Goal: Task Accomplishment & Management: Use online tool/utility

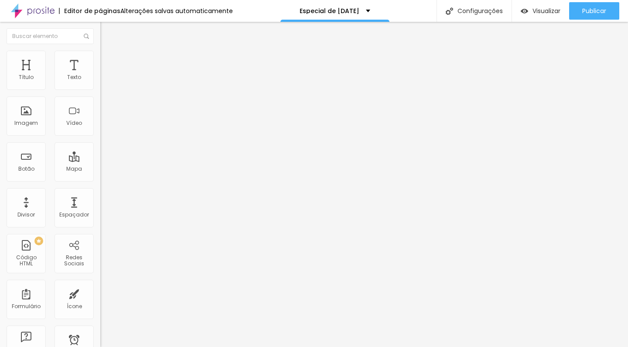
type input "30"
type input "29"
type input "27"
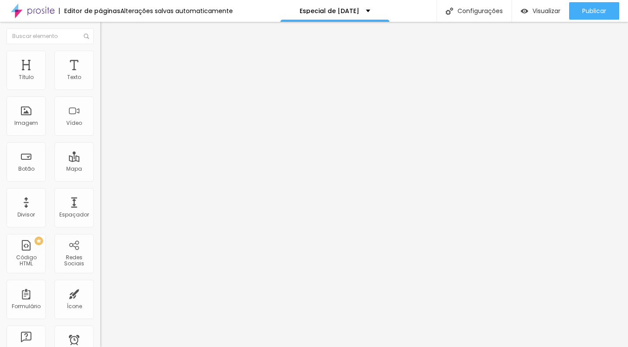
type input "27"
type input "26"
type input "25"
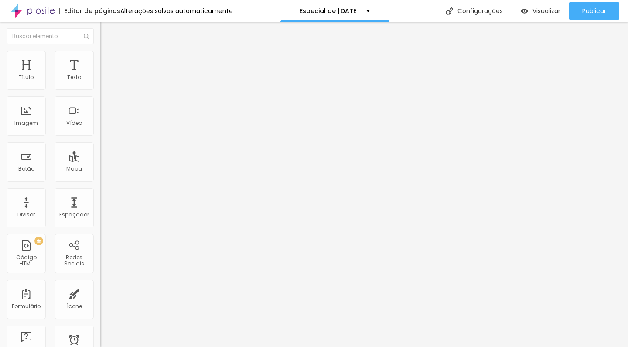
type input "24"
type input "23"
type input "22"
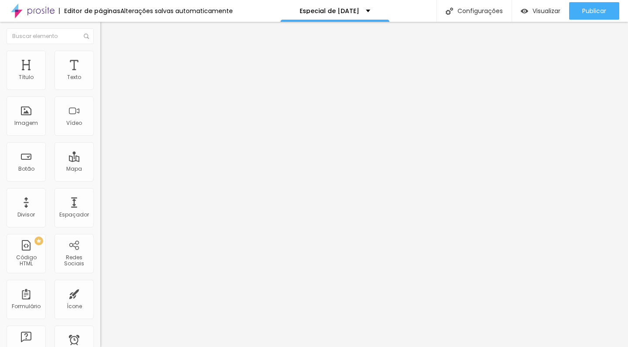
type input "22"
drag, startPoint x: 70, startPoint y: 87, endPoint x: 52, endPoint y: 87, distance: 17.9
type input "22"
click at [100, 161] on input "range" at bounding box center [128, 164] width 56 height 7
click at [100, 59] on li "Avançado" at bounding box center [150, 55] width 100 height 9
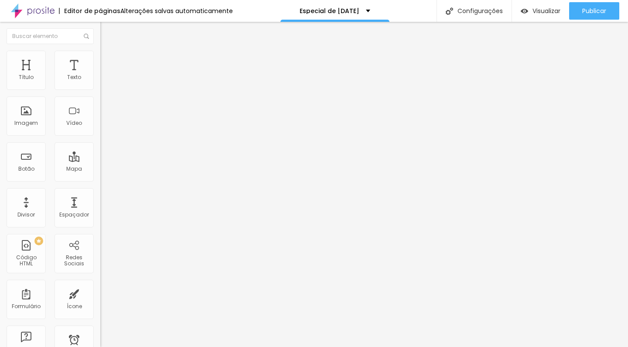
type input "35"
type input "18"
type input "11"
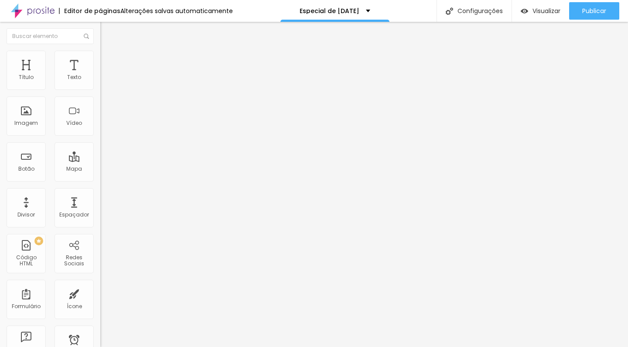
type input "11"
type input "9"
type input "8"
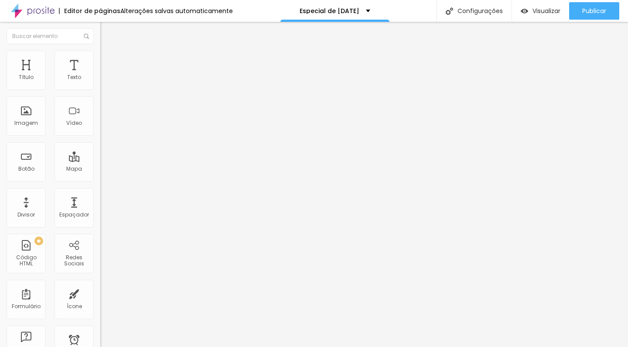
type input "7"
type input "8"
type input "9"
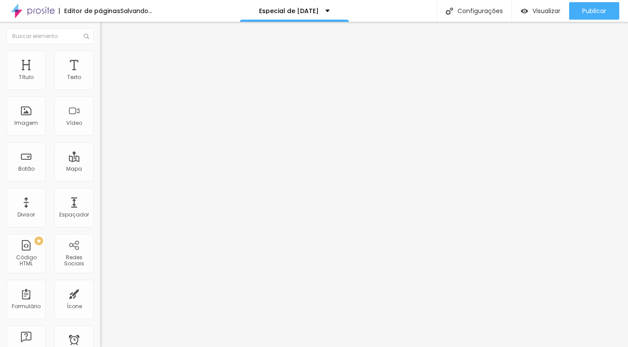
type input "9"
type input "10"
drag, startPoint x: 39, startPoint y: 86, endPoint x: 26, endPoint y: 87, distance: 13.2
type input "10"
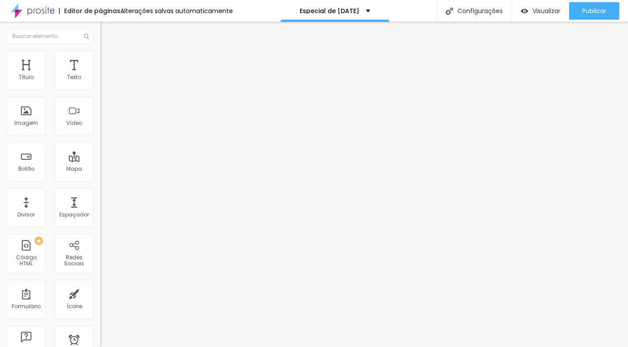
click at [100, 161] on input "range" at bounding box center [128, 164] width 56 height 7
type input "21"
type input "20"
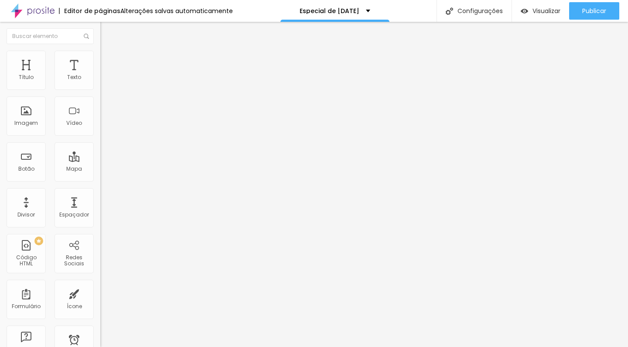
type input "19"
type input "18"
type input "17"
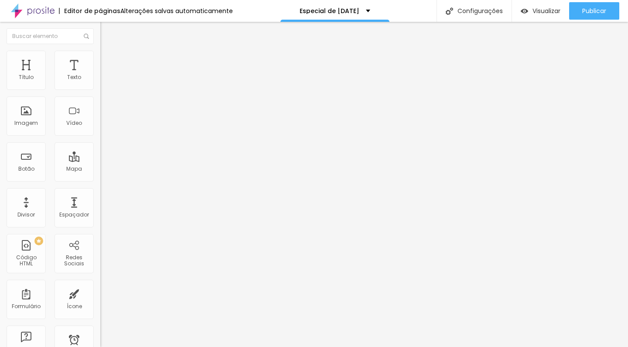
type input "17"
type input "16"
type input "17"
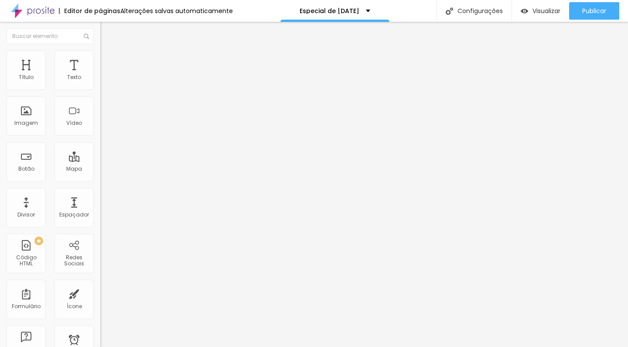
drag, startPoint x: 52, startPoint y: 86, endPoint x: 40, endPoint y: 91, distance: 13.5
type input "17"
click at [100, 161] on div at bounding box center [150, 165] width 100 height 8
type input "18"
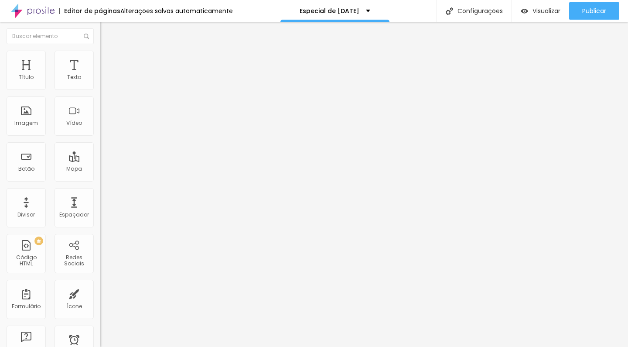
type input "19"
click at [100, 161] on input "range" at bounding box center [128, 164] width 56 height 7
click at [100, 104] on span "Sólido" at bounding box center [108, 101] width 17 height 7
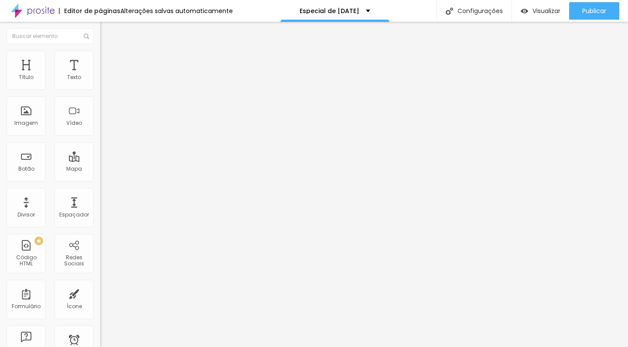
click at [100, 105] on span "Sólido" at bounding box center [108, 101] width 17 height 7
click at [108, 60] on span "Estilo" at bounding box center [115, 56] width 14 height 7
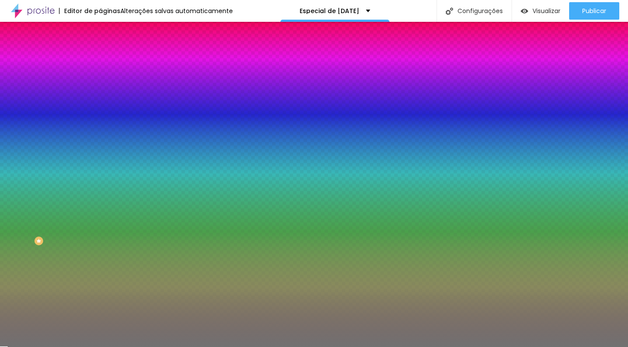
type input "49"
type input "45"
type input "37"
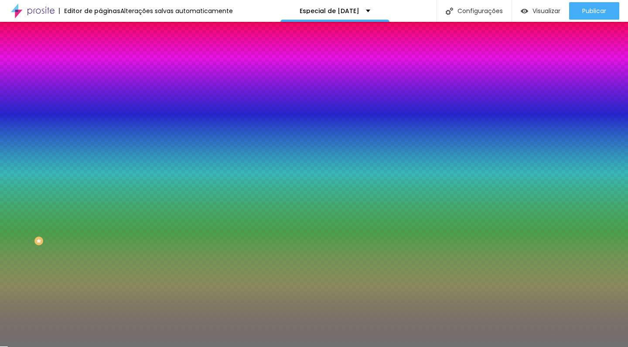
type input "37"
type input "36"
type input "35"
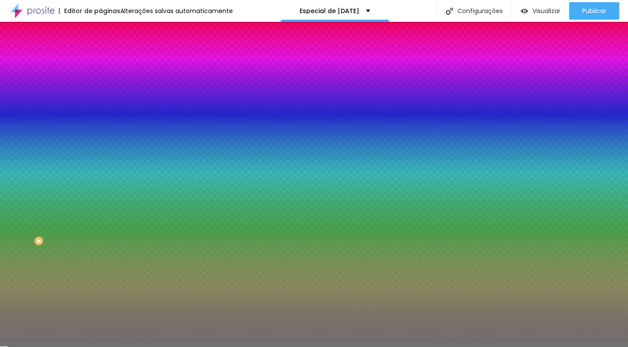
type input "34"
type input "32"
type input "33"
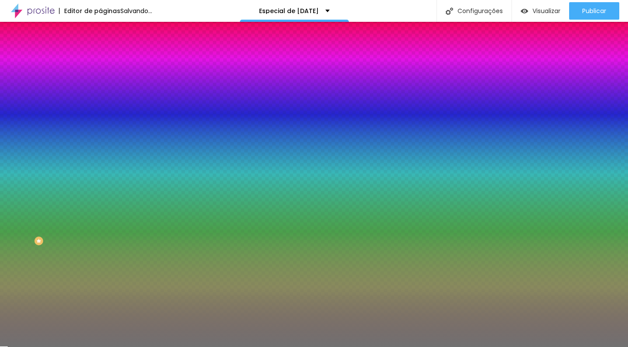
type input "33"
type input "34"
type input "48"
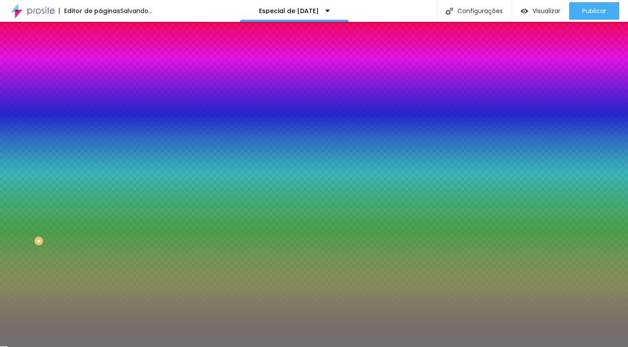
type input "61"
type input "62"
type input "63"
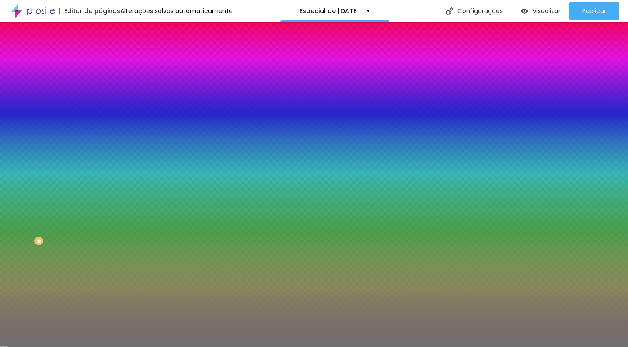
type input "63"
type input "66"
type input "65"
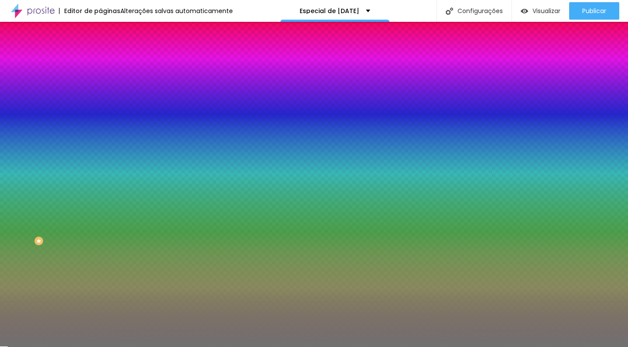
type input "64"
type input "63"
type input "62"
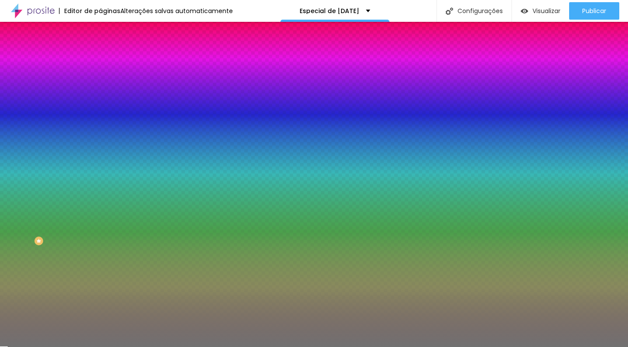
type input "62"
type input "61"
type input "60"
drag, startPoint x: 46, startPoint y: 119, endPoint x: 55, endPoint y: 118, distance: 9.2
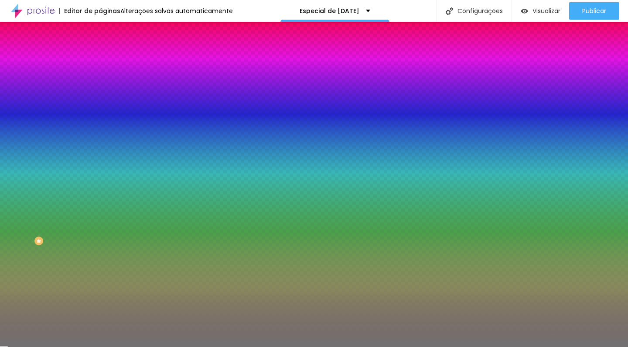
type input "60"
click at [100, 113] on input "range" at bounding box center [128, 109] width 56 height 7
type input "9"
type input "6"
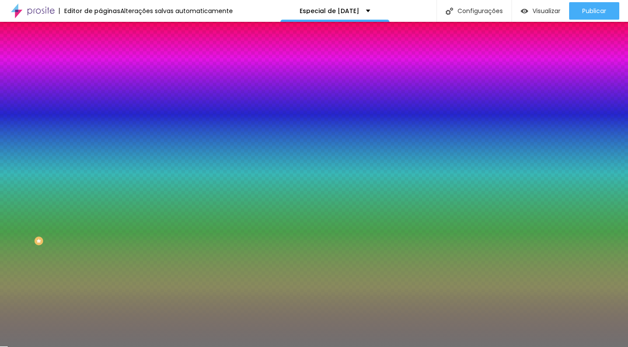
type input "6"
type input "2"
type input "1"
drag, startPoint x: 40, startPoint y: 143, endPoint x: 1, endPoint y: 140, distance: 39.4
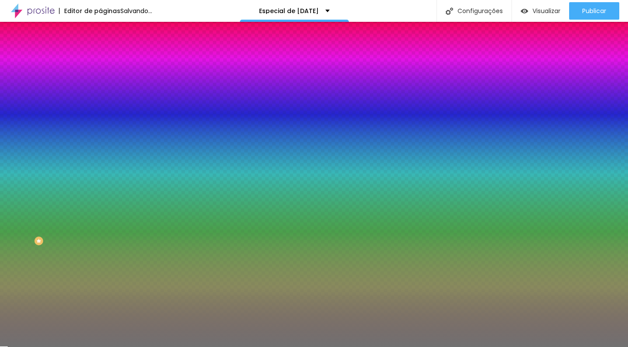
type input "1"
click at [100, 136] on div "Cor Voltar ao padrão #717171 Tamanho 60 % Peso 1" at bounding box center [150, 102] width 100 height 68
click at [100, 59] on li "Avançado" at bounding box center [150, 63] width 100 height 9
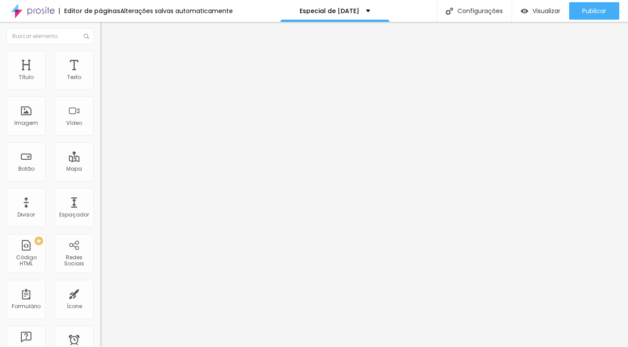
click at [100, 57] on li "Estilo" at bounding box center [150, 55] width 100 height 9
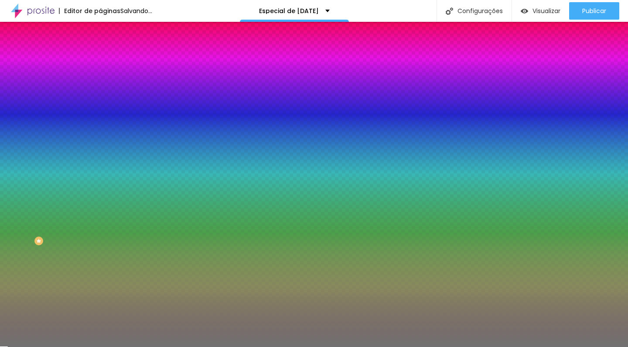
click at [108, 51] on span "Conteúdo" at bounding box center [121, 47] width 27 height 7
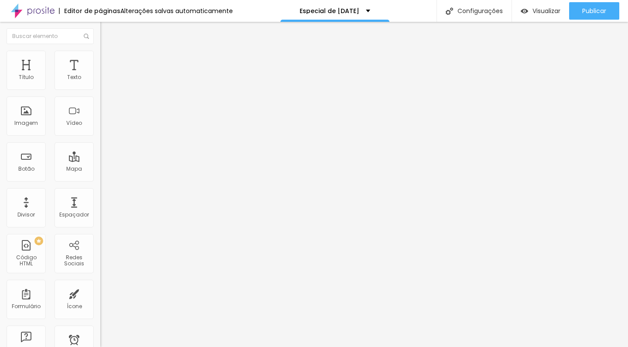
click at [100, 80] on div at bounding box center [150, 76] width 100 height 7
click at [108, 62] on span "Avançado" at bounding box center [122, 65] width 29 height 7
click at [100, 56] on li "Estilo" at bounding box center [150, 55] width 100 height 9
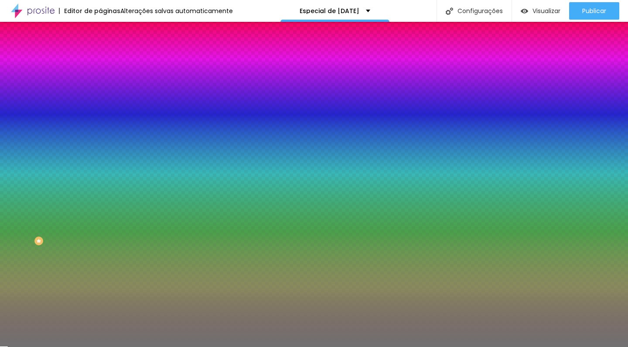
type input "63"
type input "71"
type input "70"
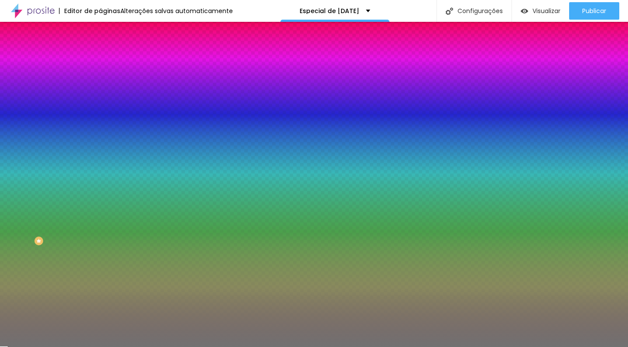
type input "70"
type input "68"
type input "67"
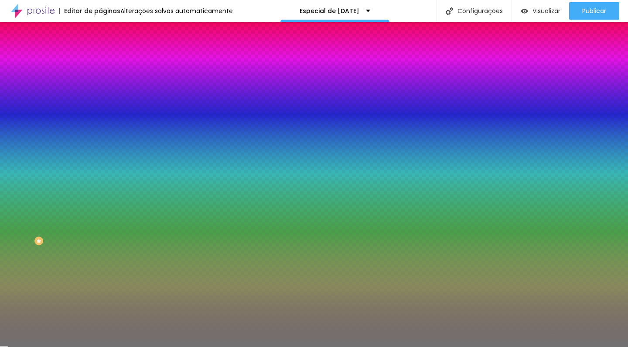
type input "66"
type input "65"
type input "64"
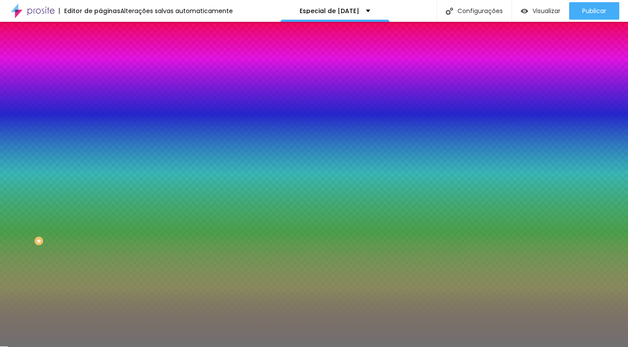
type input "64"
click at [100, 113] on input "range" at bounding box center [128, 109] width 56 height 7
type input "63"
type input "62"
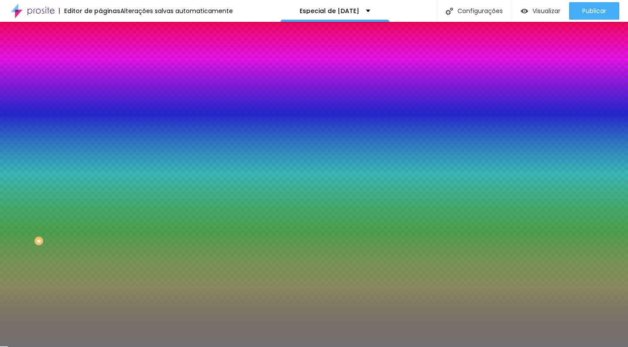
type input "62"
type input "61"
click at [100, 113] on input "range" at bounding box center [128, 109] width 56 height 7
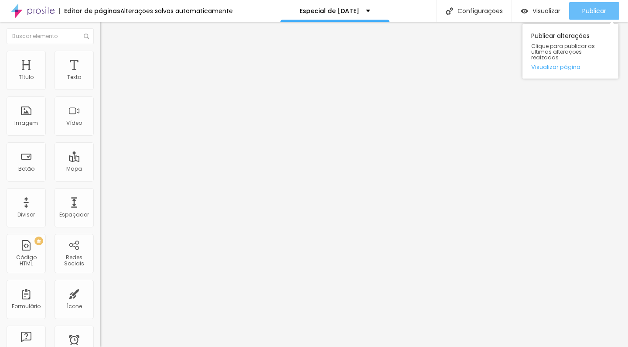
click at [578, 8] on button "Publicar" at bounding box center [594, 10] width 50 height 17
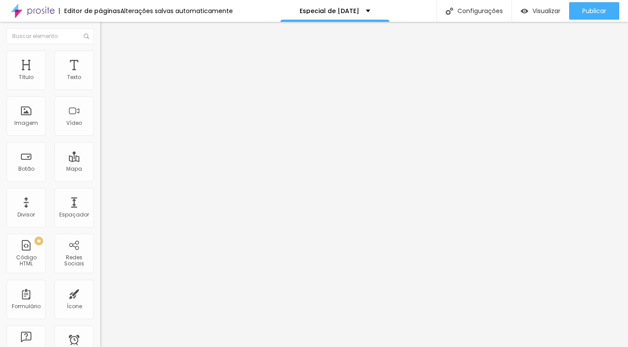
click at [100, 105] on div at bounding box center [150, 101] width 100 height 7
click at [100, 136] on span "Normal" at bounding box center [110, 133] width 20 height 7
click at [100, 143] on span "Pequeno" at bounding box center [111, 138] width 23 height 7
click at [100, 82] on input "Click me" at bounding box center [152, 77] width 105 height 9
drag, startPoint x: 47, startPoint y: 99, endPoint x: 14, endPoint y: 98, distance: 32.3
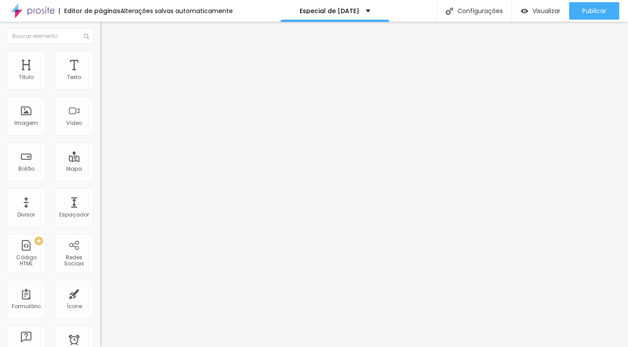
click at [100, 82] on input "Click me" at bounding box center [152, 77] width 105 height 9
click at [100, 82] on input "Agendamentos até 15/10" at bounding box center [152, 77] width 105 height 9
type input "agendamentos até 15/10"
click at [108, 58] on span "Estilo" at bounding box center [115, 56] width 14 height 7
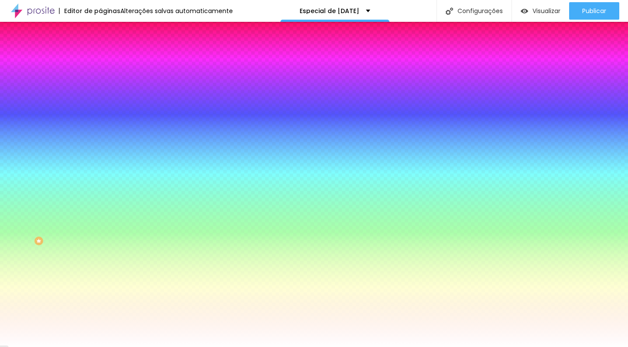
click at [100, 59] on li "Avançado" at bounding box center [150, 63] width 100 height 9
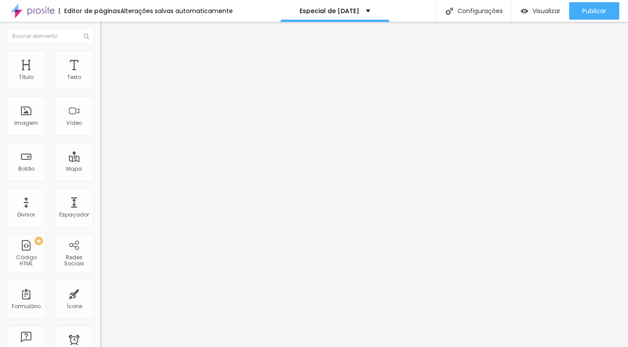
click at [100, 50] on img at bounding box center [104, 46] width 8 height 8
click at [100, 82] on input "agendamentos até 15/10" at bounding box center [152, 77] width 105 height 9
click at [100, 82] on input "agendamentos de 15/10" at bounding box center [152, 77] width 105 height 9
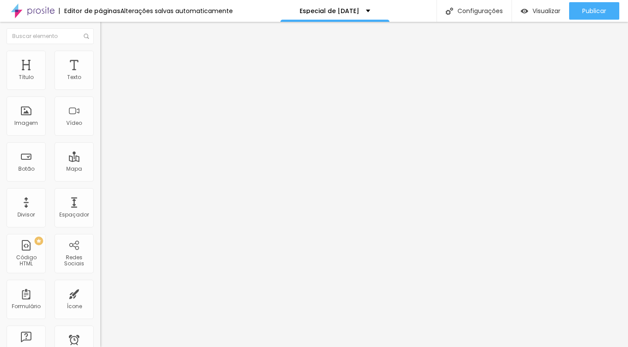
click at [100, 82] on input "agendamentos de 16/10" at bounding box center [152, 77] width 105 height 9
type input "agendamentos de 16/10 a 16/11"
click at [100, 82] on input "agendamentos até 15/10" at bounding box center [152, 77] width 105 height 9
type input "agendamentos até 17/10"
click at [100, 82] on input "agendamentos de 16/10 a 16/11" at bounding box center [152, 77] width 105 height 9
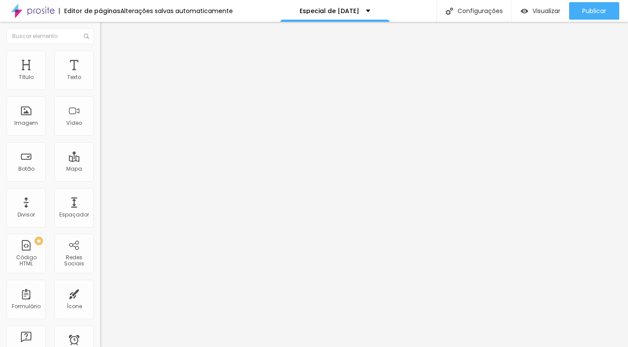
click at [100, 82] on input "agendamentos de 18/10 a 16/11" at bounding box center [152, 77] width 105 height 9
type input "agendamentos de 18/10 a 28/11"
click at [100, 59] on li "Avançado" at bounding box center [150, 63] width 100 height 9
click at [100, 55] on img at bounding box center [104, 55] width 8 height 8
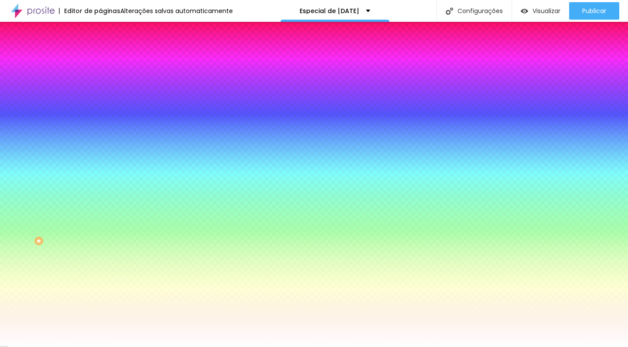
click at [100, 51] on li "Conteúdo" at bounding box center [150, 46] width 100 height 9
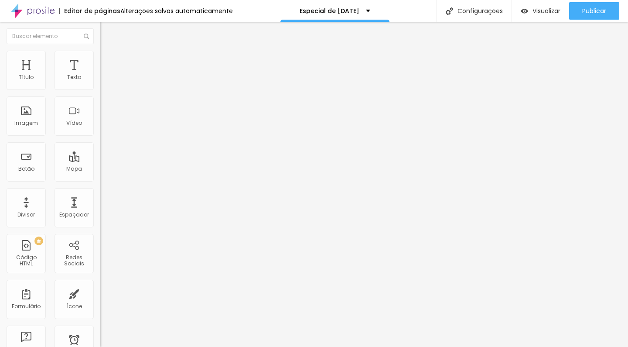
click at [100, 57] on li "Estilo" at bounding box center [150, 55] width 100 height 9
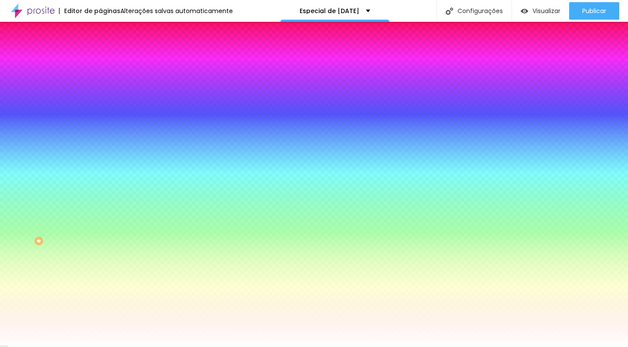
click at [100, 83] on div at bounding box center [150, 83] width 100 height 0
click at [108, 62] on span "Avançado" at bounding box center [122, 65] width 29 height 7
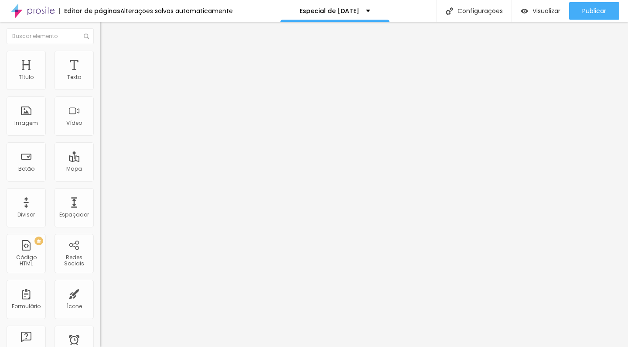
click at [100, 51] on li "Conteúdo" at bounding box center [150, 46] width 100 height 9
click at [100, 155] on div "Link" at bounding box center [150, 160] width 100 height 10
click at [100, 57] on li "Estilo" at bounding box center [150, 55] width 100 height 9
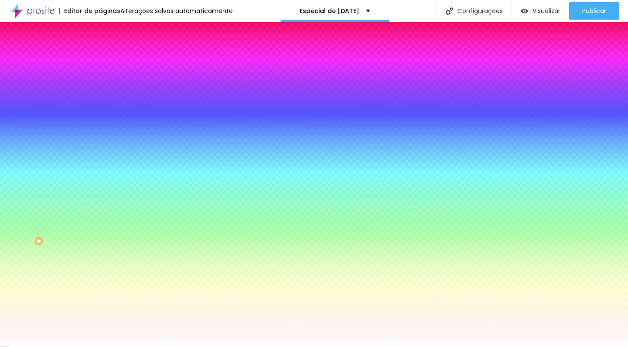
click at [100, 59] on img at bounding box center [104, 63] width 8 height 8
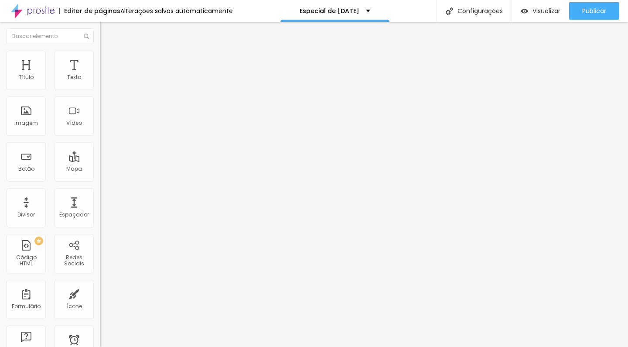
click at [100, 58] on li "Estilo" at bounding box center [150, 55] width 100 height 9
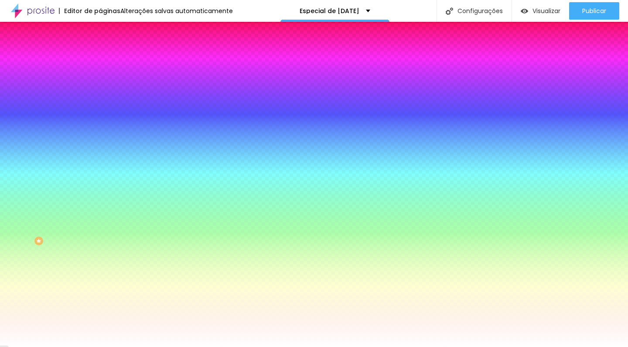
click at [100, 83] on div at bounding box center [150, 83] width 100 height 0
click at [100, 297] on div at bounding box center [150, 297] width 100 height 0
click at [55, 210] on div at bounding box center [314, 173] width 628 height 347
type input "#CE3838"
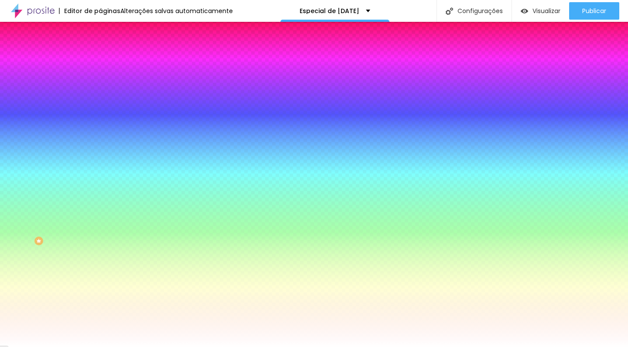
click at [54, 222] on div at bounding box center [314, 173] width 628 height 347
click at [100, 297] on input "#CE3838" at bounding box center [152, 301] width 105 height 9
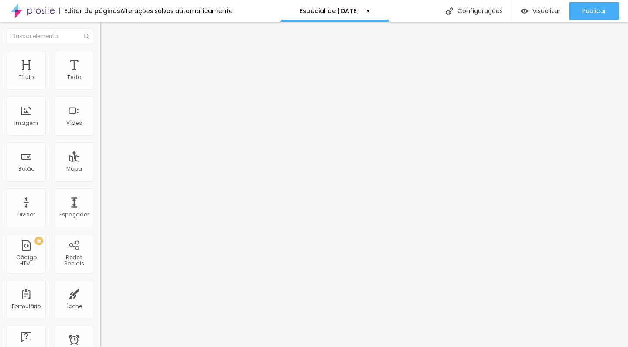
click at [104, 81] on icon "button" at bounding box center [106, 78] width 5 height 5
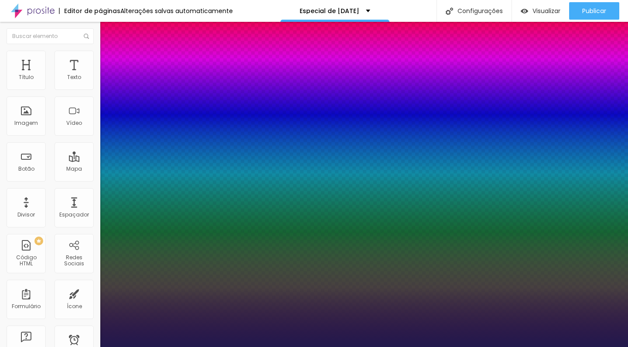
type input "1"
click at [360, 346] on div at bounding box center [314, 347] width 628 height 0
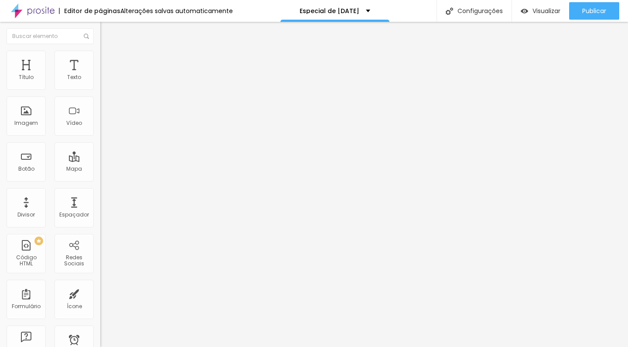
click at [100, 55] on img at bounding box center [104, 55] width 8 height 8
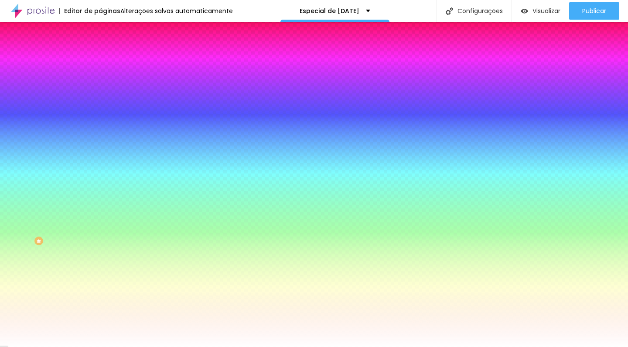
click at [100, 80] on span "Trocar imagem" at bounding box center [124, 76] width 48 height 7
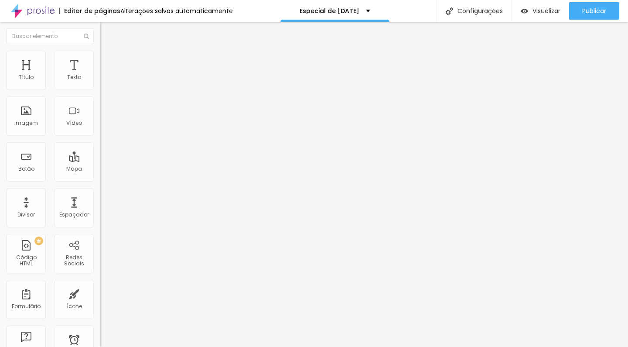
click at [104, 106] on icon "button" at bounding box center [106, 107] width 5 height 5
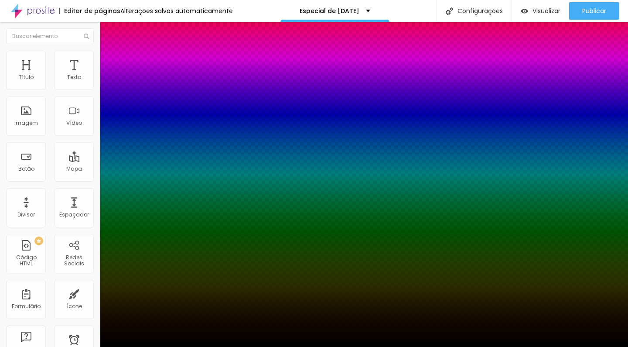
click at [158, 346] on div at bounding box center [314, 352] width 628 height 0
type input "17"
type input "14"
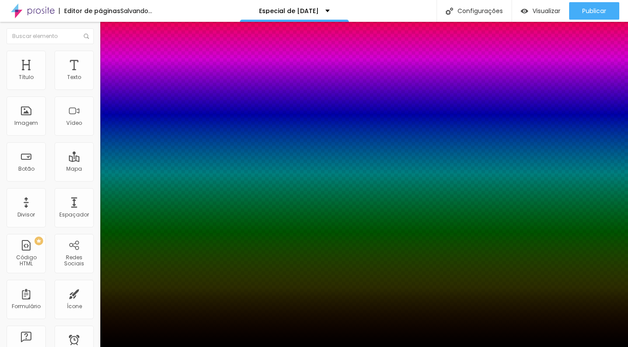
type input "17"
type input "21"
type input "30"
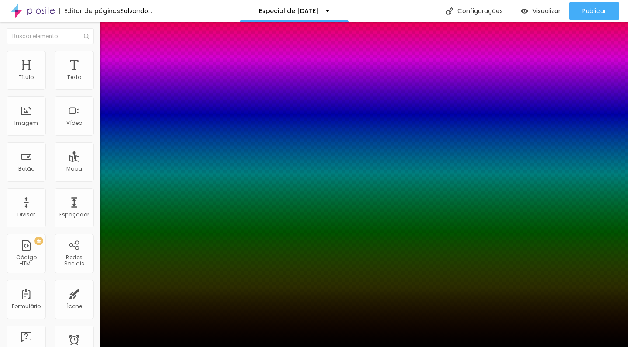
type input "30"
type input "34"
type input "37"
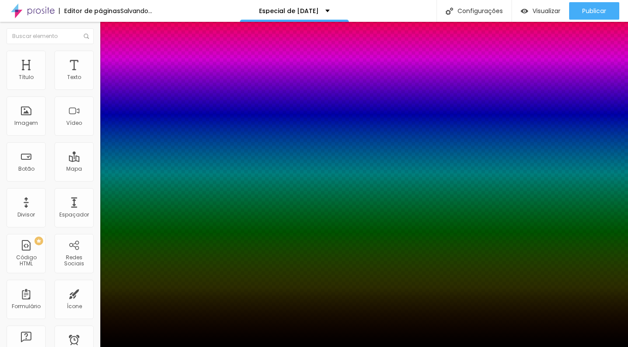
type input "39"
type input "41"
type input "39"
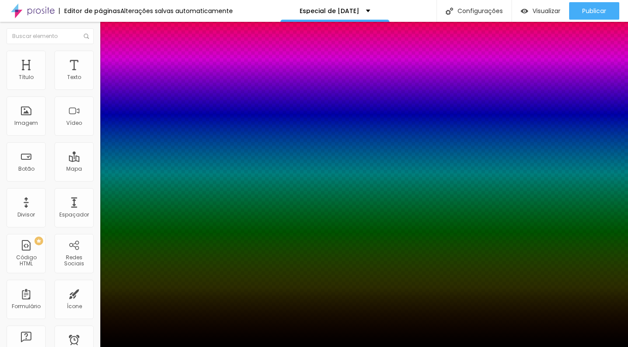
type input "39"
type input "37"
drag, startPoint x: 147, startPoint y: 218, endPoint x: 151, endPoint y: 218, distance: 4.4
type input "37"
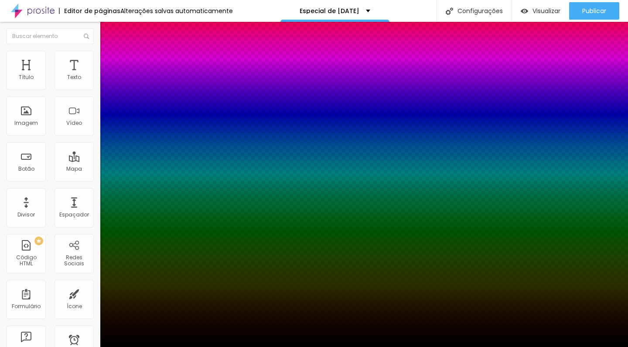
click at [252, 346] on div at bounding box center [314, 347] width 628 height 0
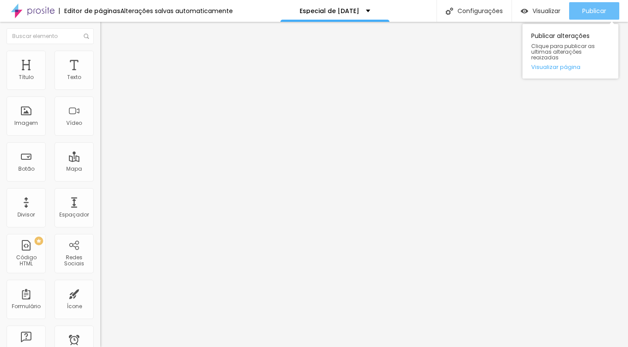
click at [601, 7] on span "Publicar" at bounding box center [594, 10] width 24 height 7
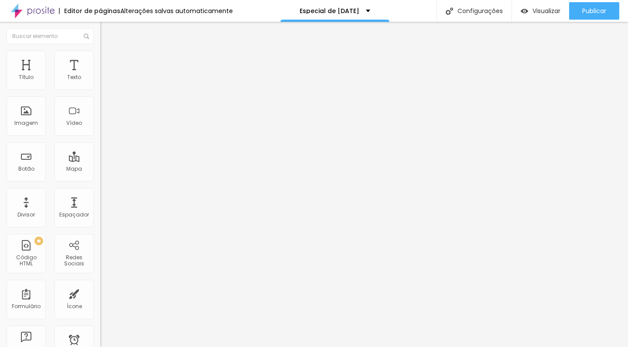
click at [108, 60] on span "Avançado" at bounding box center [122, 56] width 29 height 7
type input "39"
type input "34"
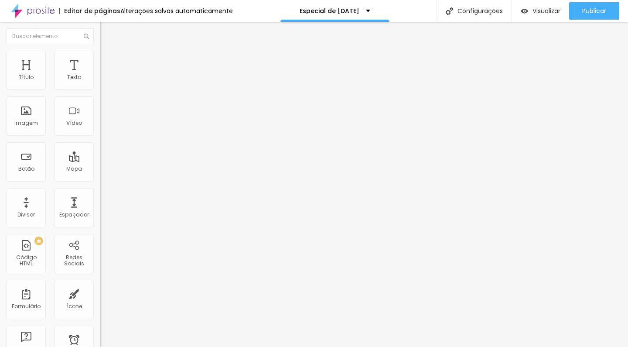
type input "31"
type input "28"
type input "27"
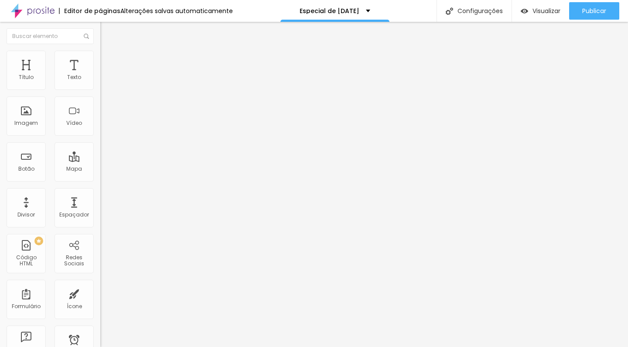
type input "27"
type input "26"
type input "25"
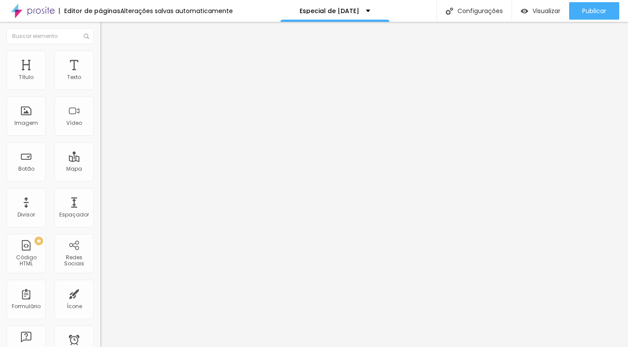
type input "24"
type input "23"
type input "22"
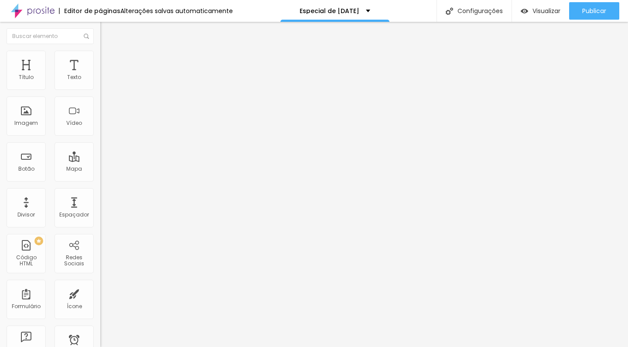
type input "22"
type input "21"
type input "20"
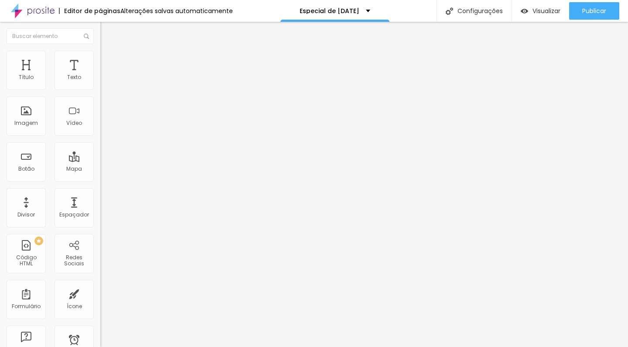
type input "19"
type input "18"
type input "17"
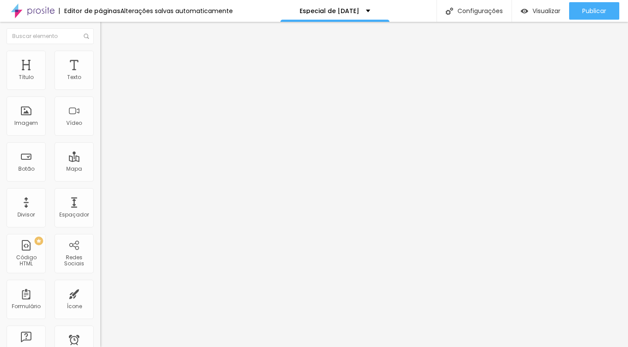
type input "17"
type input "16"
type input "15"
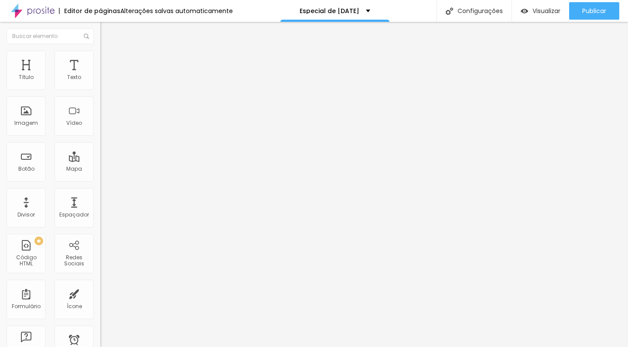
type input "16"
type input "15"
type input "14"
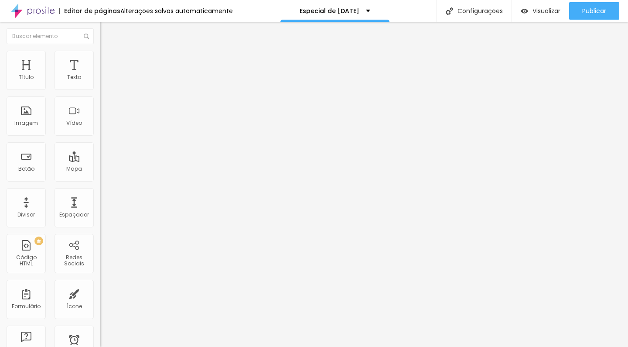
type input "14"
type input "12"
type input "11"
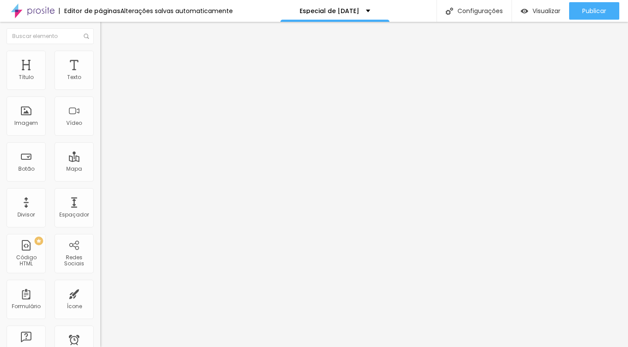
type input "10"
drag, startPoint x: 41, startPoint y: 86, endPoint x: 25, endPoint y: 92, distance: 16.9
click at [100, 92] on div "10 Espaço de cima" at bounding box center [150, 120] width 100 height 123
click at [100, 56] on img at bounding box center [104, 55] width 8 height 8
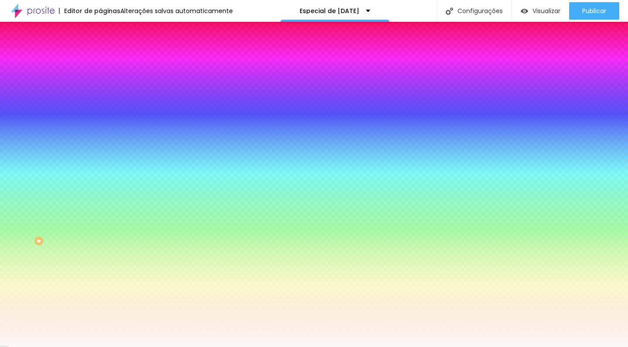
click at [100, 59] on li "Avançado" at bounding box center [150, 63] width 100 height 9
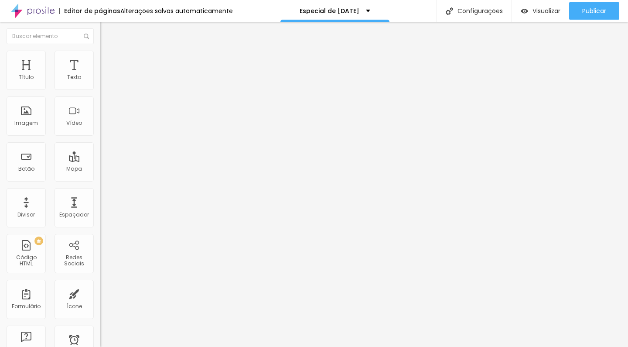
drag, startPoint x: 57, startPoint y: 88, endPoint x: 47, endPoint y: 89, distance: 9.6
click at [100, 169] on input "range" at bounding box center [128, 172] width 56 height 7
click at [100, 293] on input "range" at bounding box center [128, 296] width 56 height 7
click at [108, 62] on span "Avançado" at bounding box center [122, 65] width 29 height 7
click at [108, 60] on span "Estilo" at bounding box center [115, 56] width 14 height 7
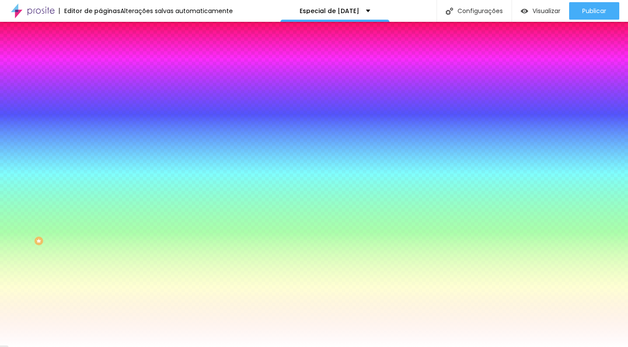
click at [100, 297] on div at bounding box center [150, 297] width 100 height 0
click at [79, 243] on div at bounding box center [314, 173] width 628 height 347
drag, startPoint x: 54, startPoint y: 220, endPoint x: 51, endPoint y: 233, distance: 13.1
click at [51, 233] on div at bounding box center [314, 173] width 628 height 347
drag, startPoint x: 51, startPoint y: 233, endPoint x: 54, endPoint y: 239, distance: 7.0
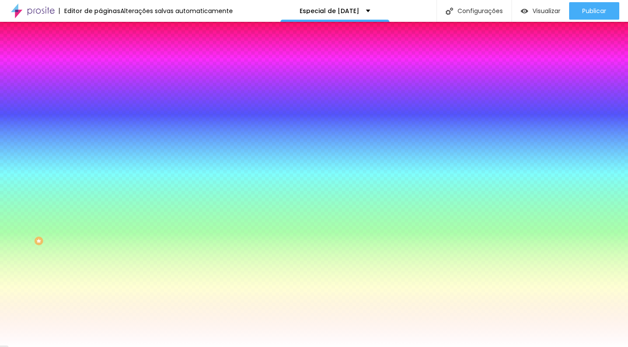
click at [438, 221] on div at bounding box center [439, 220] width 2 height 2
click at [55, 243] on div at bounding box center [314, 173] width 628 height 347
click at [100, 297] on input "#1F5015" at bounding box center [152, 301] width 105 height 9
drag, startPoint x: 92, startPoint y: 187, endPoint x: 65, endPoint y: 188, distance: 27.9
click at [100, 297] on div "#1F5015" at bounding box center [150, 301] width 100 height 9
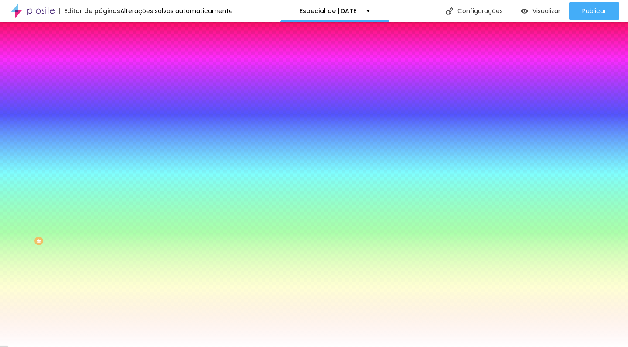
click at [100, 83] on div at bounding box center [150, 83] width 100 height 0
click at [100, 88] on input "#FFFFFF" at bounding box center [152, 87] width 105 height 9
drag, startPoint x: 89, startPoint y: 88, endPoint x: 63, endPoint y: 88, distance: 25.3
click at [100, 88] on div "#FFFFFF" at bounding box center [150, 87] width 100 height 9
paste input "1F5015"
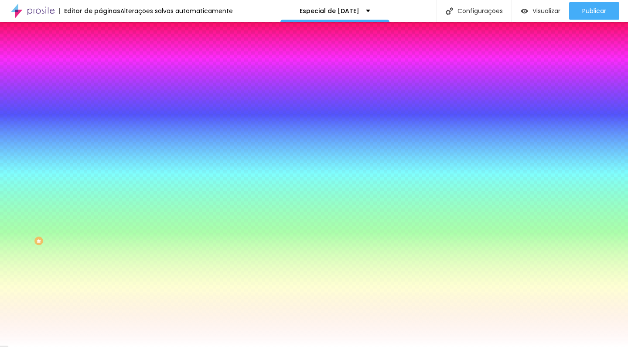
click at [100, 97] on div "Tipografia" at bounding box center [150, 94] width 100 height 5
click at [104, 111] on icon "button" at bounding box center [106, 110] width 5 height 5
drag, startPoint x: 149, startPoint y: 226, endPoint x: 93, endPoint y: 207, distance: 59.2
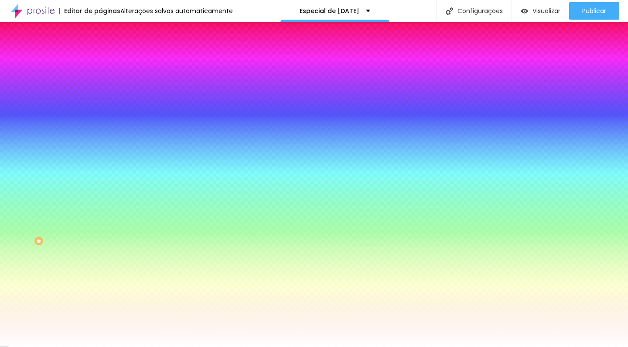
click at [64, 346] on div at bounding box center [314, 347] width 628 height 0
click at [108, 51] on span "Conteúdo" at bounding box center [121, 47] width 27 height 7
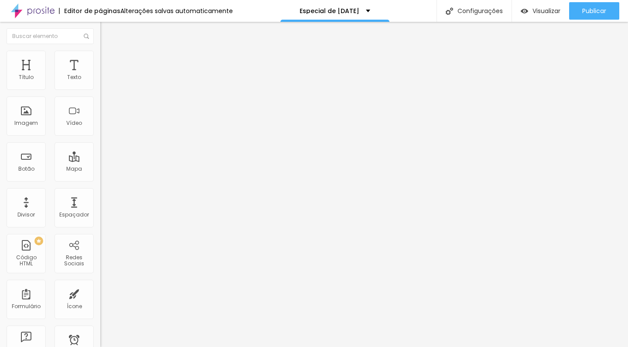
click at [108, 59] on span "Estilo" at bounding box center [115, 56] width 14 height 7
click at [100, 82] on input "agendamentos até 17/10" at bounding box center [152, 77] width 105 height 9
click at [100, 51] on li "Estilo" at bounding box center [150, 55] width 100 height 9
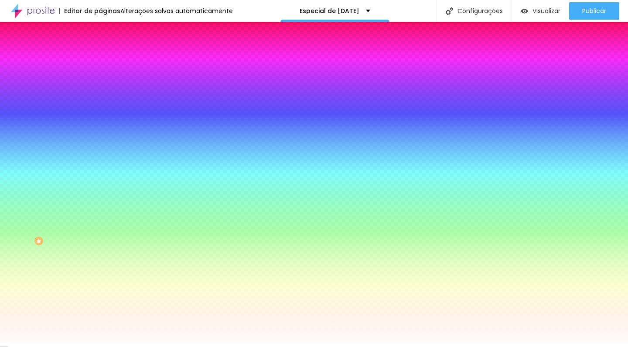
click at [100, 86] on input "#1F5015" at bounding box center [152, 87] width 105 height 9
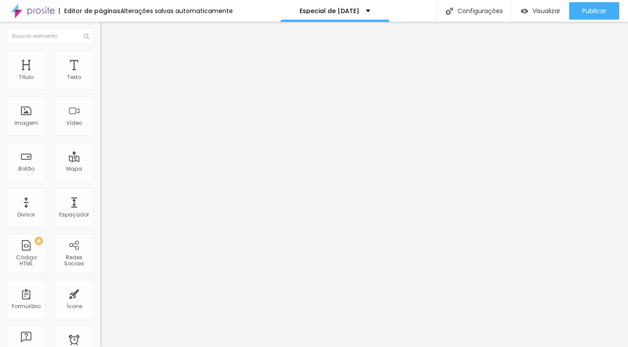
click at [100, 56] on li "Estilo" at bounding box center [150, 55] width 100 height 9
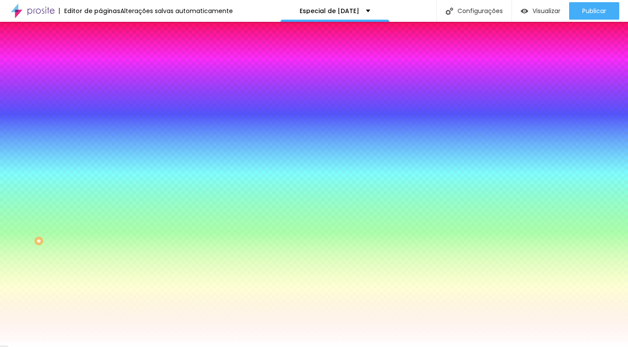
click at [100, 81] on div "Cor de fundo Voltar ao padrão #1F5015" at bounding box center [150, 80] width 100 height 24
click at [100, 83] on div at bounding box center [150, 83] width 100 height 0
click at [100, 86] on input "#1F5015" at bounding box center [152, 87] width 105 height 9
drag, startPoint x: 91, startPoint y: 89, endPoint x: 62, endPoint y: 89, distance: 28.4
click at [100, 89] on div "#1F5015" at bounding box center [150, 87] width 100 height 9
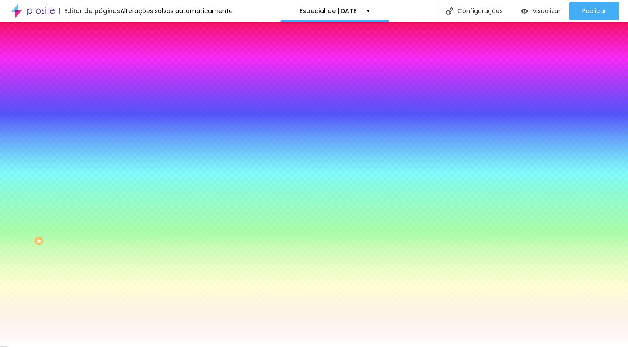
paste input "B32F2F"
click at [100, 297] on input "#1F5015" at bounding box center [152, 301] width 105 height 9
drag, startPoint x: 89, startPoint y: 185, endPoint x: 62, endPoint y: 186, distance: 27.1
click at [100, 297] on div "#1F5015" at bounding box center [150, 301] width 100 height 9
paste input "B32F2F"
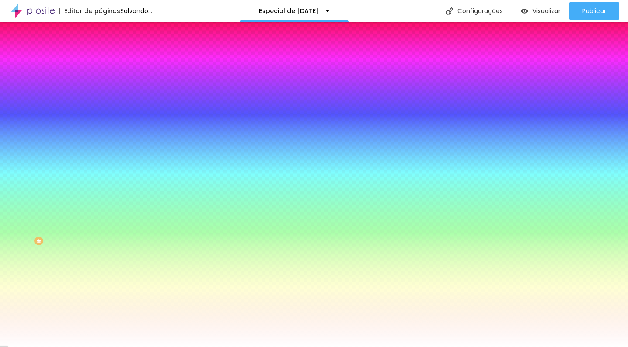
click at [100, 172] on div "Ao passar o mouse Editar estilo do campo" at bounding box center [150, 226] width 100 height 112
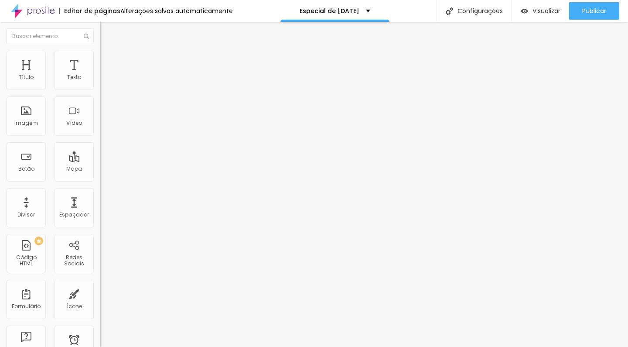
click at [100, 59] on li "Estilo" at bounding box center [150, 55] width 100 height 9
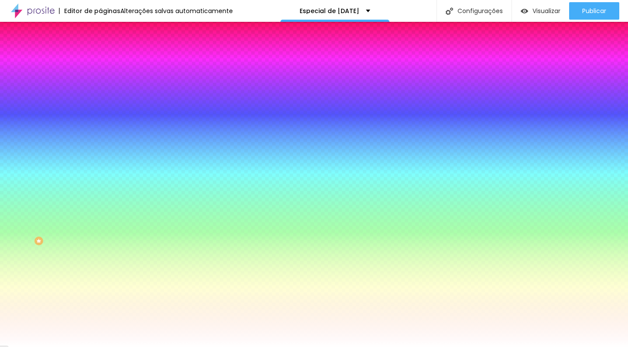
click at [100, 88] on input "#1F5015" at bounding box center [152, 87] width 105 height 9
paste input "B32F2F"
click at [100, 297] on input "#1F5015" at bounding box center [152, 301] width 105 height 9
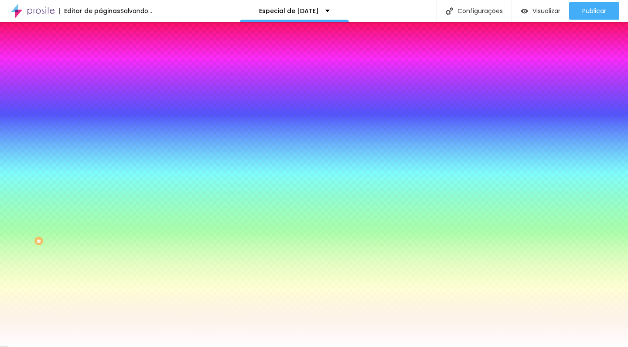
paste input "B32F2F"
click at [100, 175] on div "Ao passar o mouse Editar estilo do campo" at bounding box center [150, 226] width 100 height 112
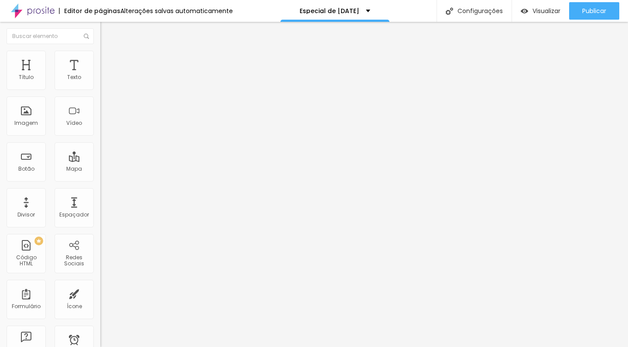
click at [108, 62] on span "Avançado" at bounding box center [122, 65] width 29 height 7
drag, startPoint x: 31, startPoint y: 85, endPoint x: 24, endPoint y: 86, distance: 6.6
click at [100, 169] on input "range" at bounding box center [128, 172] width 56 height 7
click at [100, 52] on img at bounding box center [104, 55] width 8 height 8
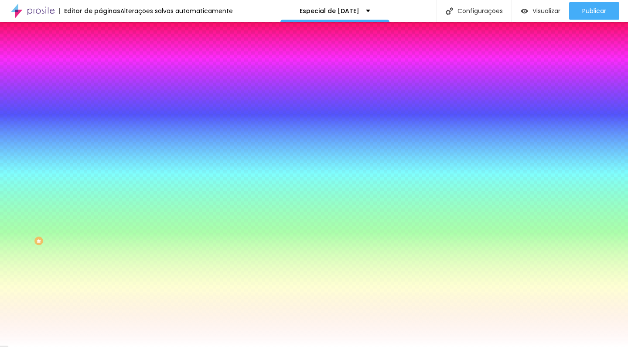
click at [108, 51] on span "Conteúdo" at bounding box center [121, 47] width 27 height 7
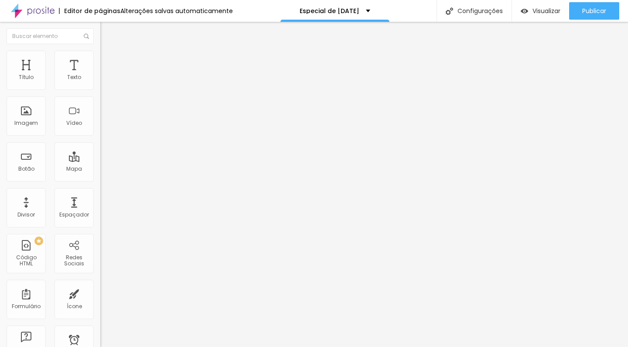
click at [108, 62] on span "Avançado" at bounding box center [122, 65] width 29 height 7
click at [108, 60] on span "Avançado" at bounding box center [122, 56] width 29 height 7
click at [100, 284] on input "range" at bounding box center [128, 287] width 56 height 7
drag, startPoint x: 24, startPoint y: 87, endPoint x: 47, endPoint y: 89, distance: 22.8
click at [100, 161] on input "range" at bounding box center [128, 164] width 56 height 7
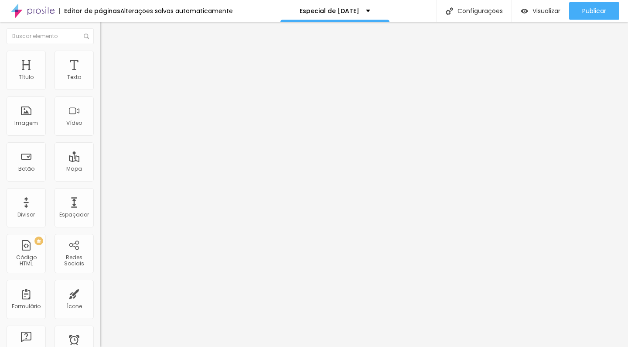
click at [100, 64] on ul "Conteúdo Estilo Avançado" at bounding box center [150, 55] width 100 height 26
click at [108, 60] on span "Estilo" at bounding box center [115, 56] width 14 height 7
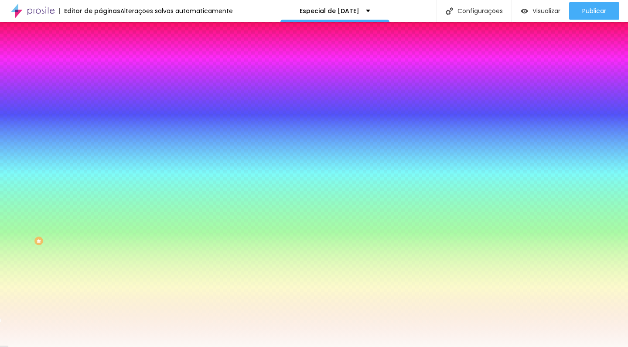
click at [100, 59] on li "Avançado" at bounding box center [150, 63] width 100 height 9
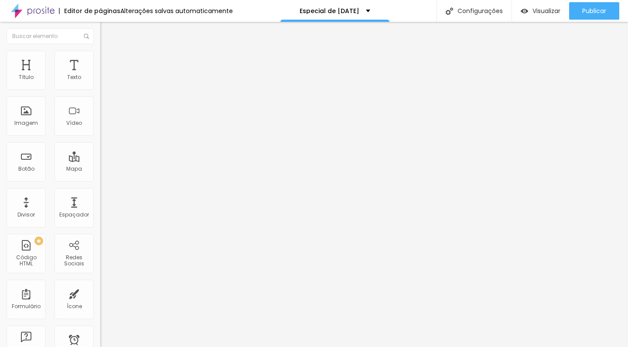
drag, startPoint x: 20, startPoint y: 107, endPoint x: 14, endPoint y: 109, distance: 6.2
click at [100, 192] on div "0 px Espaçamento vertical" at bounding box center [150, 253] width 100 height 123
click at [100, 57] on li "Avançado" at bounding box center [150, 55] width 100 height 9
click at [100, 284] on input "range" at bounding box center [128, 287] width 56 height 7
drag, startPoint x: 47, startPoint y: 88, endPoint x: 39, endPoint y: 89, distance: 7.5
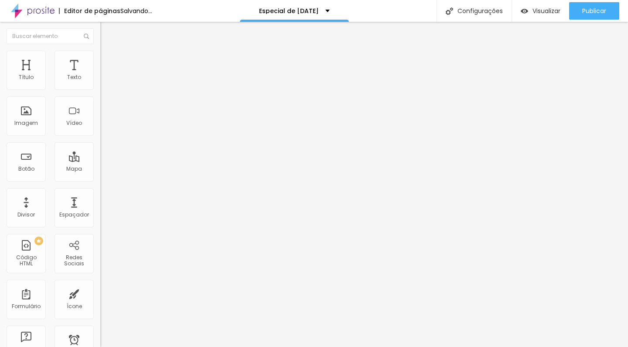
click at [100, 161] on input "range" at bounding box center [128, 164] width 56 height 7
click at [108, 62] on span "Avançado" at bounding box center [122, 65] width 29 height 7
click at [100, 293] on input "range" at bounding box center [128, 296] width 56 height 7
click at [108, 68] on span "Avançado" at bounding box center [122, 71] width 29 height 7
click at [100, 62] on img at bounding box center [104, 62] width 8 height 8
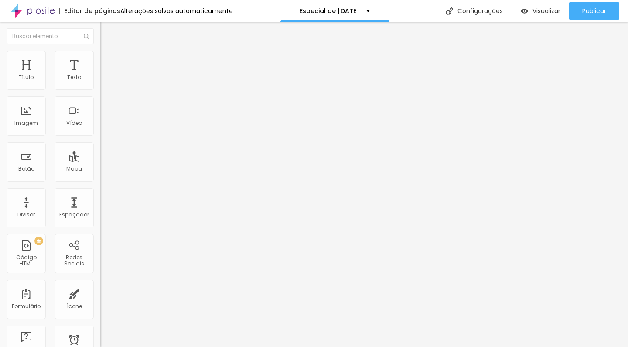
click at [104, 144] on img at bounding box center [106, 146] width 5 height 5
click at [100, 66] on li "Avançado" at bounding box center [150, 70] width 100 height 9
click at [108, 65] on span "Estilo" at bounding box center [115, 63] width 14 height 7
click at [108, 58] on span "Conteúdo" at bounding box center [121, 54] width 27 height 7
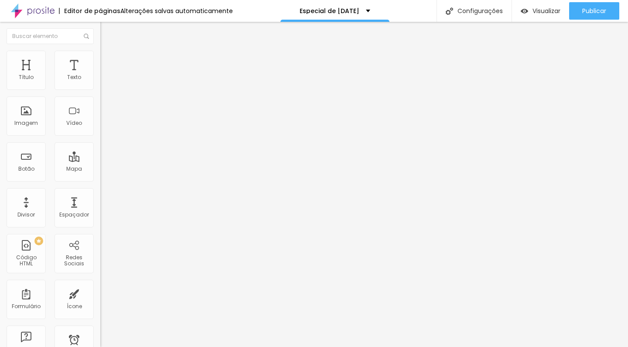
click at [100, 338] on img at bounding box center [103, 341] width 6 height 6
click at [100, 301] on textarea "Olá, cheguei até você pela página do Especial de Natal e gostaria de agendar o …" at bounding box center [149, 308] width 99 height 15
click at [100, 277] on input "Quero esse Pacote" at bounding box center [152, 281] width 105 height 9
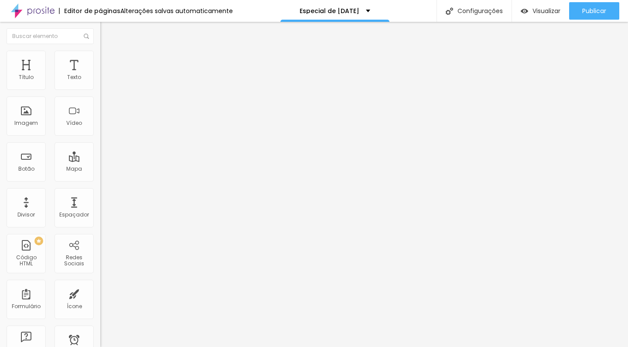
click at [100, 277] on input "Quero esse Pacote" at bounding box center [152, 281] width 105 height 9
drag, startPoint x: 61, startPoint y: 130, endPoint x: 28, endPoint y: 130, distance: 32.7
click at [100, 277] on input "Quero esse Pacote" at bounding box center [152, 281] width 105 height 9
drag, startPoint x: 33, startPoint y: 129, endPoint x: 13, endPoint y: 131, distance: 20.6
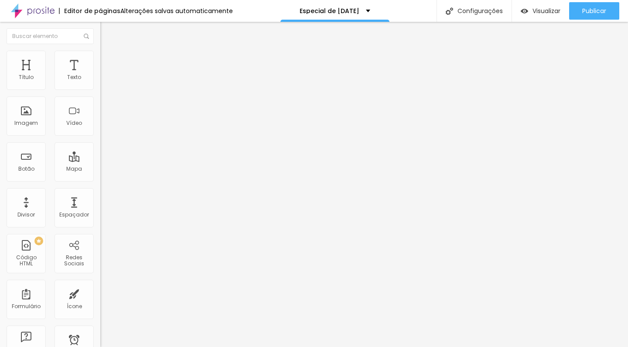
click at [100, 277] on input "Quero agendar agora" at bounding box center [152, 281] width 105 height 9
click at [100, 277] on input "Agendar agora" at bounding box center [152, 281] width 105 height 9
click at [100, 277] on input "Agende agora" at bounding box center [152, 281] width 105 height 9
drag, startPoint x: 51, startPoint y: 129, endPoint x: 7, endPoint y: 126, distance: 44.2
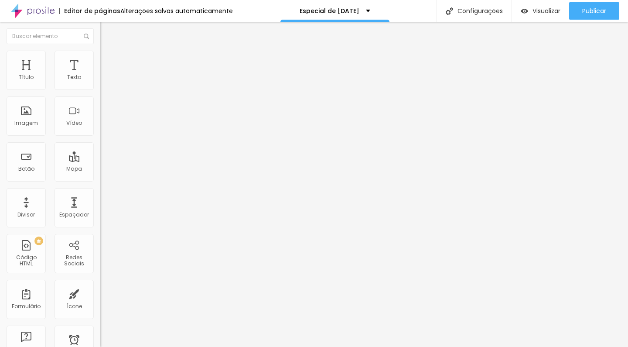
click at [100, 277] on input "Agende agora" at bounding box center [152, 281] width 105 height 9
click at [100, 345] on img at bounding box center [103, 348] width 6 height 6
click at [100, 66] on li "Avançado" at bounding box center [150, 70] width 100 height 9
drag, startPoint x: 40, startPoint y: 92, endPoint x: 26, endPoint y: 96, distance: 14.6
click at [100, 176] on input "range" at bounding box center [128, 179] width 56 height 7
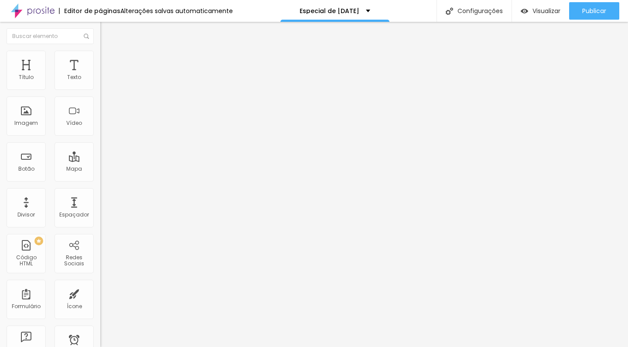
click at [100, 63] on li "Estilo" at bounding box center [150, 62] width 100 height 9
click at [100, 66] on li "Avançado" at bounding box center [150, 70] width 100 height 9
click at [100, 57] on img at bounding box center [104, 53] width 8 height 8
click at [100, 277] on input "AGENDE AGORA" at bounding box center [152, 281] width 105 height 9
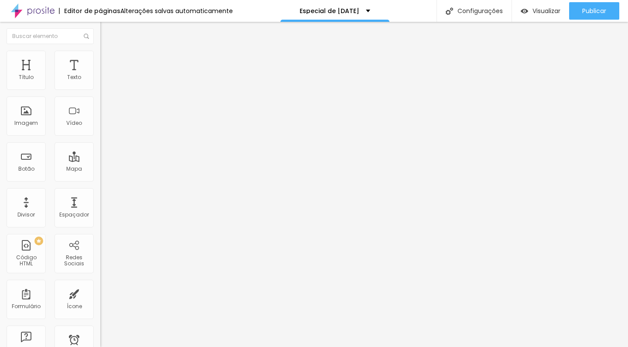
click at [100, 62] on li "Estilo" at bounding box center [150, 62] width 100 height 9
click at [100, 58] on li "Conteúdo" at bounding box center [150, 53] width 100 height 9
click at [107, 34] on div "Editar Botão do WhatsApp" at bounding box center [150, 35] width 87 height 14
click at [100, 79] on img at bounding box center [102, 76] width 5 height 5
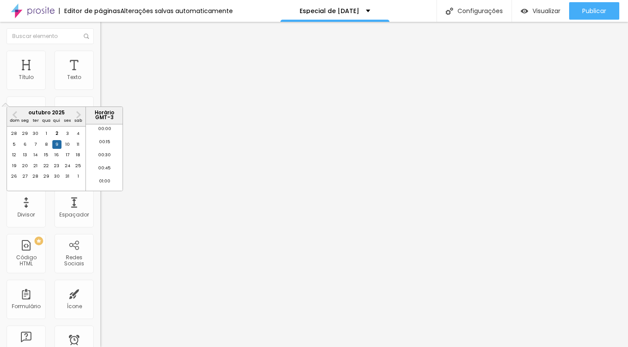
scroll to position [680, 0]
click at [68, 159] on div "17" at bounding box center [67, 155] width 9 height 9
click at [68, 181] on div "31" at bounding box center [67, 176] width 9 height 9
click at [106, 82] on input "31 de outubro de 2025 às 13:37" at bounding box center [125, 77] width 38 height 9
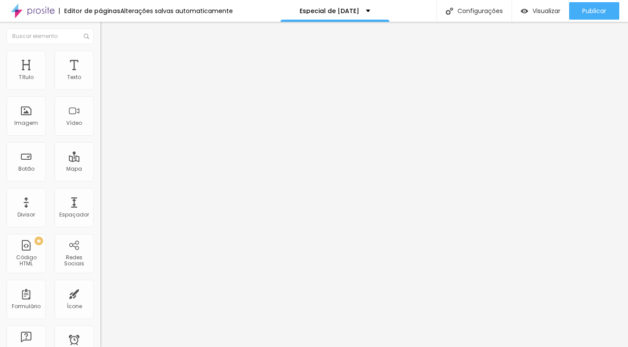
click at [100, 82] on input "agendamentos até 17/10" at bounding box center [152, 77] width 105 height 9
click at [100, 82] on input "agendamentos de 18/10 a 28/11" at bounding box center [152, 77] width 105 height 9
click at [100, 82] on input "agendamentos de 1/10 a 28/11" at bounding box center [152, 77] width 105 height 9
click at [106, 82] on input "31 de outubro de 2025 às 13:37" at bounding box center [125, 77] width 38 height 9
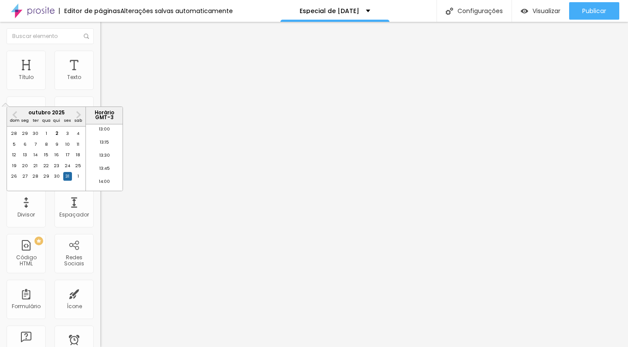
click at [106, 82] on input "31 de outubro de 2025 às 13:37" at bounding box center [125, 77] width 38 height 9
click at [100, 73] on p "Data e horário" at bounding box center [150, 70] width 100 height 5
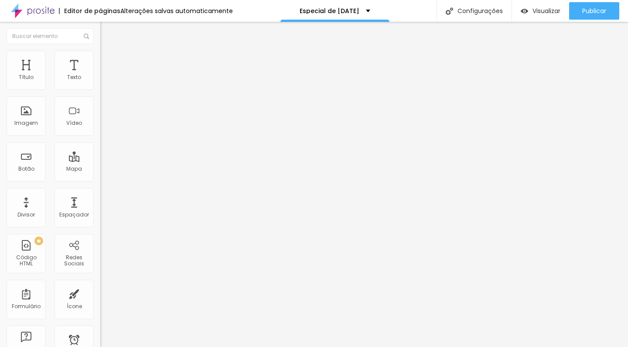
scroll to position [0, 0]
click at [108, 60] on span "Estilo" at bounding box center [115, 56] width 14 height 7
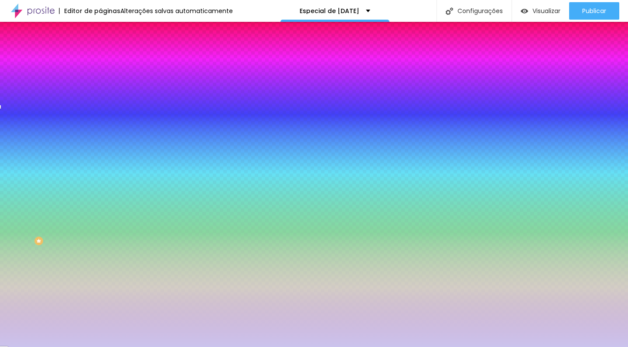
click at [104, 142] on img at bounding box center [106, 144] width 5 height 5
click at [100, 82] on button at bounding box center [106, 77] width 12 height 9
click at [104, 142] on img at bounding box center [106, 144] width 5 height 5
click at [104, 80] on img at bounding box center [106, 77] width 5 height 5
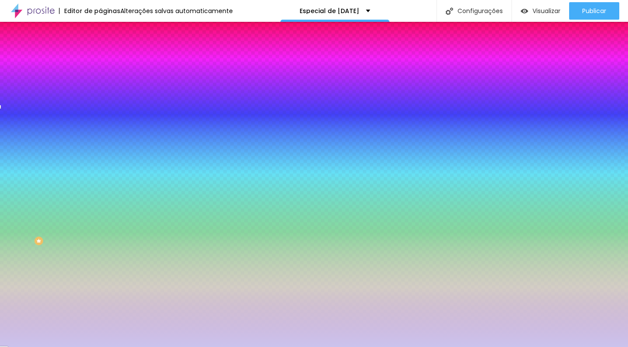
click at [100, 141] on button at bounding box center [106, 145] width 12 height 9
click at [100, 171] on div at bounding box center [150, 171] width 100 height 0
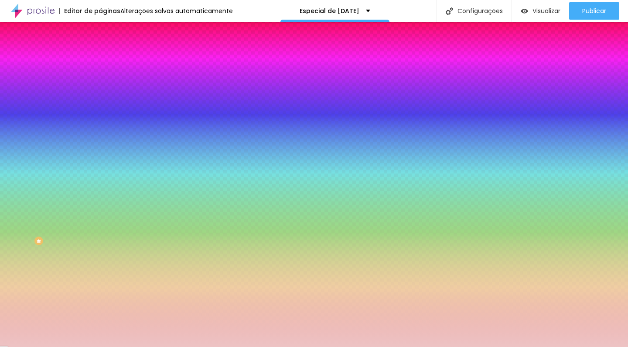
drag, startPoint x: 76, startPoint y: 149, endPoint x: 76, endPoint y: 134, distance: 14.8
click at [100, 157] on div "Cor de fundo Voltar ao padrão #EDC3C4" at bounding box center [150, 169] width 100 height 24
click at [100, 171] on div at bounding box center [150, 171] width 100 height 0
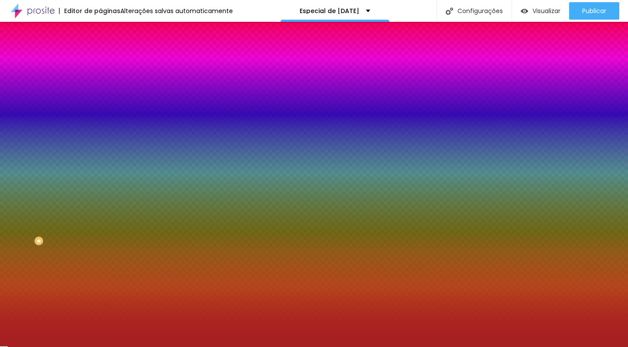
drag, startPoint x: 49, startPoint y: 156, endPoint x: 59, endPoint y: 167, distance: 14.8
click at [59, 167] on div at bounding box center [314, 173] width 628 height 347
click at [100, 171] on div at bounding box center [150, 171] width 100 height 0
click at [100, 195] on button "button" at bounding box center [106, 199] width 12 height 9
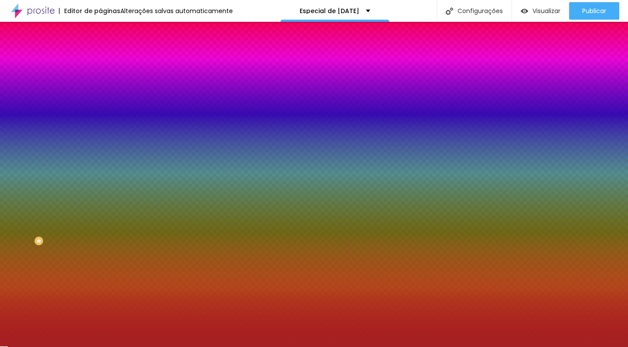
drag, startPoint x: 131, startPoint y: 246, endPoint x: 113, endPoint y: 233, distance: 21.7
click at [61, 346] on div at bounding box center [314, 347] width 628 height 0
click at [104, 249] on icon "button" at bounding box center [105, 250] width 2 height 2
drag, startPoint x: 113, startPoint y: 254, endPoint x: 92, endPoint y: 251, distance: 22.0
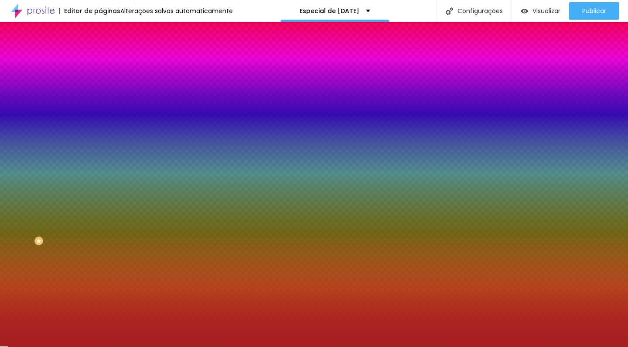
drag, startPoint x: 102, startPoint y: 229, endPoint x: 87, endPoint y: 229, distance: 14.4
drag, startPoint x: 96, startPoint y: 229, endPoint x: 105, endPoint y: 236, distance: 11.0
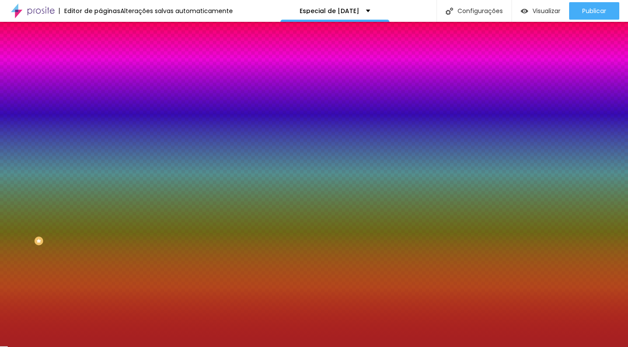
click at [60, 346] on div at bounding box center [314, 347] width 628 height 0
click at [100, 288] on div at bounding box center [150, 288] width 100 height 0
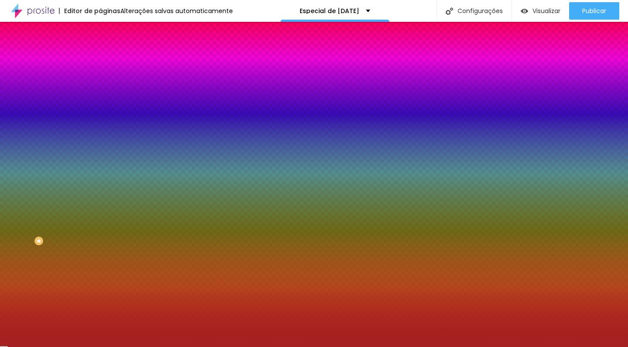
click at [100, 59] on img at bounding box center [104, 63] width 8 height 8
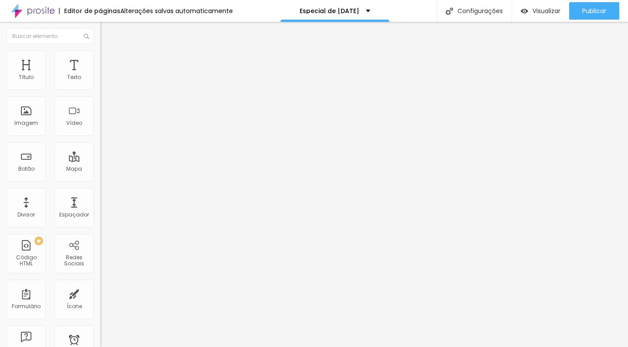
drag, startPoint x: 21, startPoint y: 86, endPoint x: 31, endPoint y: 86, distance: 9.2
click at [100, 169] on input "range" at bounding box center [128, 172] width 56 height 7
click at [108, 51] on span "Conteúdo" at bounding box center [121, 47] width 27 height 7
click at [100, 57] on ul "Conteúdo Estilo Avançado" at bounding box center [150, 55] width 100 height 26
click at [108, 59] on span "Estilo" at bounding box center [115, 56] width 14 height 7
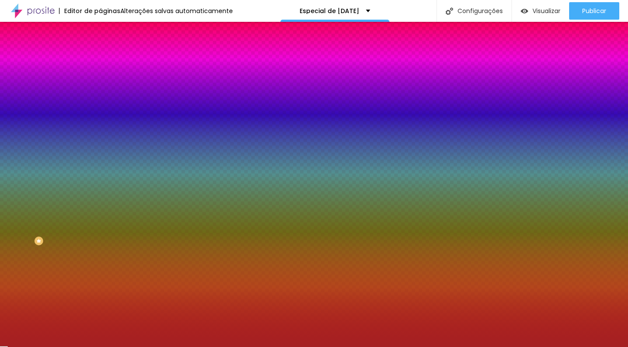
click at [108, 62] on span "Avançado" at bounding box center [122, 65] width 29 height 7
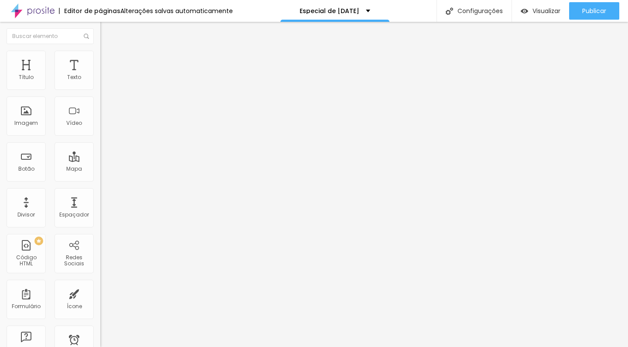
click at [108, 60] on span "Avançado" at bounding box center [122, 56] width 29 height 7
click at [100, 59] on ul "Estilo Avançado" at bounding box center [150, 50] width 100 height 17
click at [108, 51] on span "Estilo" at bounding box center [115, 47] width 14 height 7
click at [108, 67] on span "Estilo" at bounding box center [115, 63] width 14 height 7
click at [100, 66] on img at bounding box center [104, 70] width 8 height 8
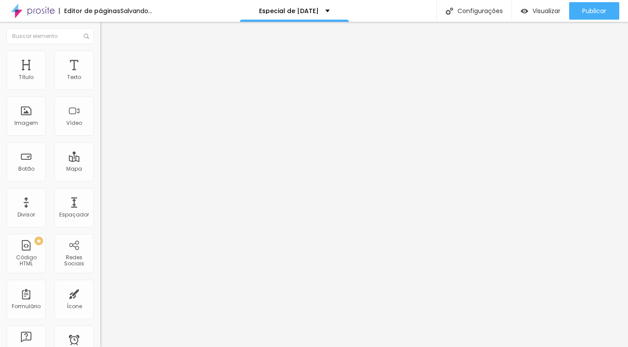
drag, startPoint x: 26, startPoint y: 94, endPoint x: 31, endPoint y: 94, distance: 5.2
click at [100, 176] on input "range" at bounding box center [128, 179] width 56 height 7
drag, startPoint x: 24, startPoint y: 112, endPoint x: 31, endPoint y: 111, distance: 7.0
click at [100, 300] on input "range" at bounding box center [128, 303] width 56 height 7
click at [100, 176] on input "range" at bounding box center [128, 179] width 56 height 7
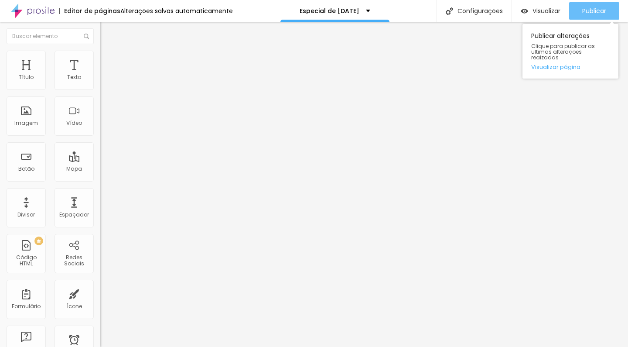
click at [598, 10] on span "Publicar" at bounding box center [594, 10] width 24 height 7
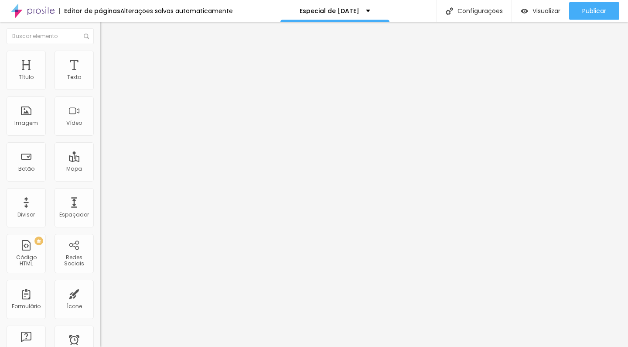
click at [108, 70] on span "Avançado" at bounding box center [122, 71] width 29 height 7
click at [100, 300] on input "range" at bounding box center [128, 303] width 56 height 7
click at [100, 66] on li "Avançado" at bounding box center [150, 70] width 100 height 9
click at [100, 176] on input "range" at bounding box center [128, 179] width 56 height 7
click at [108, 62] on span "Avançado" at bounding box center [122, 65] width 29 height 7
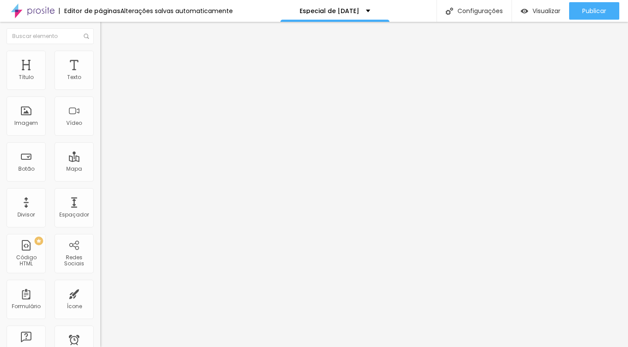
click at [108, 68] on span "Avançado" at bounding box center [122, 71] width 29 height 7
click at [100, 300] on input "range" at bounding box center [128, 303] width 56 height 7
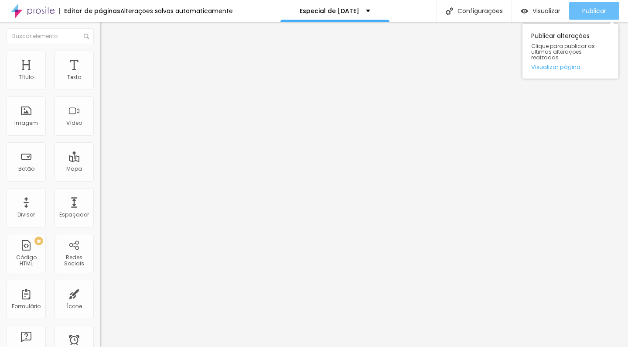
click at [602, 12] on span "Publicar" at bounding box center [594, 10] width 24 height 7
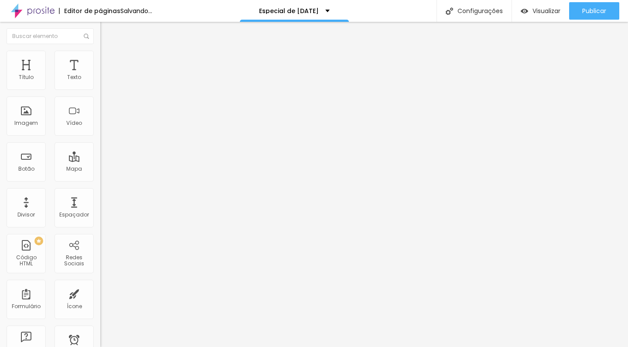
click at [107, 32] on img "button" at bounding box center [110, 31] width 7 height 7
click at [108, 59] on span "Estilo" at bounding box center [115, 56] width 14 height 7
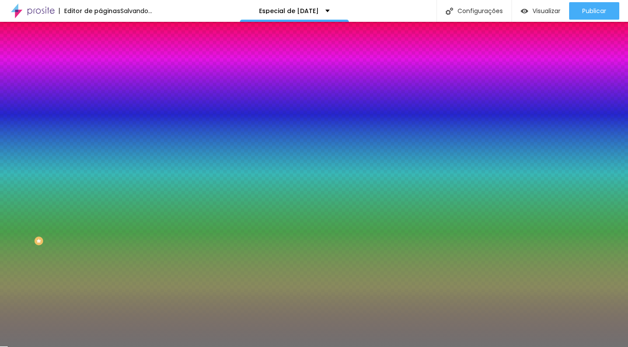
drag, startPoint x: 41, startPoint y: 142, endPoint x: 0, endPoint y: 143, distance: 41.0
click at [100, 136] on div "Cor Voltar ao padrão #717171 Tamanho 50 % Peso 1" at bounding box center [150, 102] width 100 height 68
drag, startPoint x: 46, startPoint y: 117, endPoint x: 27, endPoint y: 118, distance: 19.2
click at [100, 113] on input "range" at bounding box center [128, 109] width 56 height 7
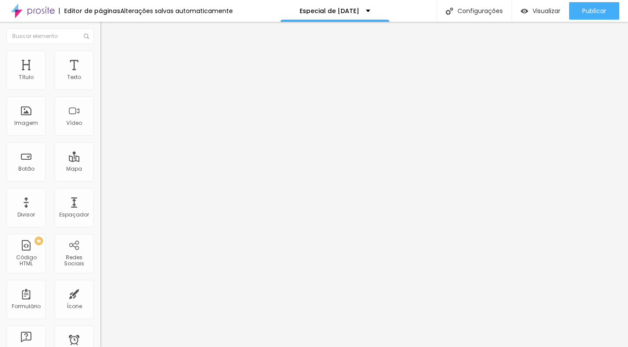
click at [100, 57] on ul "Conteúdo Estilo Avançado" at bounding box center [150, 55] width 100 height 26
click at [108, 59] on span "Estilo" at bounding box center [115, 56] width 14 height 7
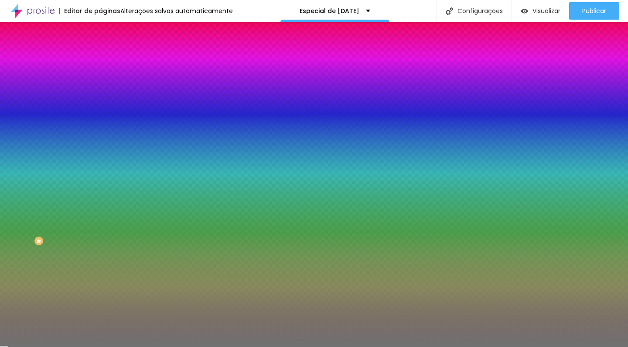
click at [100, 83] on div at bounding box center [150, 83] width 100 height 0
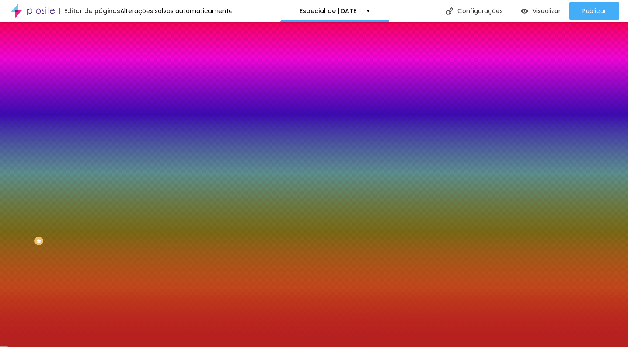
drag, startPoint x: 55, startPoint y: 126, endPoint x: 60, endPoint y: 118, distance: 9.7
click at [60, 118] on div at bounding box center [314, 173] width 628 height 347
click at [100, 68] on li "Avançado" at bounding box center [150, 63] width 100 height 9
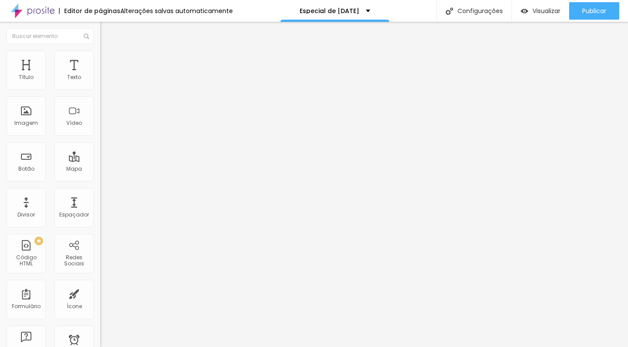
click at [108, 60] on span "Estilo" at bounding box center [115, 56] width 14 height 7
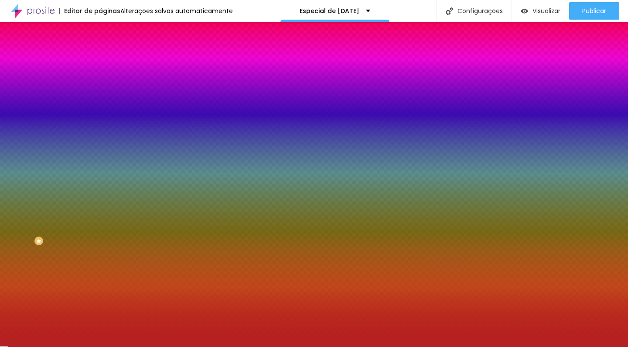
click at [100, 83] on div at bounding box center [150, 83] width 100 height 0
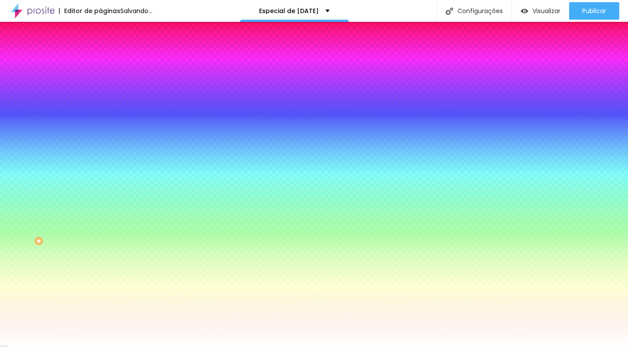
drag, startPoint x: 27, startPoint y: 110, endPoint x: 5, endPoint y: 94, distance: 27.1
click at [100, 94] on div "Cor Voltar ao padrão #FFFFFF Tamanho 29 % Peso 1" at bounding box center [150, 102] width 100 height 68
click at [100, 83] on div at bounding box center [150, 83] width 100 height 0
click at [100, 92] on div at bounding box center [150, 92] width 100 height 0
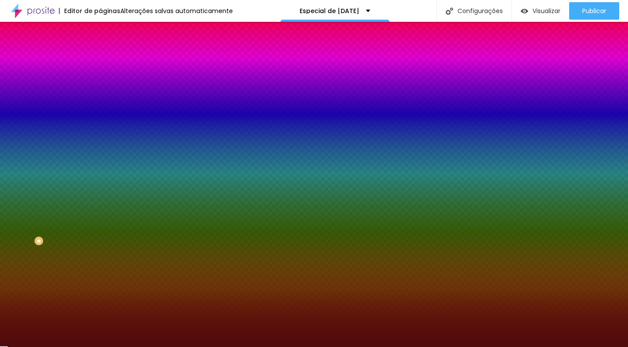
drag, startPoint x: 65, startPoint y: 132, endPoint x: 63, endPoint y: 144, distance: 11.5
click at [63, 144] on div at bounding box center [314, 173] width 628 height 347
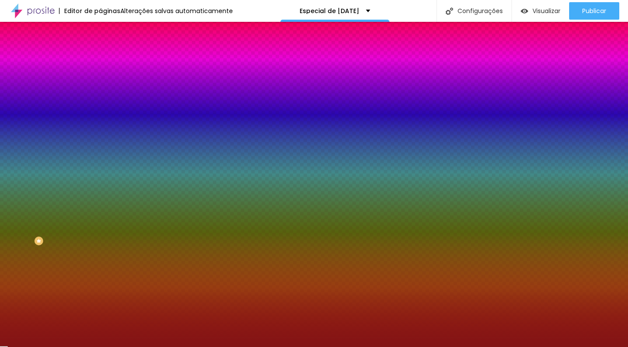
drag, startPoint x: 63, startPoint y: 144, endPoint x: 62, endPoint y: 130, distance: 13.2
click at [527, 168] on div at bounding box center [528, 169] width 2 height 2
click at [100, 59] on li "Avançado" at bounding box center [150, 63] width 100 height 9
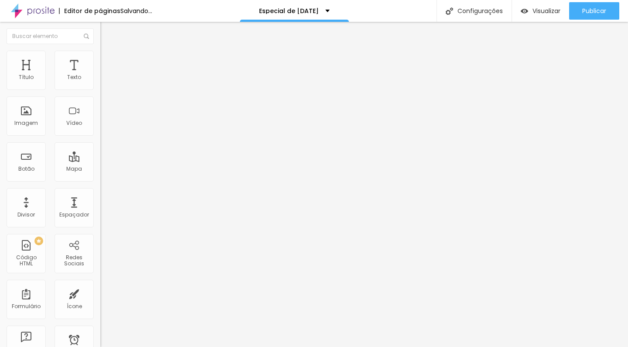
drag, startPoint x: 31, startPoint y: 89, endPoint x: 40, endPoint y: 88, distance: 9.2
click at [100, 169] on input "range" at bounding box center [128, 172] width 56 height 7
click at [108, 60] on span "Avançado" at bounding box center [122, 56] width 29 height 7
drag, startPoint x: 40, startPoint y: 86, endPoint x: 28, endPoint y: 90, distance: 12.4
click at [100, 161] on div at bounding box center [150, 165] width 100 height 8
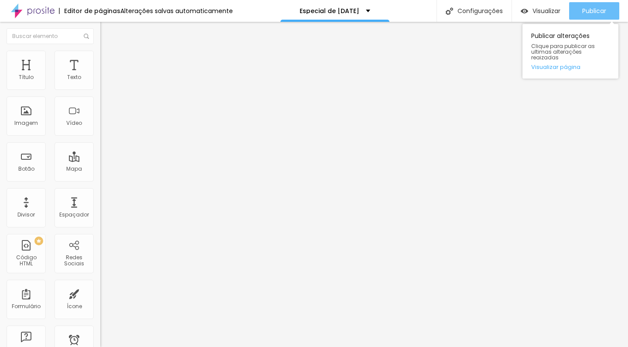
click at [585, 14] on span "Publicar" at bounding box center [594, 10] width 24 height 7
click at [587, 9] on span "Publicar" at bounding box center [594, 10] width 24 height 7
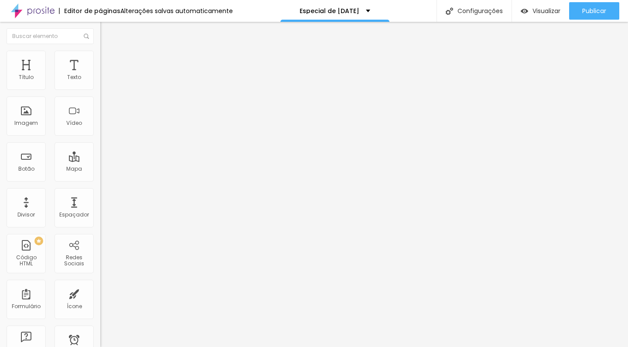
click at [108, 62] on span "Avançado" at bounding box center [122, 65] width 29 height 7
click at [100, 293] on input "range" at bounding box center [128, 296] width 56 height 7
click at [108, 58] on span "Avançado" at bounding box center [122, 56] width 29 height 7
click at [100, 284] on input "range" at bounding box center [128, 287] width 56 height 7
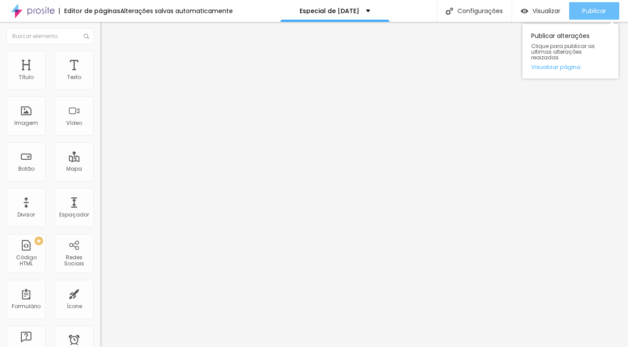
click at [608, 15] on button "Publicar" at bounding box center [594, 10] width 50 height 17
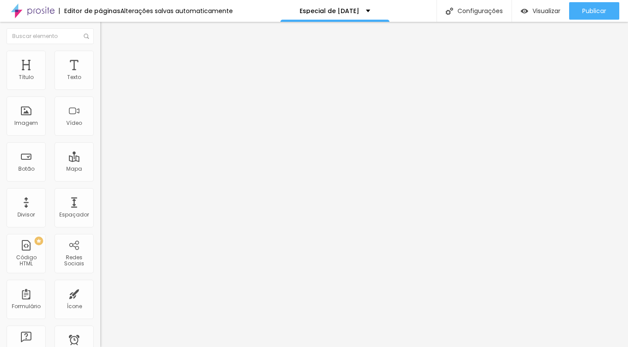
click at [100, 68] on ul "Conteúdo Estilo Avançado" at bounding box center [150, 62] width 100 height 26
click at [100, 89] on input "text" at bounding box center [152, 84] width 105 height 9
click at [108, 67] on span "Estilo" at bounding box center [115, 63] width 14 height 7
click at [100, 66] on img at bounding box center [104, 70] width 8 height 8
click at [100, 58] on li "Conteúdo" at bounding box center [150, 53] width 100 height 9
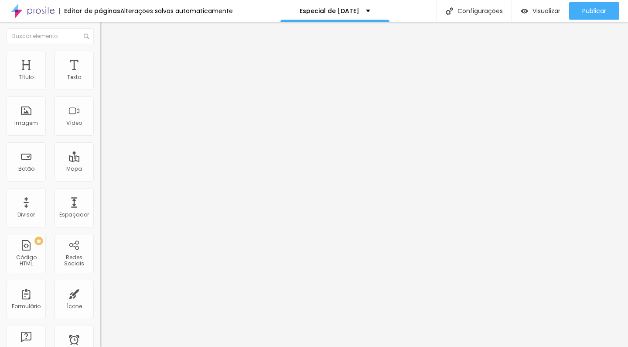
click at [100, 338] on div at bounding box center [150, 341] width 100 height 7
click at [100, 89] on input "text" at bounding box center [152, 84] width 105 height 9
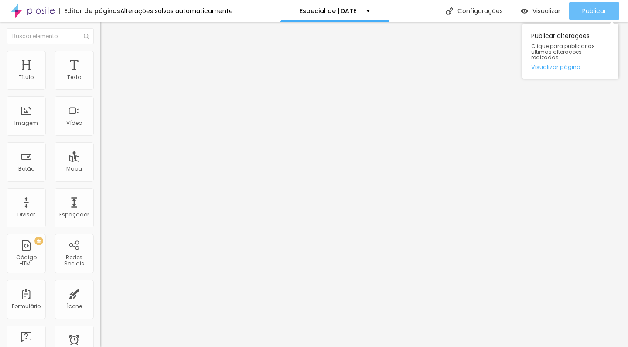
click at [601, 6] on div "Publicar" at bounding box center [594, 10] width 24 height 17
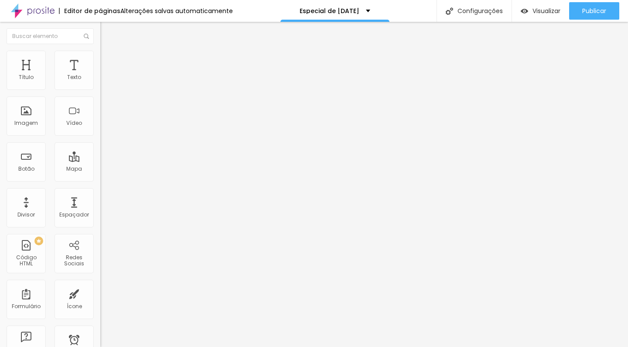
click at [100, 59] on ul "Conteúdo Estilo Avançado" at bounding box center [150, 55] width 100 height 26
click at [100, 57] on li "Estilo" at bounding box center [150, 55] width 100 height 9
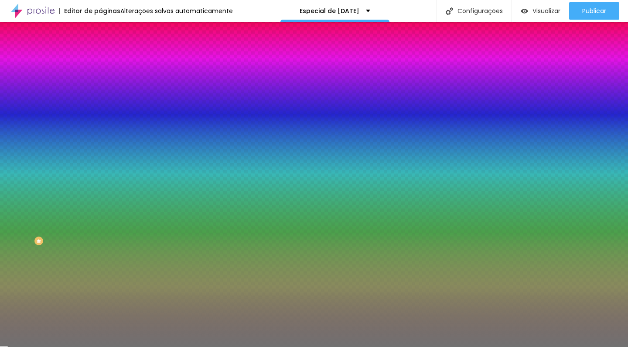
click at [100, 59] on img at bounding box center [104, 63] width 8 height 8
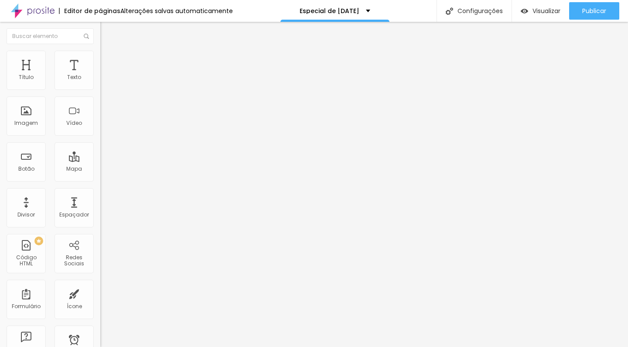
click at [108, 60] on span "Estilo" at bounding box center [115, 56] width 14 height 7
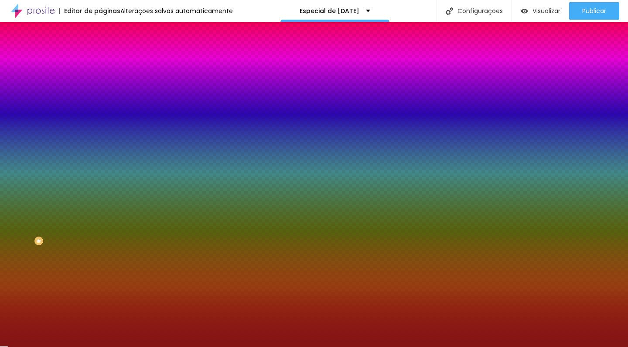
drag, startPoint x: 91, startPoint y: 88, endPoint x: 65, endPoint y: 89, distance: 26.2
click at [100, 89] on div "#831515" at bounding box center [150, 87] width 100 height 9
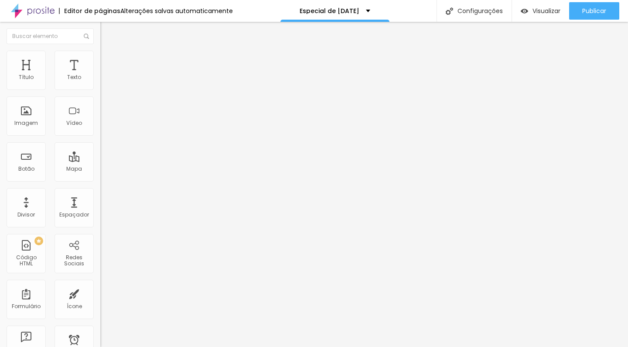
click at [100, 65] on ul "Conteúdo Estilo Avançado" at bounding box center [150, 55] width 100 height 26
click at [108, 59] on span "Estilo" at bounding box center [115, 56] width 14 height 7
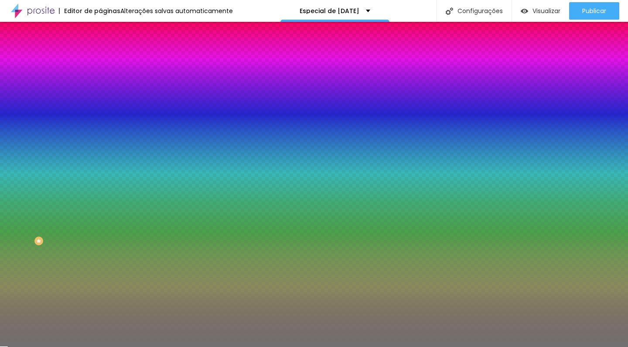
click at [100, 88] on input "#717171" at bounding box center [152, 87] width 105 height 9
drag, startPoint x: 90, startPoint y: 88, endPoint x: 64, endPoint y: 88, distance: 26.2
click at [100, 88] on div "#717171" at bounding box center [150, 87] width 100 height 9
paste input "831515"
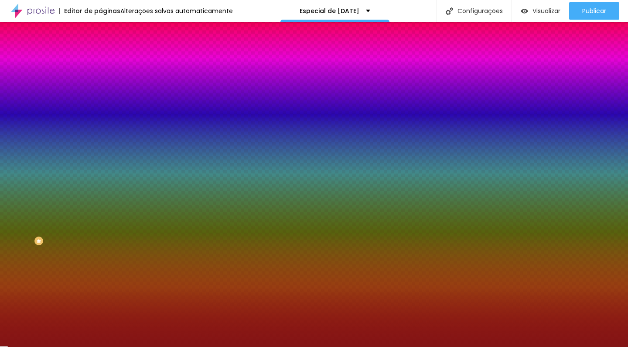
click at [100, 102] on div "Tamanho 61 %" at bounding box center [150, 103] width 100 height 22
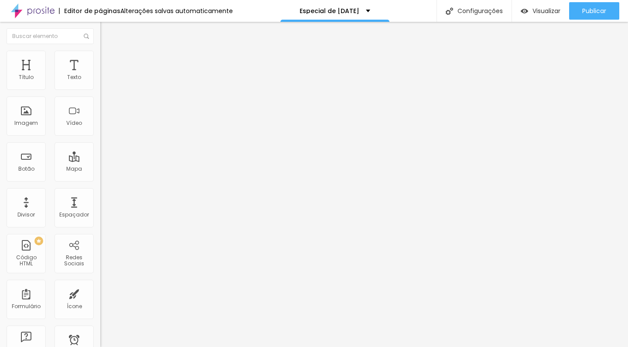
click at [100, 62] on img at bounding box center [104, 62] width 8 height 8
click at [104, 144] on img at bounding box center [106, 146] width 5 height 5
click at [108, 58] on span "Conteúdo" at bounding box center [121, 54] width 27 height 7
click at [100, 89] on input "(84)99990-6488" at bounding box center [152, 84] width 105 height 9
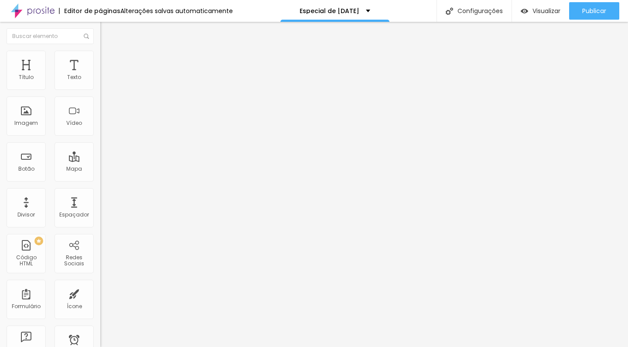
click at [100, 89] on input "(84)99990-6488" at bounding box center [152, 84] width 105 height 9
click at [100, 271] on div "Texto do botão Reserve sua vaga agora!" at bounding box center [150, 281] width 100 height 21
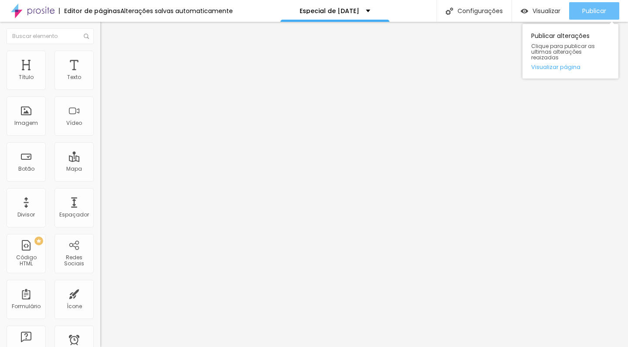
click at [607, 16] on button "Publicar" at bounding box center [594, 10] width 50 height 17
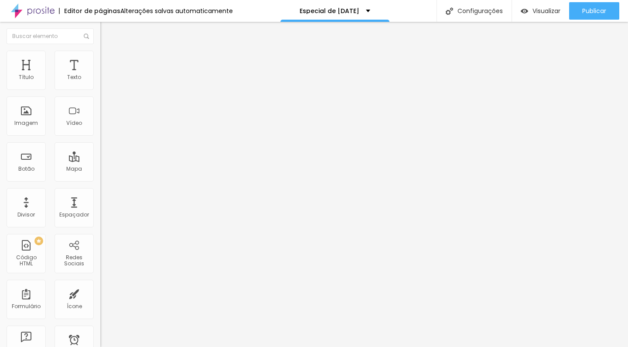
click at [105, 80] on icon "button" at bounding box center [106, 78] width 3 height 3
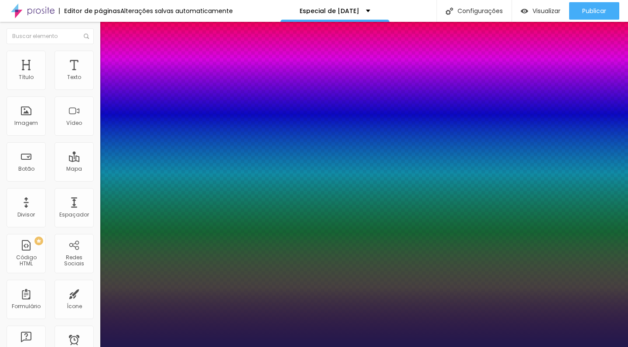
click at [400, 346] on div at bounding box center [314, 347] width 628 height 0
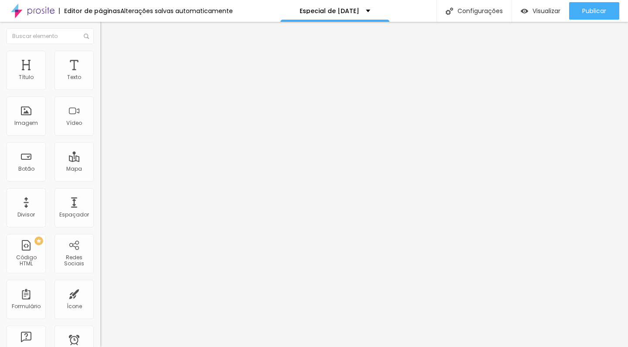
click at [104, 81] on icon "button" at bounding box center [106, 78] width 5 height 5
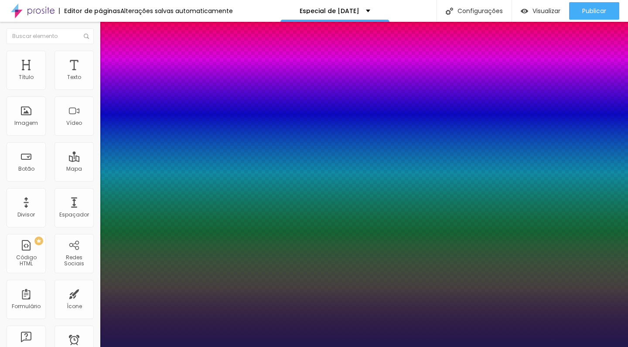
click at [68, 346] on div at bounding box center [314, 347] width 628 height 0
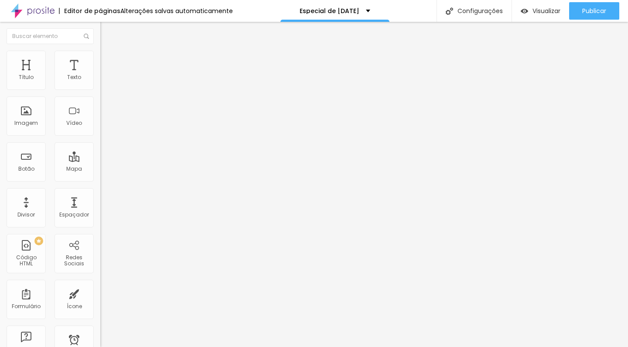
click at [100, 58] on li "Avançado" at bounding box center [150, 55] width 100 height 9
drag, startPoint x: 28, startPoint y: 88, endPoint x: 4, endPoint y: 91, distance: 24.1
click at [100, 91] on div "0 Espaço de cima" at bounding box center [150, 120] width 100 height 123
click at [100, 50] on img at bounding box center [104, 46] width 8 height 8
click at [100, 59] on ul "Estilo Avançado" at bounding box center [150, 50] width 100 height 17
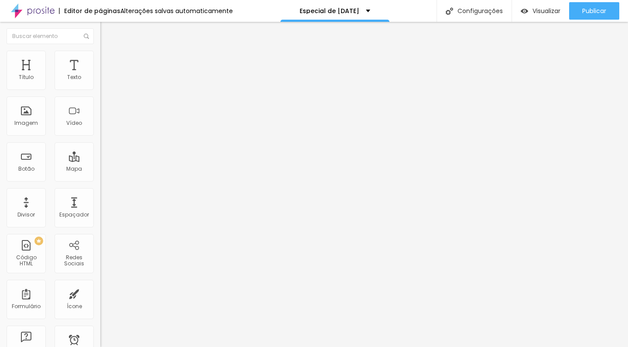
click at [108, 60] on span "Avançado" at bounding box center [122, 56] width 29 height 7
click at [100, 85] on img at bounding box center [103, 83] width 6 height 6
click at [100, 59] on li "Avançado" at bounding box center [150, 63] width 100 height 9
click at [100, 86] on img at bounding box center [103, 83] width 6 height 6
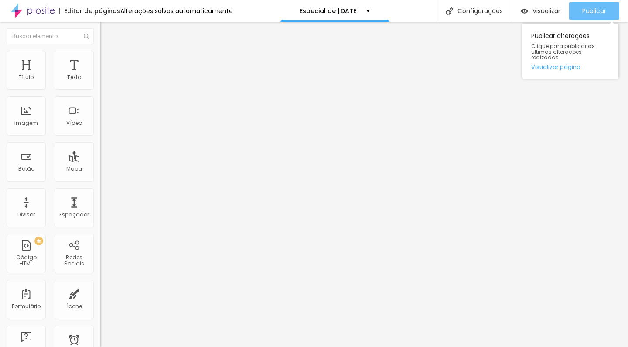
click at [593, 12] on span "Publicar" at bounding box center [594, 10] width 24 height 7
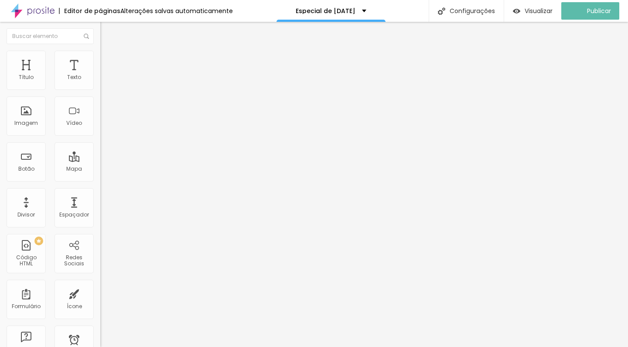
click at [100, 75] on span "Trocar imagem" at bounding box center [124, 71] width 48 height 7
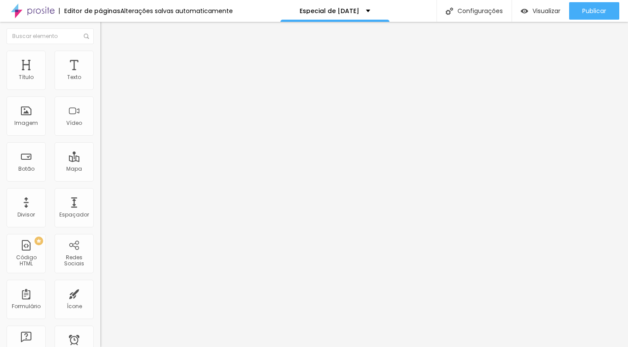
click at [100, 75] on span "Trocar imagem" at bounding box center [124, 71] width 48 height 7
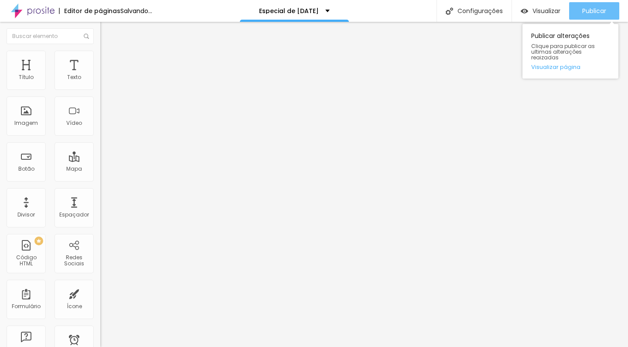
click at [592, 14] on span "Publicar" at bounding box center [594, 10] width 24 height 7
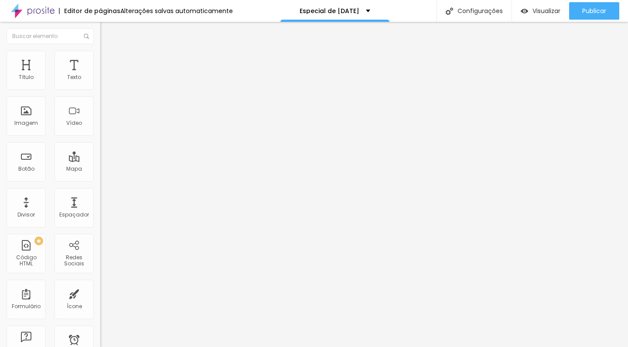
click at [100, 58] on li "Avançado" at bounding box center [150, 55] width 100 height 9
drag, startPoint x: 40, startPoint y: 86, endPoint x: 23, endPoint y: 94, distance: 18.7
click at [100, 94] on div "5 Espaço de cima" at bounding box center [150, 120] width 100 height 123
drag, startPoint x: 21, startPoint y: 85, endPoint x: 31, endPoint y: 87, distance: 10.2
click at [100, 161] on input "range" at bounding box center [128, 164] width 56 height 7
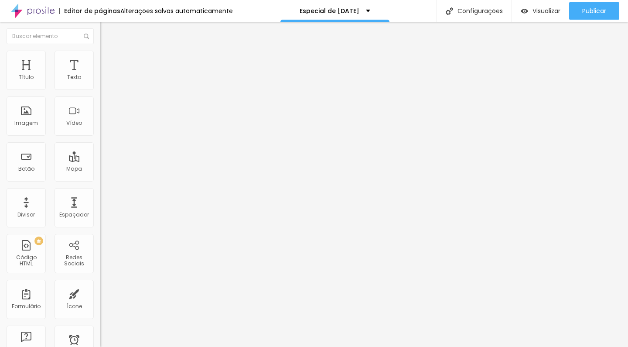
drag, startPoint x: 24, startPoint y: 106, endPoint x: 31, endPoint y: 107, distance: 7.2
click at [100, 284] on input "range" at bounding box center [128, 287] width 56 height 7
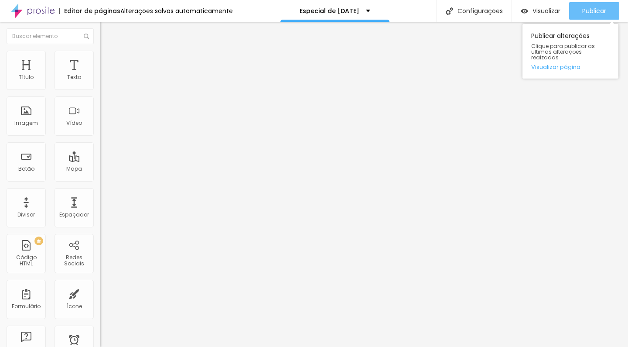
click at [611, 10] on button "Publicar" at bounding box center [594, 10] width 50 height 17
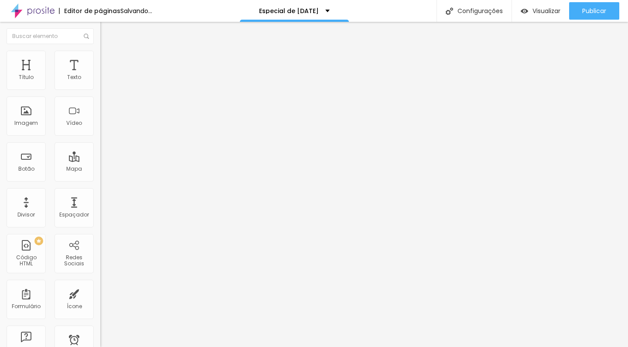
click at [100, 75] on span "Trocar imagem" at bounding box center [124, 71] width 48 height 7
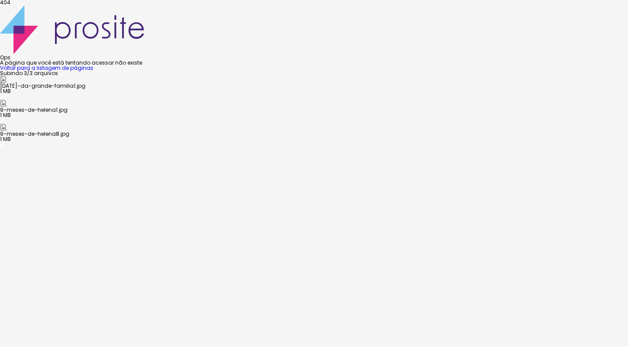
click at [366, 71] on div "404 Ops A página que você está tentando acessar não existe Voltar para a listag…" at bounding box center [314, 35] width 628 height 71
click at [93, 72] on link "Voltar para a listagem de páginas" at bounding box center [46, 67] width 93 height 7
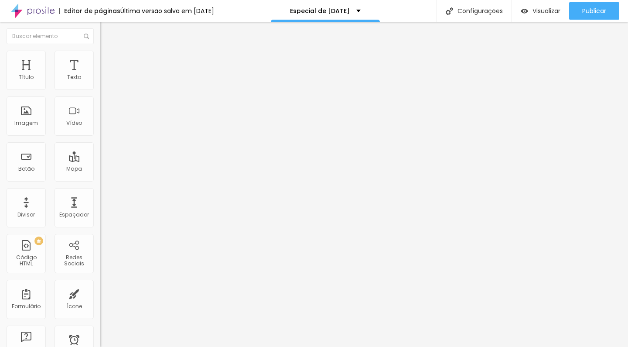
click at [100, 53] on li "Avançado" at bounding box center [150, 55] width 100 height 9
click at [100, 50] on img at bounding box center [104, 46] width 8 height 8
click at [100, 55] on img at bounding box center [104, 55] width 8 height 8
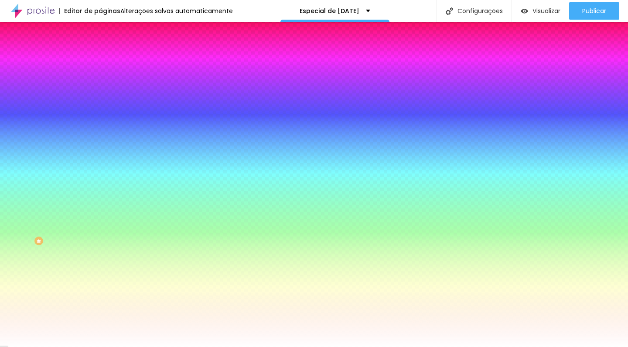
click at [100, 59] on li "Avançado" at bounding box center [150, 63] width 100 height 9
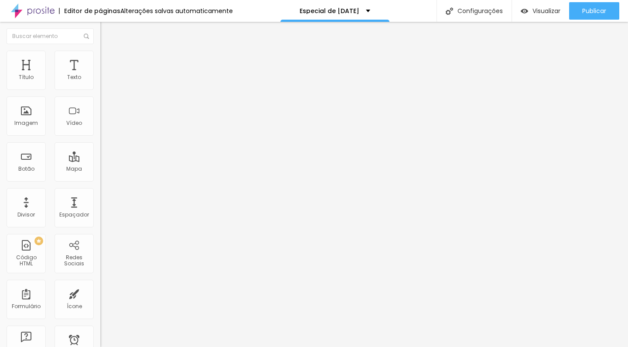
click at [100, 51] on li "Conteúdo" at bounding box center [150, 46] width 100 height 9
click at [100, 53] on li "Estilo" at bounding box center [150, 55] width 100 height 9
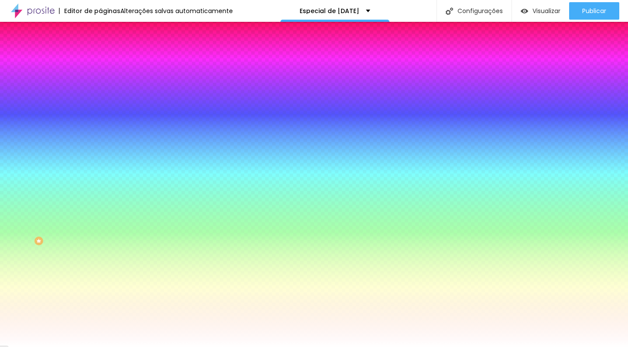
click at [100, 50] on img at bounding box center [104, 46] width 8 height 8
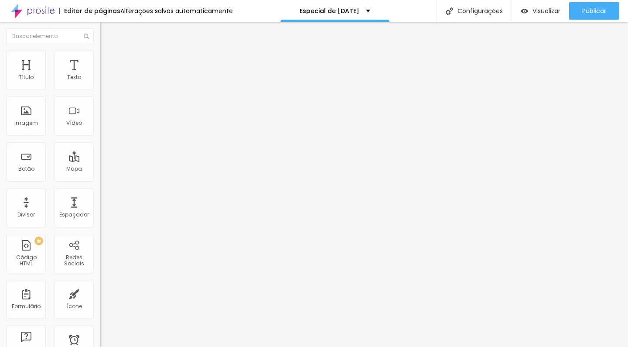
click at [100, 75] on span "Adicionar imagem" at bounding box center [128, 71] width 56 height 7
click at [100, 137] on span "Original" at bounding box center [110, 132] width 21 height 7
click at [100, 146] on div "Padrão 4:3" at bounding box center [150, 143] width 100 height 5
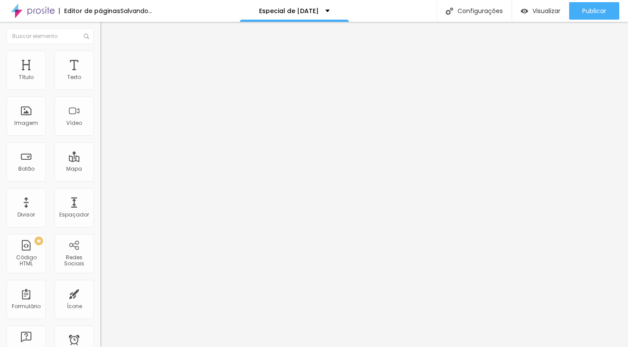
click at [100, 154] on div "Quadrado 1:1" at bounding box center [150, 151] width 100 height 5
click at [100, 142] on span "Cinema" at bounding box center [111, 137] width 22 height 7
click at [100, 161] on span "Original" at bounding box center [110, 156] width 21 height 7
click at [100, 59] on img at bounding box center [104, 63] width 8 height 8
click at [100, 169] on div at bounding box center [150, 173] width 100 height 8
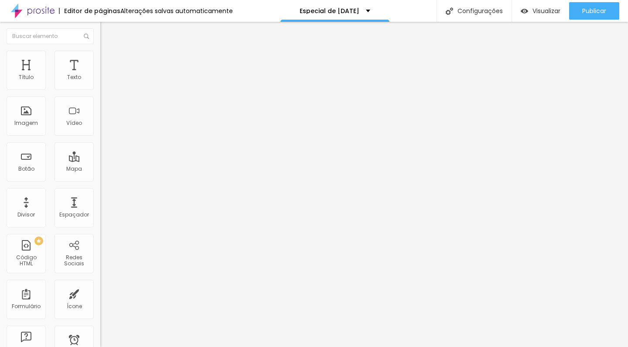
type input "9"
type input "4"
type input "0"
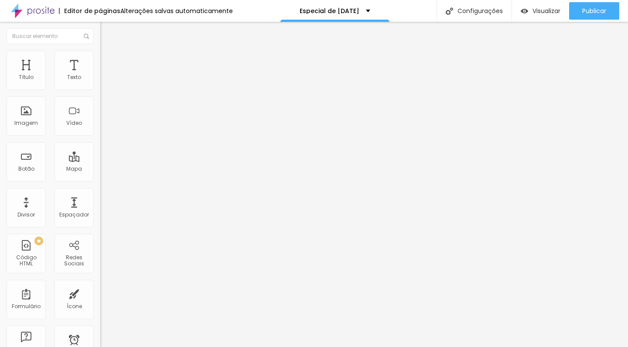
type input "0"
drag, startPoint x: 26, startPoint y: 85, endPoint x: 1, endPoint y: 87, distance: 25.0
type input "0"
click at [100, 87] on div "0 Espaço de cima 10 Espaço de baixo ID Html Classes Html Visível nos dispositiv…" at bounding box center [150, 251] width 100 height 367
type input "8"
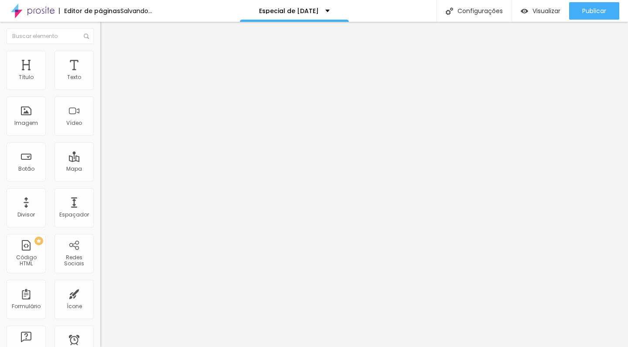
type input "8"
type input "5"
type input "0"
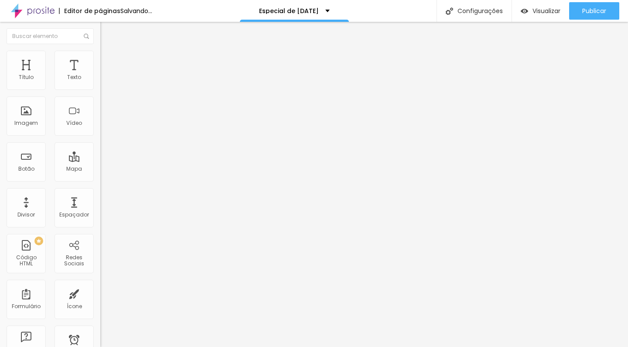
drag, startPoint x: 26, startPoint y: 105, endPoint x: 0, endPoint y: 105, distance: 26.2
type input "0"
click at [100, 105] on div "0 Espaço de cima 0 Espaço de baixo ID Html Classes Html Visível nos dispositivo…" at bounding box center [150, 251] width 100 height 367
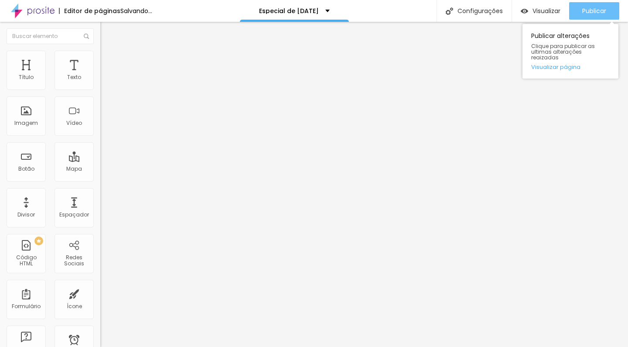
click at [592, 14] on span "Publicar" at bounding box center [594, 10] width 24 height 7
click at [603, 11] on span "Publicar" at bounding box center [594, 10] width 24 height 7
click at [605, 11] on span "Publicar" at bounding box center [594, 10] width 24 height 7
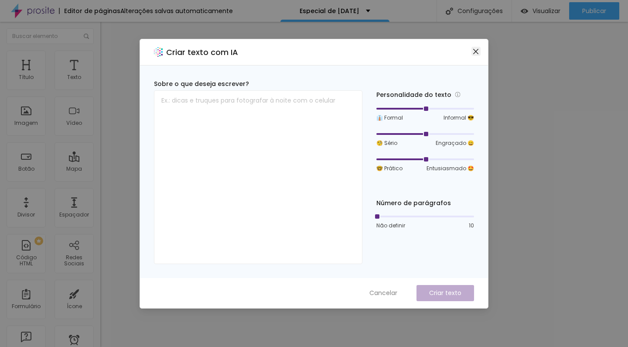
click at [479, 54] on span "Close" at bounding box center [476, 51] width 9 height 7
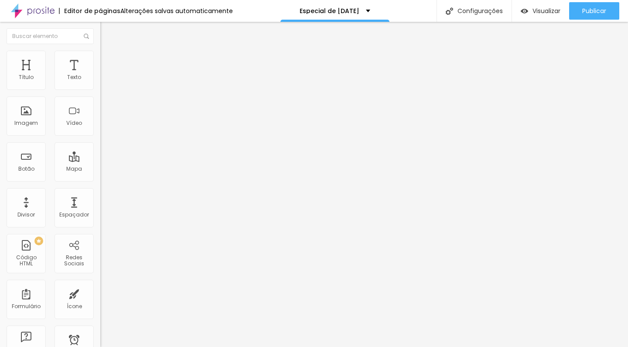
click at [100, 58] on ul "Conteúdo Estilo Avançado" at bounding box center [150, 55] width 100 height 26
click at [108, 58] on span "Estilo" at bounding box center [115, 56] width 14 height 7
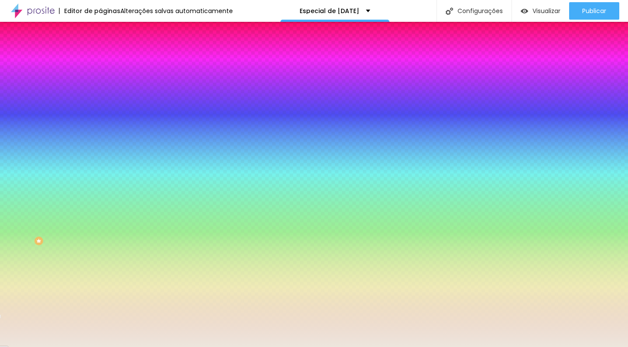
click at [100, 88] on input "#EDE6DD" at bounding box center [152, 87] width 105 height 9
drag, startPoint x: 70, startPoint y: 88, endPoint x: 100, endPoint y: 90, distance: 30.2
click at [100, 90] on div "Cor de fundo Voltar ao padrão #EDE6DD 0 Borda arredondada" at bounding box center [150, 141] width 100 height 147
paste input "A02828"
type input "#A02828"
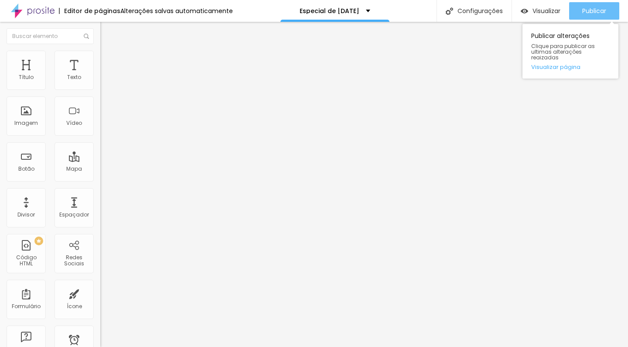
click at [579, 17] on button "Publicar" at bounding box center [594, 10] width 50 height 17
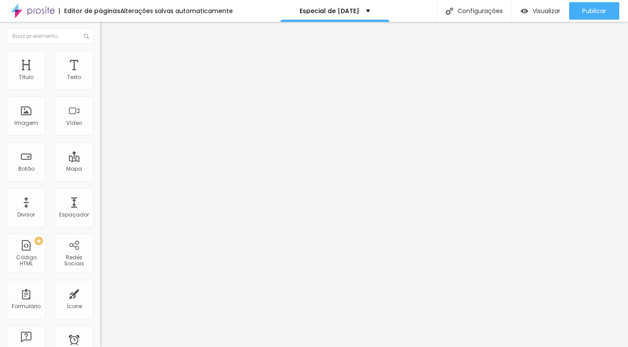
click at [100, 51] on img at bounding box center [104, 55] width 8 height 8
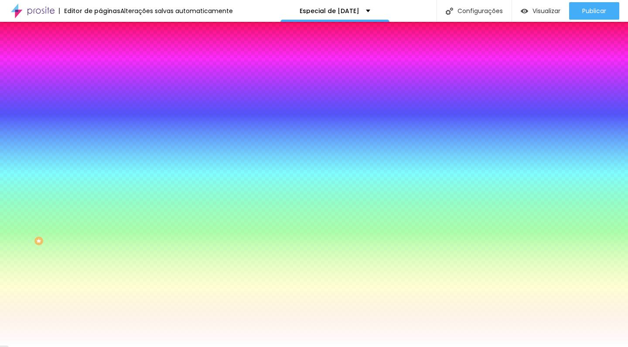
click at [100, 80] on span "Trocar imagem" at bounding box center [124, 76] width 48 height 7
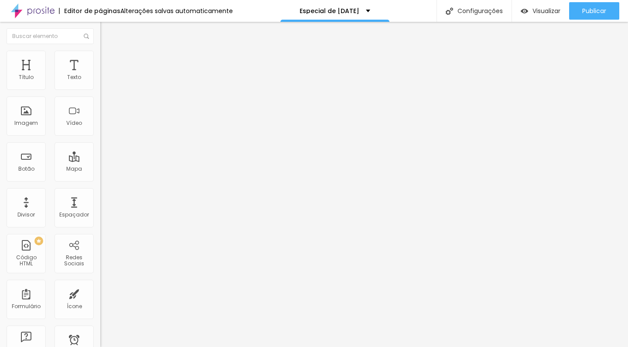
click at [100, 55] on li "Estilo" at bounding box center [150, 55] width 100 height 9
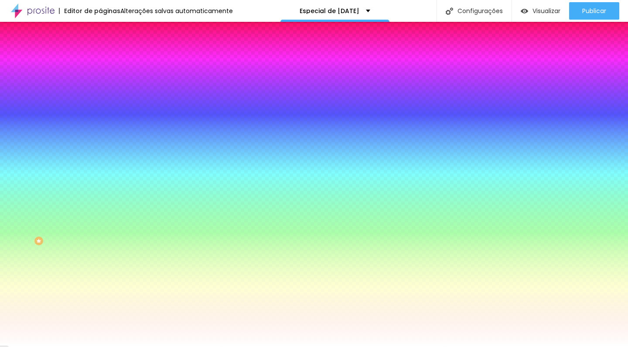
click at [100, 59] on img at bounding box center [104, 63] width 8 height 8
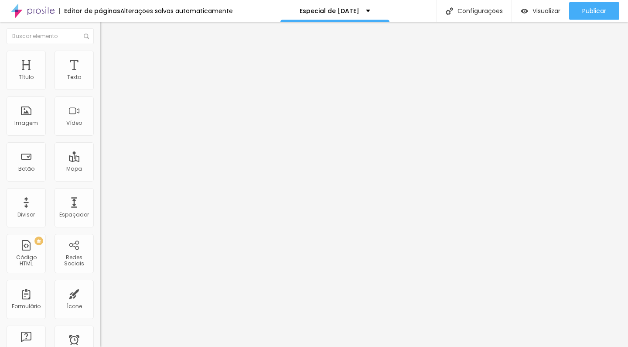
click at [100, 54] on li "Estilo" at bounding box center [150, 55] width 100 height 9
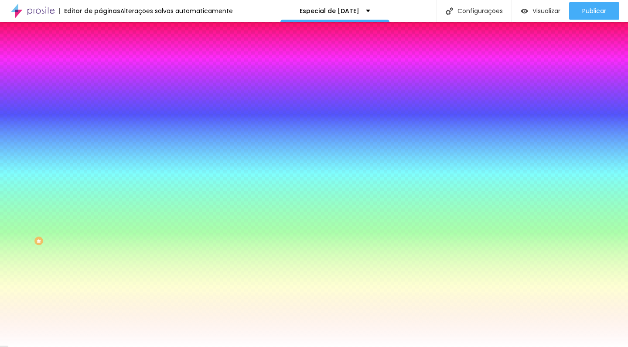
click at [100, 157] on button "button" at bounding box center [106, 151] width 12 height 9
click at [88, 346] on div at bounding box center [314, 347] width 628 height 0
click at [100, 119] on div at bounding box center [150, 119] width 100 height 0
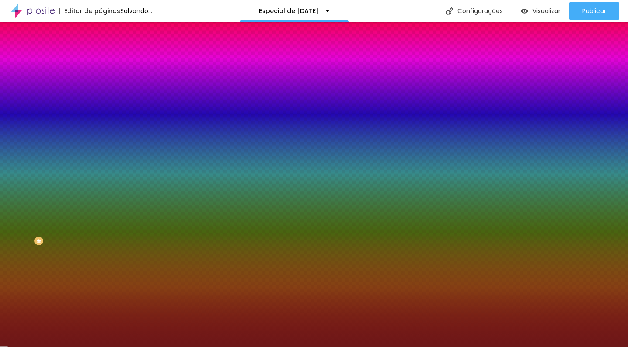
drag, startPoint x: 55, startPoint y: 198, endPoint x: 58, endPoint y: 207, distance: 8.7
click at [58, 207] on div at bounding box center [314, 173] width 628 height 347
drag, startPoint x: 84, startPoint y: 222, endPoint x: 89, endPoint y: 218, distance: 5.6
click at [89, 218] on div at bounding box center [314, 173] width 628 height 347
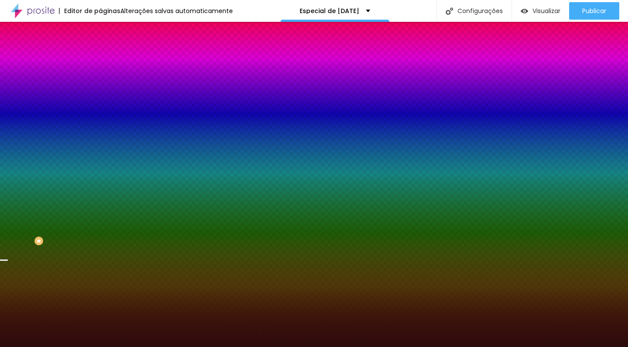
type input "#000000"
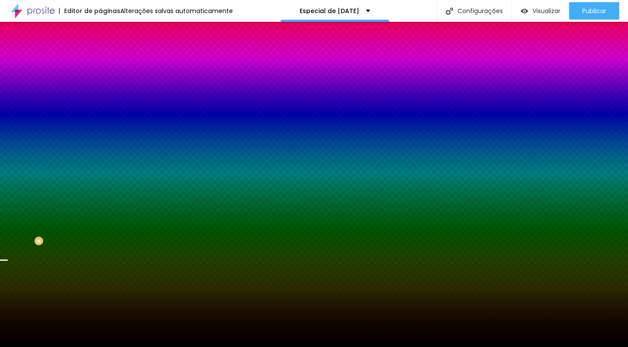
drag, startPoint x: 55, startPoint y: 223, endPoint x: 65, endPoint y: 248, distance: 26.4
click at [100, 248] on div "Editar Seção Conteúdo Estilo Avançado Imagem de fundo Trocar imagem Efeito da I…" at bounding box center [150, 184] width 100 height 325
click at [100, 119] on div at bounding box center [150, 119] width 100 height 0
drag, startPoint x: 88, startPoint y: 217, endPoint x: 89, endPoint y: 206, distance: 11.0
click at [89, 206] on div at bounding box center [314, 173] width 628 height 347
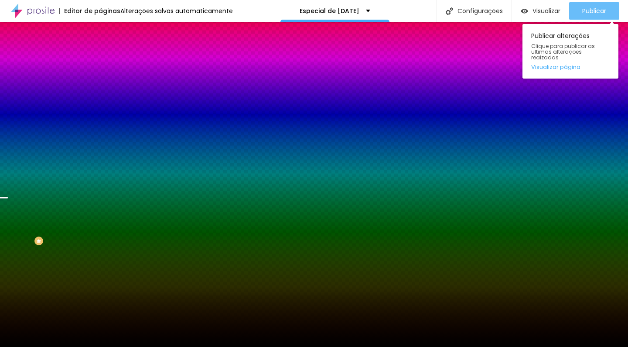
click at [596, 11] on span "Publicar" at bounding box center [594, 10] width 24 height 7
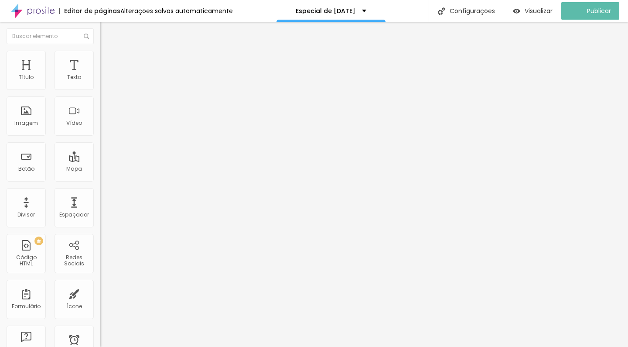
click at [100, 53] on li "Estilo" at bounding box center [150, 55] width 100 height 9
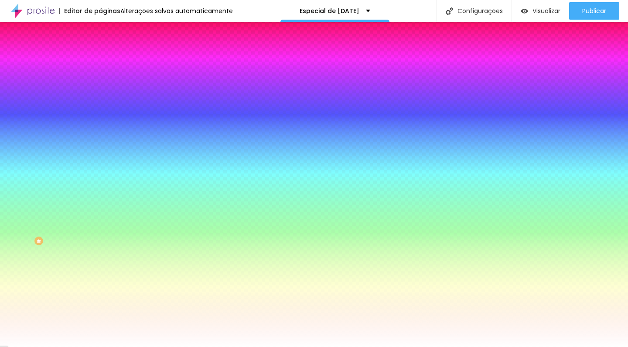
click at [100, 119] on div at bounding box center [150, 119] width 100 height 0
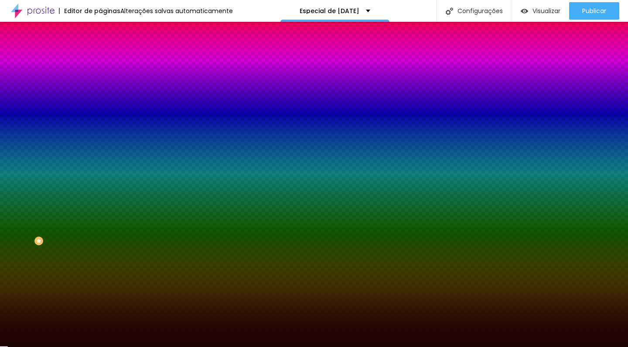
type input "#000000"
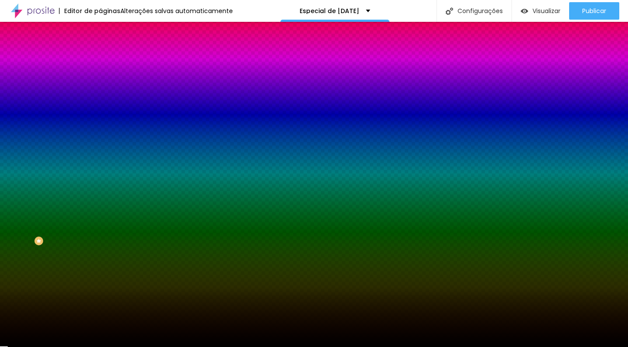
drag, startPoint x: 65, startPoint y: 228, endPoint x: 66, endPoint y: 248, distance: 20.1
click at [100, 248] on div "Editar Seção Conteúdo Estilo Avançado Imagem de fundo Trocar imagem Efeito da I…" at bounding box center [150, 184] width 100 height 325
click at [100, 119] on div at bounding box center [150, 119] width 100 height 0
drag, startPoint x: 89, startPoint y: 225, endPoint x: 90, endPoint y: 190, distance: 34.5
click at [90, 190] on div at bounding box center [314, 173] width 628 height 347
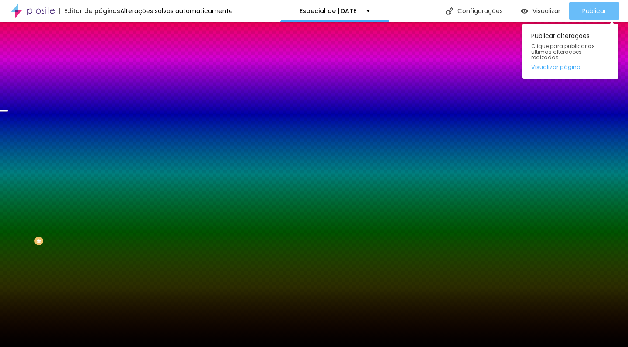
click at [587, 15] on div "Publicar" at bounding box center [594, 10] width 24 height 17
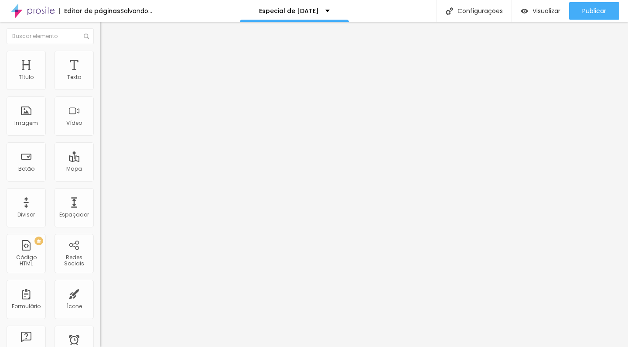
click at [100, 75] on span "Trocar imagem" at bounding box center [124, 71] width 48 height 7
click at [100, 88] on input "text" at bounding box center [152, 83] width 105 height 9
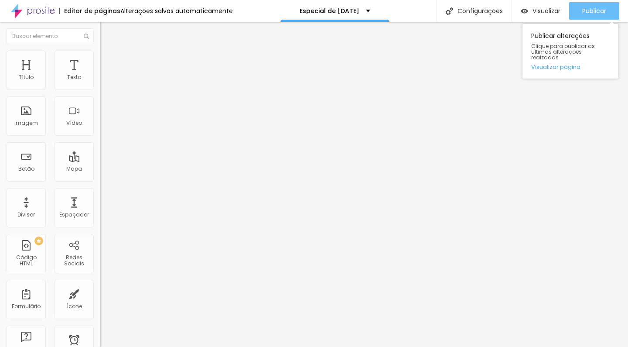
type input "Ensaio de [DATE] em Nata/RN"
click at [599, 10] on span "Publicar" at bounding box center [594, 10] width 24 height 7
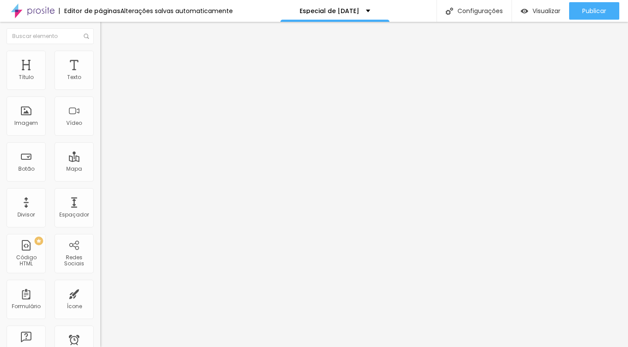
click at [100, 51] on img at bounding box center [104, 55] width 8 height 8
click at [100, 50] on img at bounding box center [104, 46] width 8 height 8
click at [108, 62] on span "Avançado" at bounding box center [122, 65] width 29 height 7
type input "25"
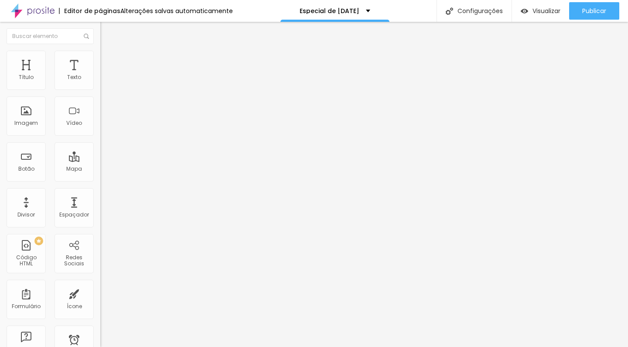
type input "30"
type input "35"
type input "40"
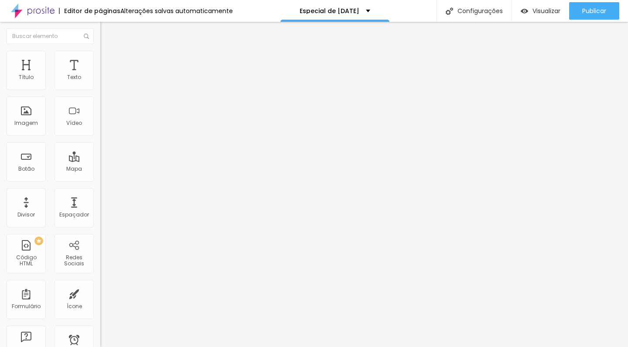
type input "40"
type input "45"
type input "40"
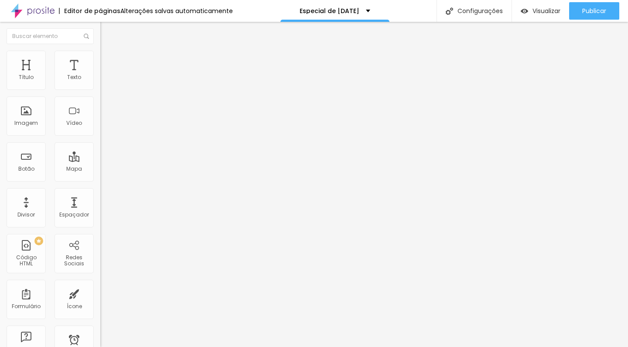
type input "35"
drag, startPoint x: 37, startPoint y: 88, endPoint x: 49, endPoint y: 89, distance: 11.9
type input "35"
click at [100, 169] on input "range" at bounding box center [128, 172] width 56 height 7
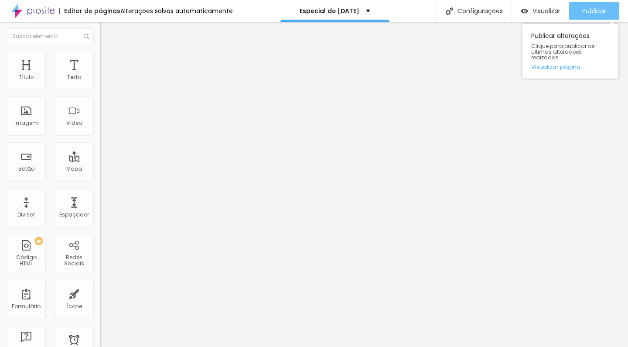
click at [589, 6] on div "Publicar" at bounding box center [594, 10] width 24 height 17
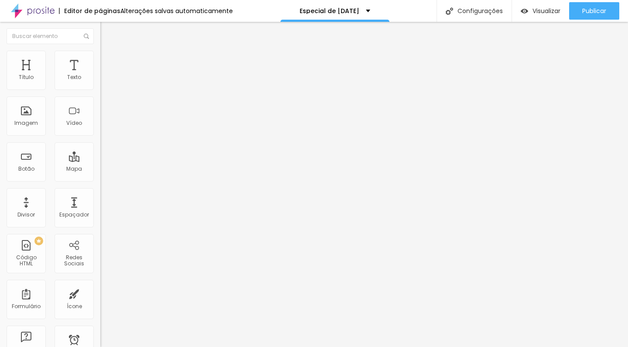
click at [100, 75] on span "Trocar imagem" at bounding box center [124, 71] width 48 height 7
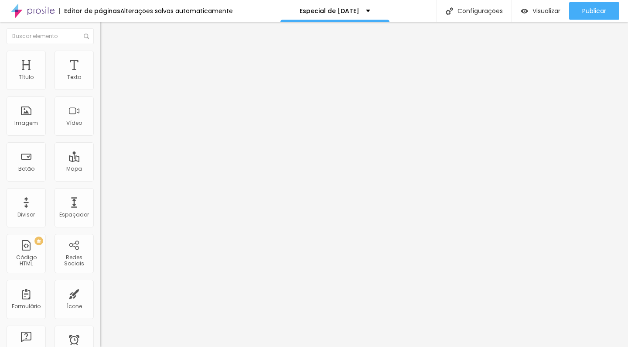
click at [100, 75] on span "Trocar imagem" at bounding box center [124, 71] width 48 height 7
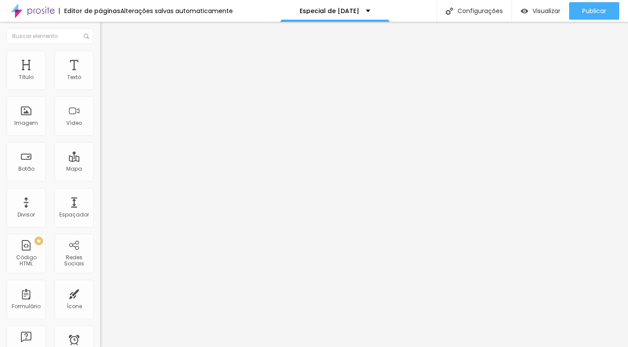
click at [100, 74] on div "Trocar imagem" at bounding box center [150, 71] width 100 height 6
click at [100, 75] on span "Trocar imagem" at bounding box center [124, 71] width 48 height 7
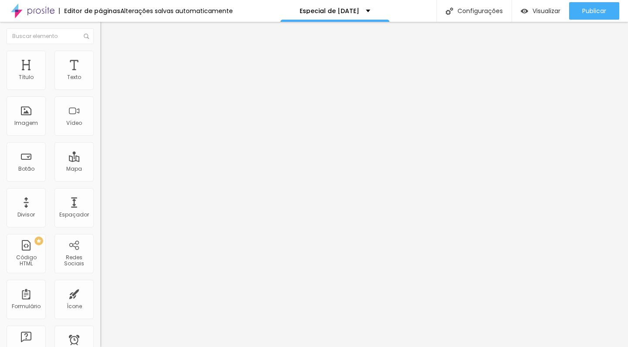
click at [100, 75] on span "Trocar imagem" at bounding box center [124, 71] width 48 height 7
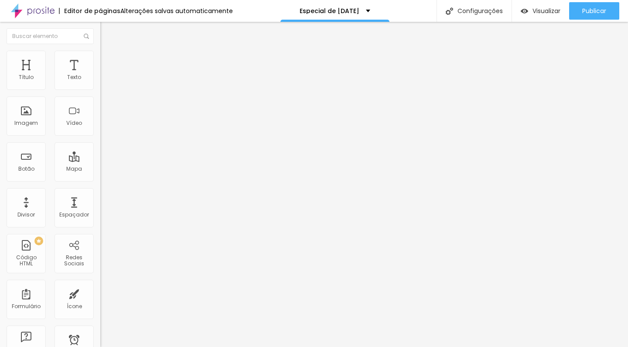
click at [100, 75] on span "Trocar imagem" at bounding box center [124, 71] width 48 height 7
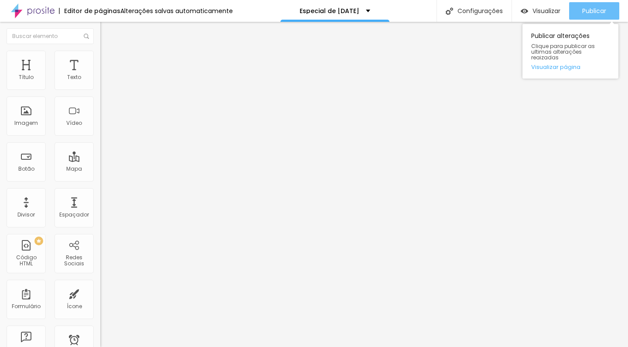
click at [594, 8] on span "Publicar" at bounding box center [594, 10] width 24 height 7
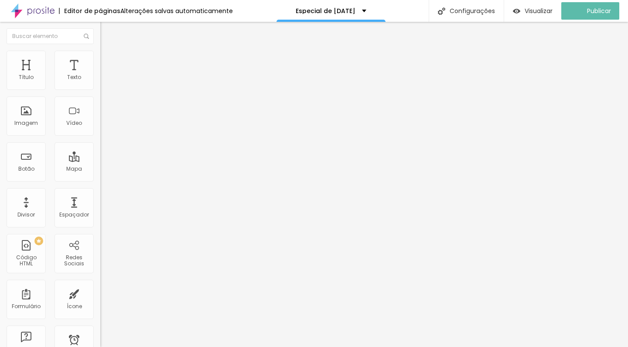
click at [100, 137] on span "1:1 Quadrado" at bounding box center [117, 132] width 34 height 7
click at [100, 147] on span "Padrão" at bounding box center [110, 143] width 20 height 7
click at [100, 142] on span "Cinema" at bounding box center [111, 137] width 22 height 7
click at [100, 75] on span "Trocar imagem" at bounding box center [124, 71] width 48 height 7
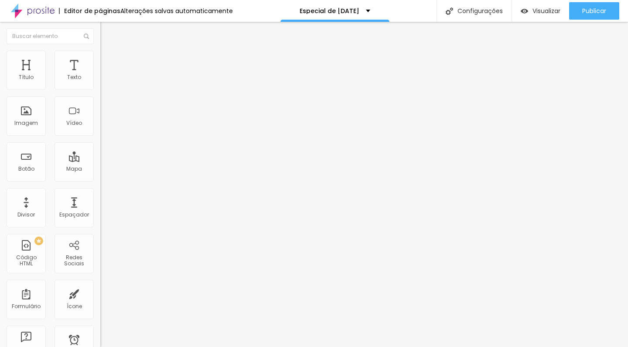
click at [100, 75] on span "Trocar imagem" at bounding box center [124, 71] width 48 height 7
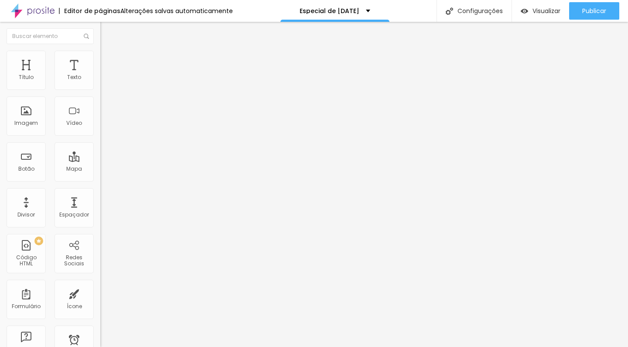
click at [100, 137] on span "16:9 Cinema" at bounding box center [116, 132] width 33 height 7
click at [100, 161] on span "Original" at bounding box center [110, 156] width 21 height 7
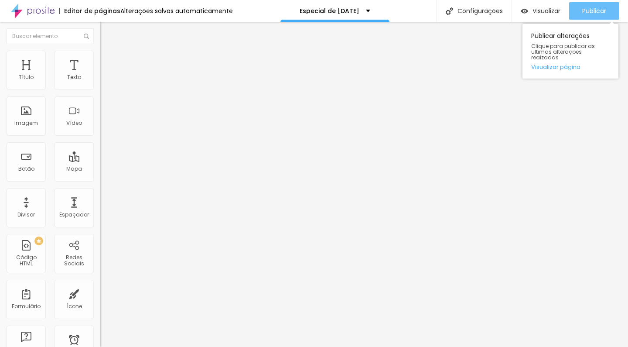
click at [599, 9] on span "Publicar" at bounding box center [594, 10] width 24 height 7
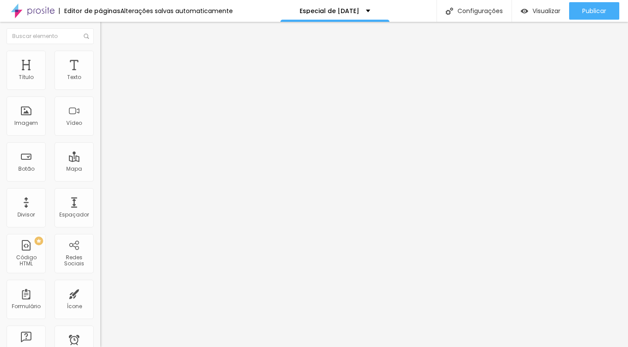
click at [100, 75] on span "Trocar imagem" at bounding box center [124, 71] width 48 height 7
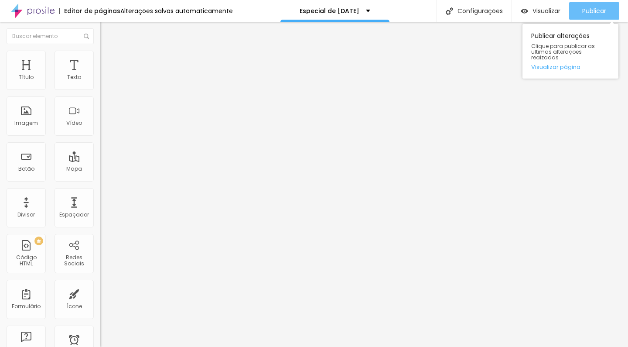
click at [602, 12] on span "Publicar" at bounding box center [594, 10] width 24 height 7
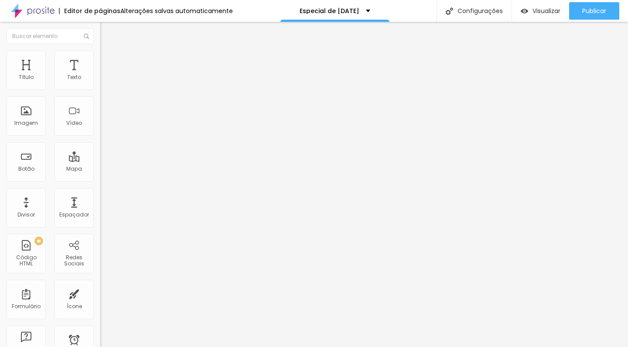
click at [100, 59] on li "Avançado" at bounding box center [150, 63] width 100 height 9
click at [100, 62] on ul "Conteúdo Estilo Avançado" at bounding box center [150, 55] width 100 height 26
click at [108, 59] on span "Estilo" at bounding box center [115, 56] width 14 height 7
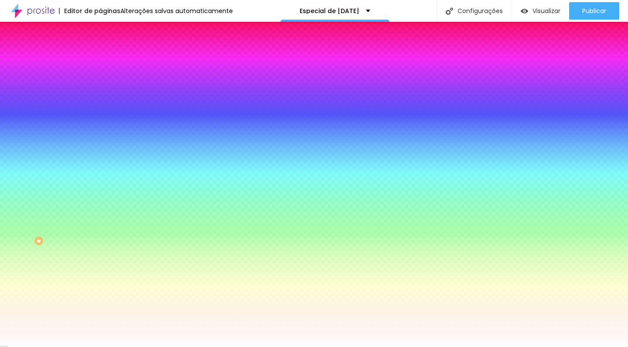
click at [100, 80] on span "Trocar imagem" at bounding box center [124, 76] width 48 height 7
click at [100, 119] on div at bounding box center [150, 119] width 100 height 0
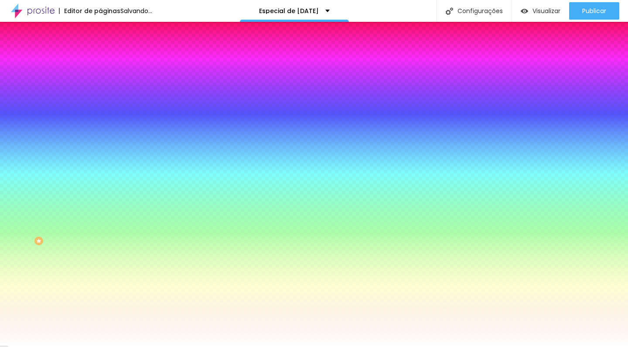
drag, startPoint x: 27, startPoint y: 188, endPoint x: 7, endPoint y: 164, distance: 30.9
click at [100, 127] on div "Cor de fundo Voltar ao padrão #FFFFFF" at bounding box center [150, 115] width 100 height 24
click at [100, 119] on div at bounding box center [150, 119] width 100 height 0
click at [86, 206] on div at bounding box center [314, 173] width 628 height 347
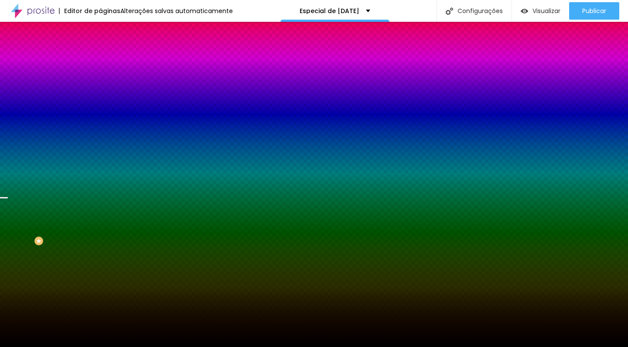
type input "#000000"
drag, startPoint x: 49, startPoint y: 211, endPoint x: 55, endPoint y: 244, distance: 34.0
click at [100, 244] on div "Editar Seção Conteúdo Estilo Avançado Imagem de fundo Trocar imagem Efeito da I…" at bounding box center [150, 184] width 100 height 325
click at [100, 119] on div at bounding box center [150, 119] width 100 height 0
drag, startPoint x: 88, startPoint y: 205, endPoint x: 88, endPoint y: 196, distance: 9.2
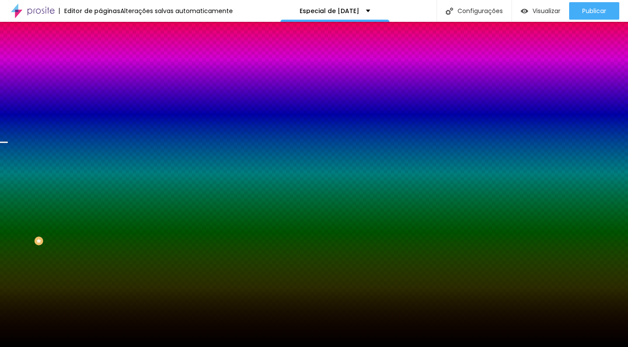
click at [88, 196] on div at bounding box center [314, 173] width 628 height 347
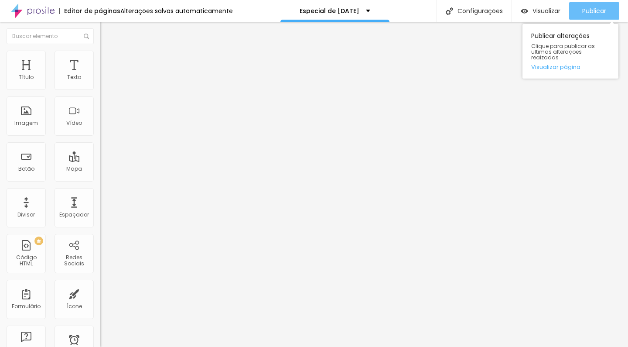
click at [585, 16] on div "Publicar" at bounding box center [594, 10] width 24 height 17
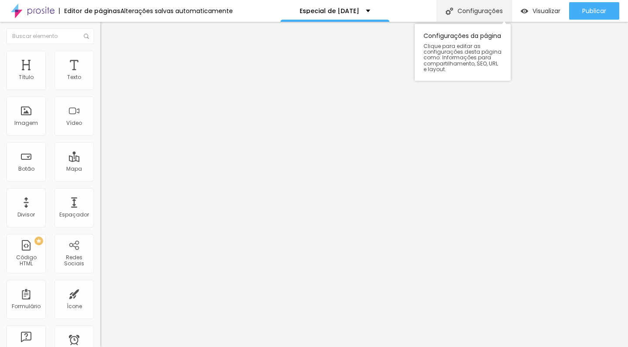
click at [469, 17] on div "Configurações" at bounding box center [474, 11] width 75 height 22
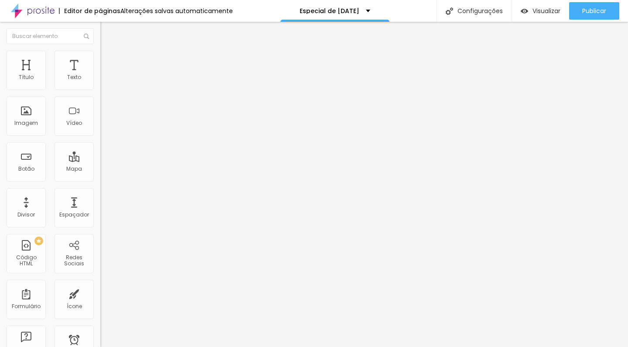
type input "/especial-de-[DATE]-2025"
type input "Especial de [DATE]"
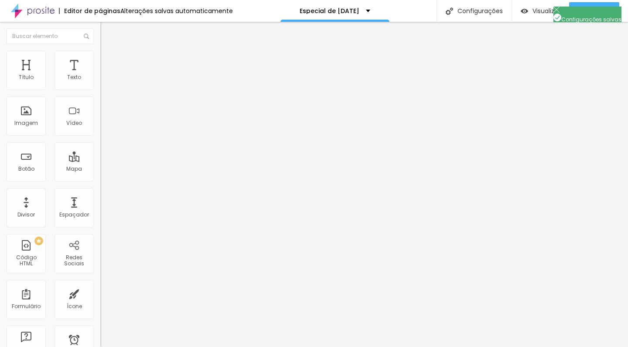
type input "Especial de [DATE] | Amoradia Foto"
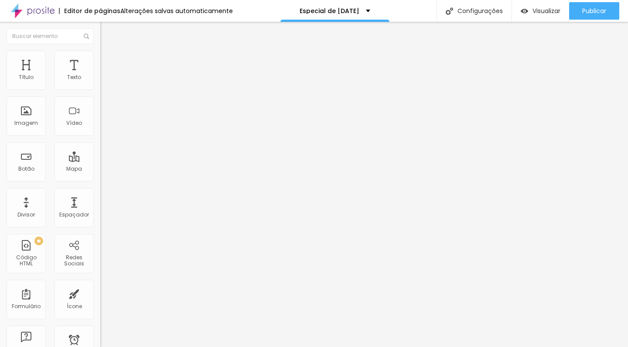
type input "Especial de [DATE] - [GEOGRAPHIC_DATA]/RN | Amoradia Foto"
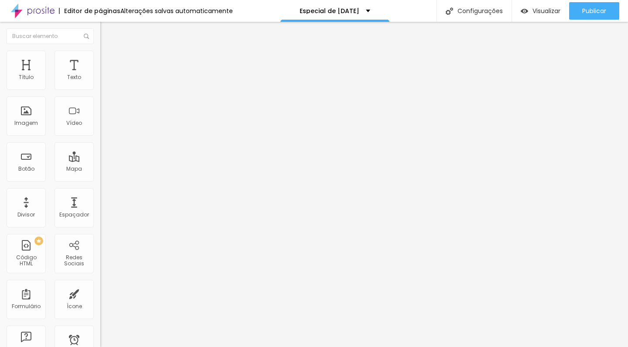
type textarea "orçamento Especial de [DATE] Ensaio de [DATE] Fotos Natalinas de família Fotos …"
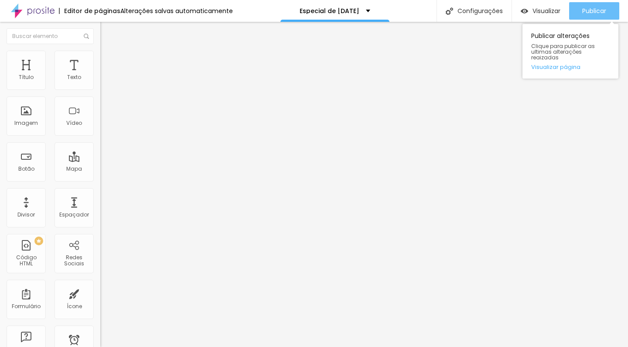
click at [599, 11] on span "Publicar" at bounding box center [594, 10] width 24 height 7
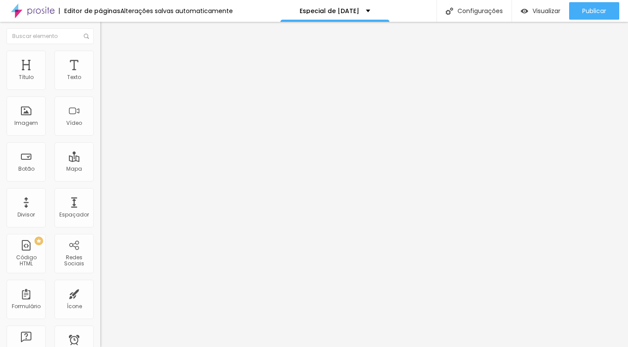
click at [100, 86] on img at bounding box center [103, 83] width 6 height 6
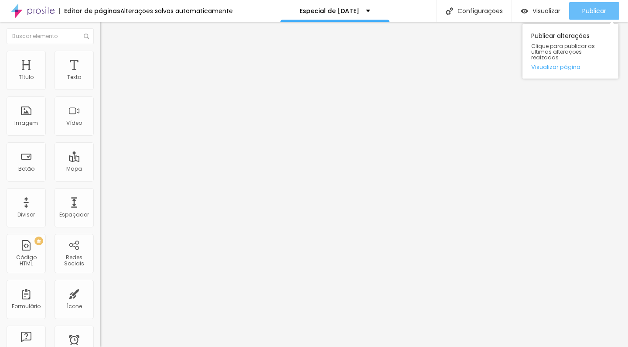
click at [612, 4] on button "Publicar" at bounding box center [594, 10] width 50 height 17
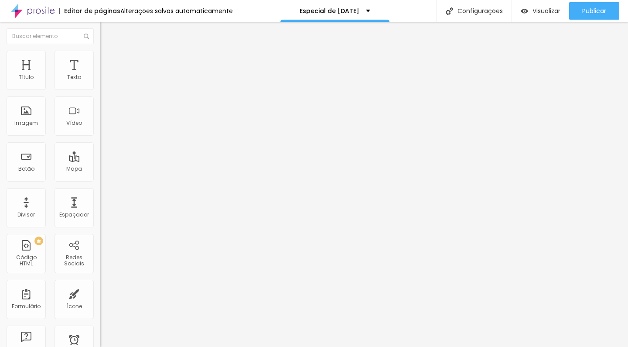
click at [108, 60] on span "Estilo" at bounding box center [115, 56] width 14 height 7
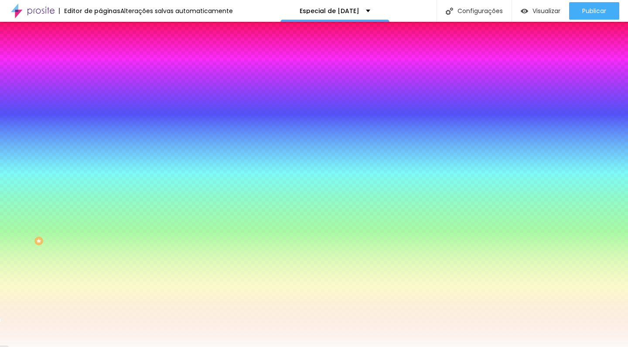
click at [100, 83] on div at bounding box center [150, 83] width 100 height 0
click at [100, 88] on input "#FCF9F6" at bounding box center [152, 87] width 105 height 9
drag, startPoint x: 71, startPoint y: 88, endPoint x: 100, endPoint y: 88, distance: 28.8
click at [100, 88] on div "Cor de fundo Voltar ao padrão #FCF9F6 0 Borda arredondada" at bounding box center [150, 141] width 100 height 147
paste input "1F5015"
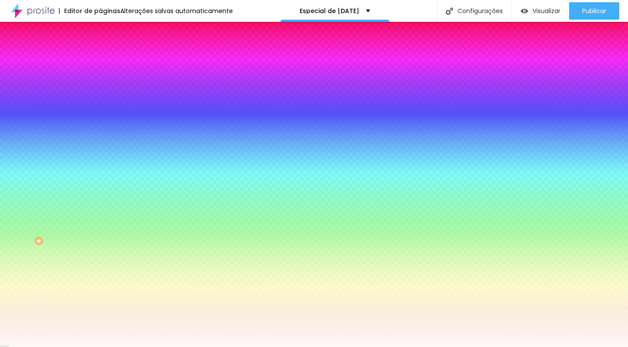
type input "#1F5015"
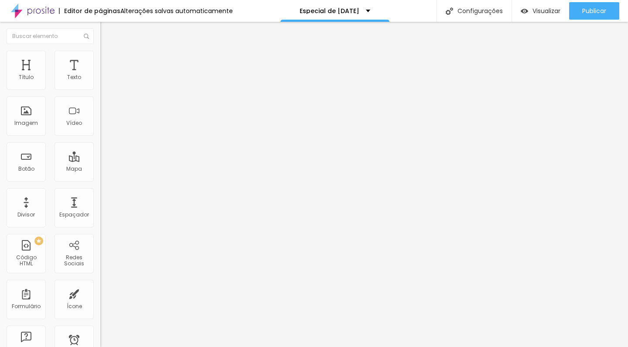
click at [100, 59] on li "Avançado" at bounding box center [150, 63] width 100 height 9
click at [100, 58] on li "Estilo" at bounding box center [150, 55] width 100 height 9
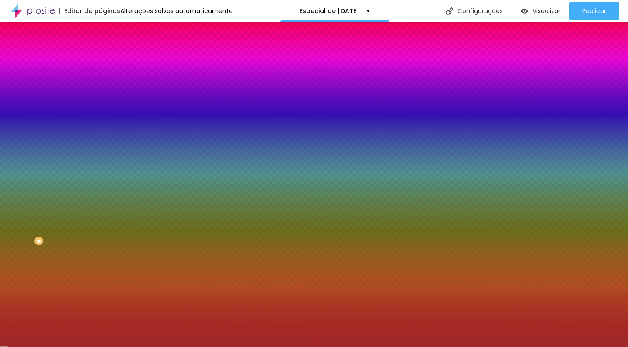
click at [100, 84] on input "#A02828" at bounding box center [152, 87] width 105 height 9
drag, startPoint x: 69, startPoint y: 89, endPoint x: 95, endPoint y: 89, distance: 25.3
click at [100, 89] on div "Cor de fundo Voltar ao padrão #A02828 0 Borda arredondada" at bounding box center [150, 141] width 100 height 147
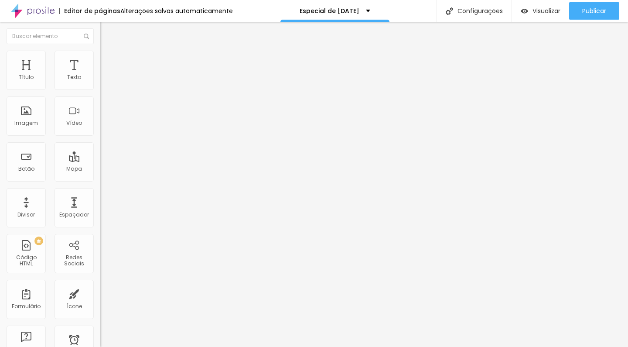
click at [100, 64] on ul "Conteúdo Estilo Avançado" at bounding box center [150, 55] width 100 height 26
click at [108, 60] on span "Estilo" at bounding box center [115, 56] width 14 height 7
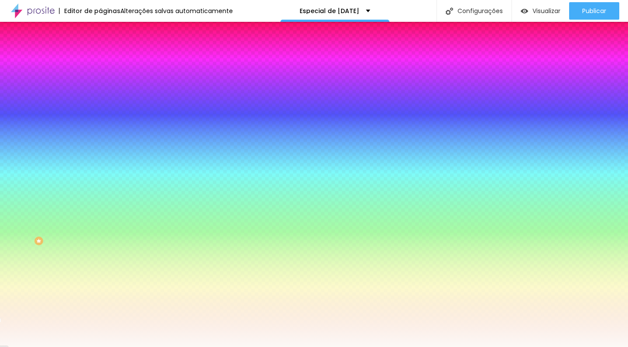
click at [100, 88] on input "#FCF9F6" at bounding box center [152, 87] width 105 height 9
paste input "A0282"
click at [100, 73] on div "Cor de fundo Voltar ao padrão #A0282 0 Borda arredondada" at bounding box center [150, 141] width 100 height 147
click at [100, 86] on input "#A0282" at bounding box center [152, 87] width 105 height 9
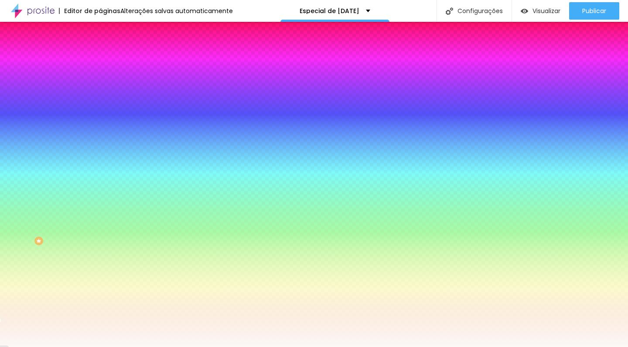
drag, startPoint x: 72, startPoint y: 86, endPoint x: 92, endPoint y: 86, distance: 20.1
click at [100, 86] on input "#A0282" at bounding box center [152, 87] width 105 height 9
paste input "8"
type input "#A02828"
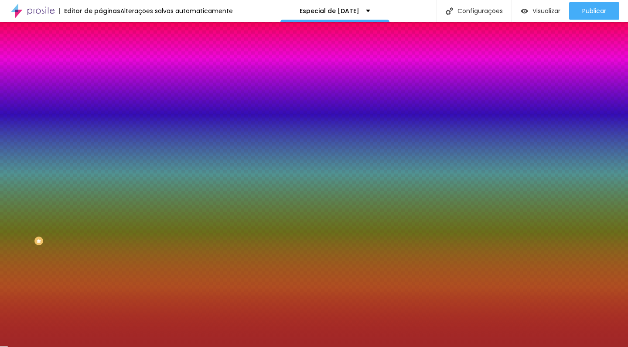
click at [100, 68] on li "Avançado" at bounding box center [150, 63] width 100 height 9
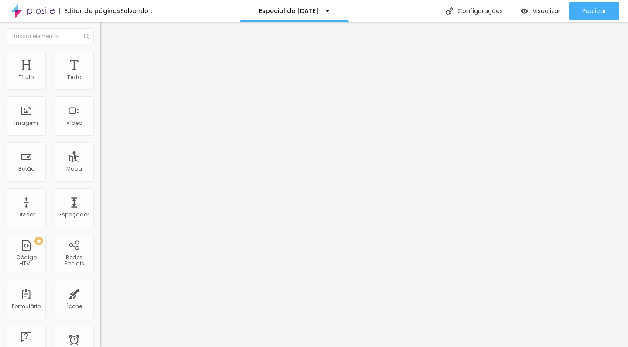
click at [100, 137] on span "Original" at bounding box center [110, 132] width 21 height 7
click at [100, 58] on li "Estilo" at bounding box center [150, 55] width 100 height 9
type input "3"
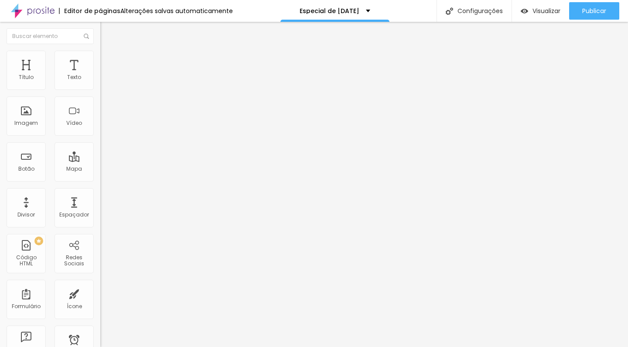
type input "44"
type input "89"
type input "163"
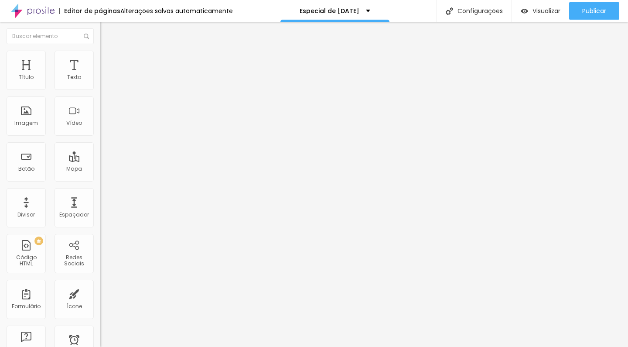
type input "163"
type input "185"
type input "199"
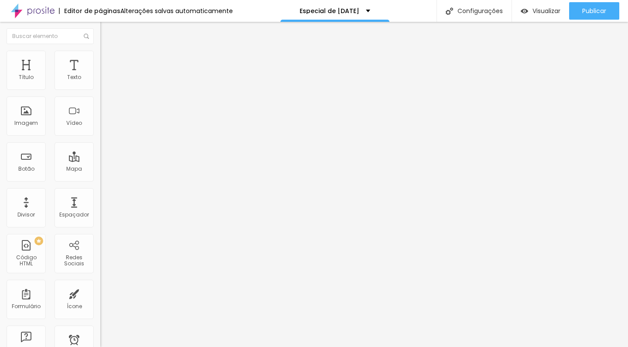
type input "200"
drag, startPoint x: 21, startPoint y: 114, endPoint x: 96, endPoint y: 119, distance: 75.2
type input "200"
click at [100, 119] on div "200 Borda arredondada" at bounding box center [150, 151] width 100 height 123
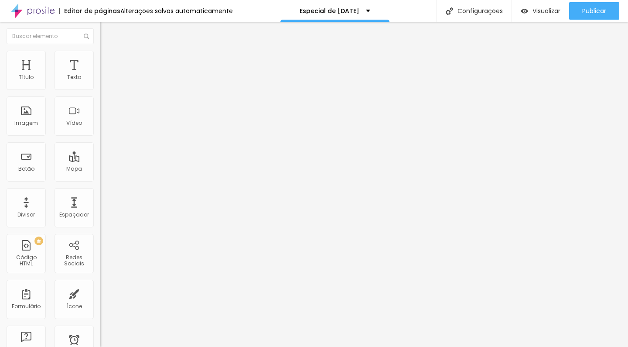
click at [100, 68] on li "Avançado" at bounding box center [150, 63] width 100 height 9
click at [108, 60] on span "Estilo" at bounding box center [115, 56] width 14 height 7
click at [108, 51] on span "Conteúdo" at bounding box center [121, 47] width 27 height 7
click at [100, 75] on span "Adicionar imagem" at bounding box center [128, 71] width 56 height 7
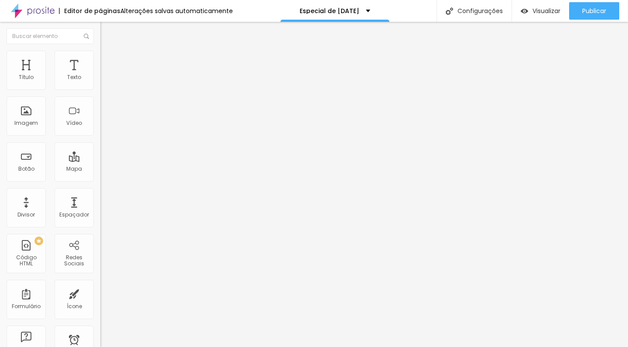
click at [100, 137] on span "Original" at bounding box center [110, 132] width 21 height 7
click at [100, 152] on span "Quadrado" at bounding box center [114, 148] width 28 height 7
click at [100, 59] on li "Avançado" at bounding box center [150, 63] width 100 height 9
click at [108, 60] on span "Estilo" at bounding box center [115, 56] width 14 height 7
type input "95"
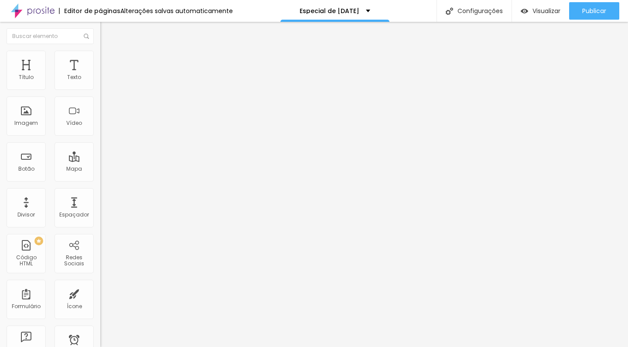
type input "95"
type input "70"
type input "65"
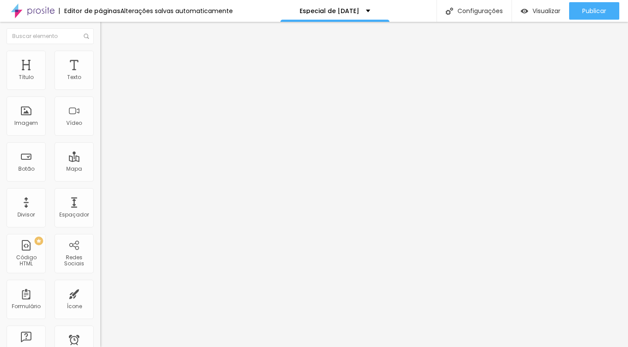
type input "60"
type input "55"
type input "50"
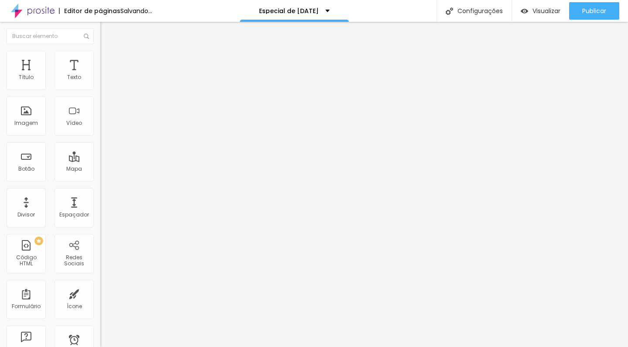
type input "50"
type input "45"
drag, startPoint x: 91, startPoint y: 96, endPoint x: 43, endPoint y: 99, distance: 47.6
type input "45"
click at [100, 90] on div at bounding box center [150, 86] width 100 height 8
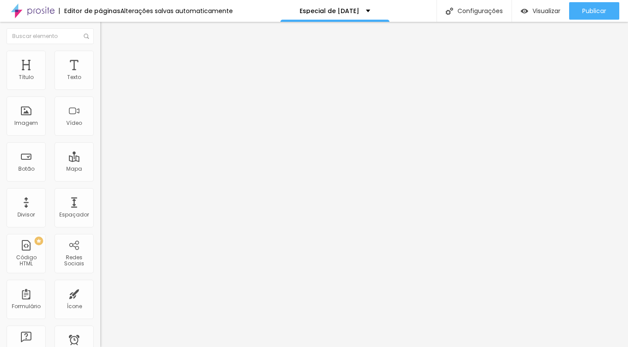
click at [108, 62] on span "Avançado" at bounding box center [122, 65] width 29 height 7
click at [100, 58] on li "Estilo" at bounding box center [150, 55] width 100 height 9
type input "50"
type input "55"
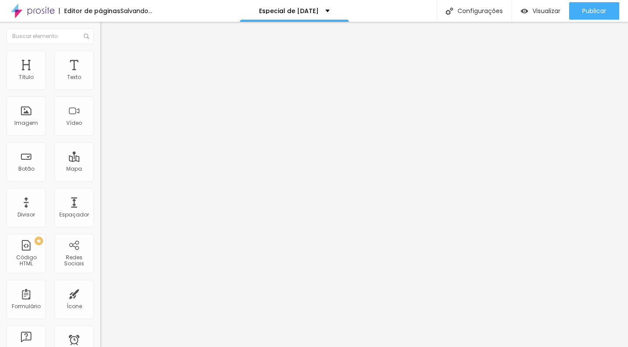
drag, startPoint x: 42, startPoint y: 94, endPoint x: 48, endPoint y: 95, distance: 6.6
type input "55"
click at [100, 89] on input "range" at bounding box center [128, 85] width 56 height 7
click at [100, 53] on li "Estilo" at bounding box center [150, 55] width 100 height 9
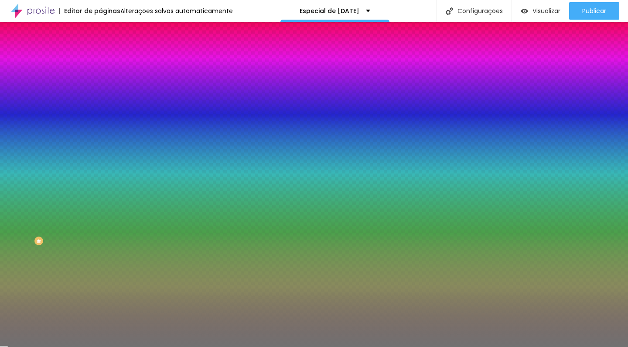
click at [100, 83] on div at bounding box center [150, 83] width 100 height 0
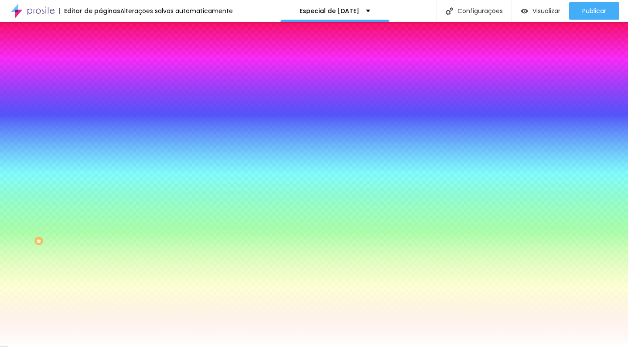
type input "#FFFFFF"
drag, startPoint x: 41, startPoint y: 109, endPoint x: 10, endPoint y: 96, distance: 34.4
click at [100, 92] on div "Cor Voltar ao padrão #FFFFFF" at bounding box center [150, 80] width 100 height 24
type input "49"
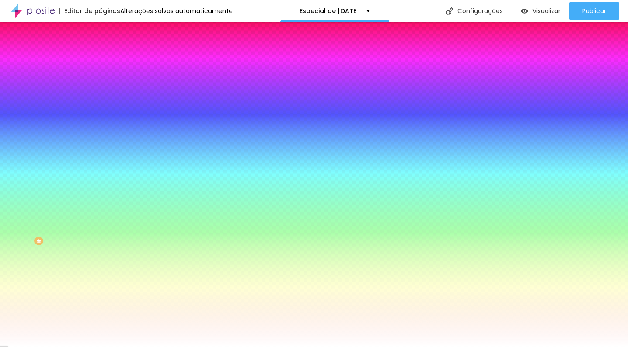
type input "47"
type input "45"
type input "46"
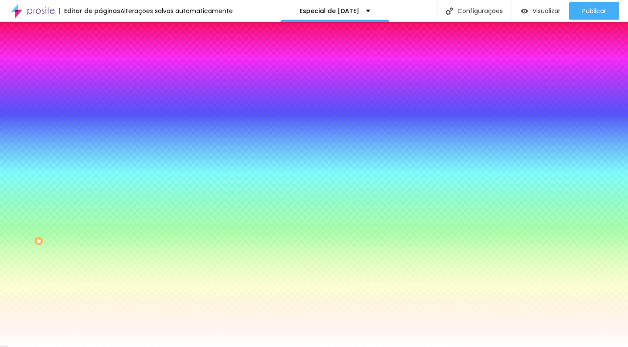
type input "46"
type input "51"
type input "54"
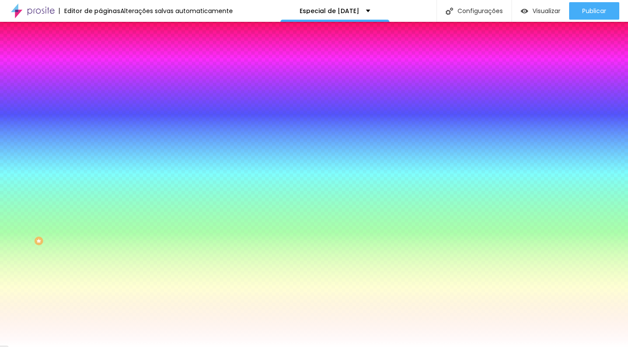
type input "55"
type input "56"
type input "58"
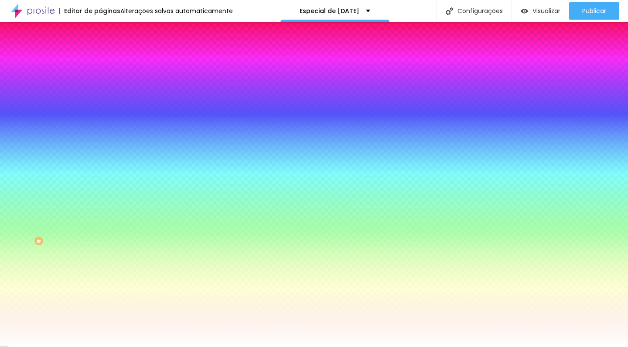
drag, startPoint x: 44, startPoint y: 116, endPoint x: 53, endPoint y: 118, distance: 8.5
type input "58"
click at [100, 113] on input "range" at bounding box center [128, 109] width 56 height 7
type input "9"
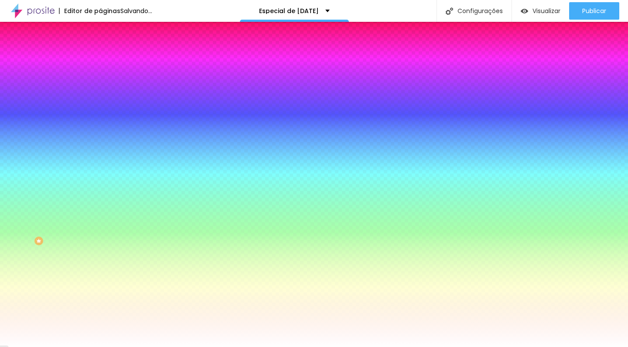
type input "7"
type input "3"
type input "1"
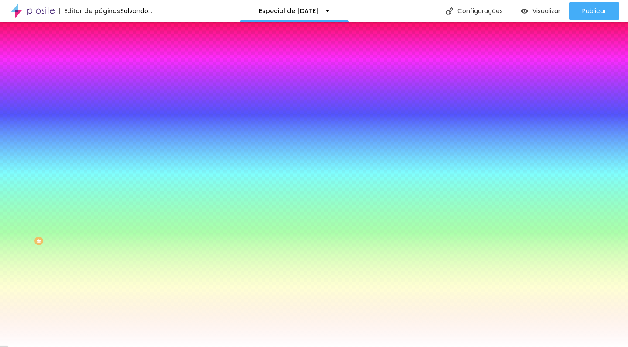
drag, startPoint x: 40, startPoint y: 142, endPoint x: 3, endPoint y: 142, distance: 37.5
type input "1"
click at [100, 136] on div "Cor Voltar ao padrão #FFFFFF Tamanho 58 % Peso 1" at bounding box center [150, 102] width 100 height 68
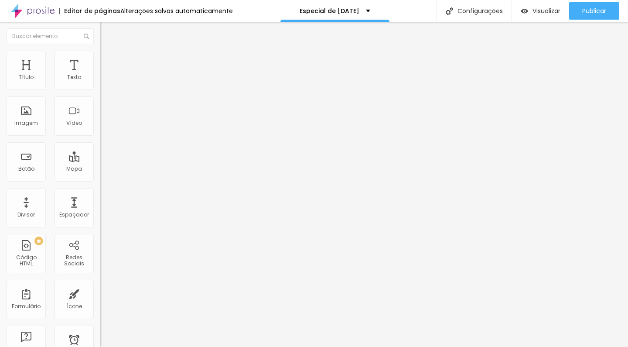
click at [100, 63] on ul "Conteúdo Estilo Avançado" at bounding box center [150, 55] width 100 height 26
click at [100, 58] on li "Estilo" at bounding box center [150, 55] width 100 height 9
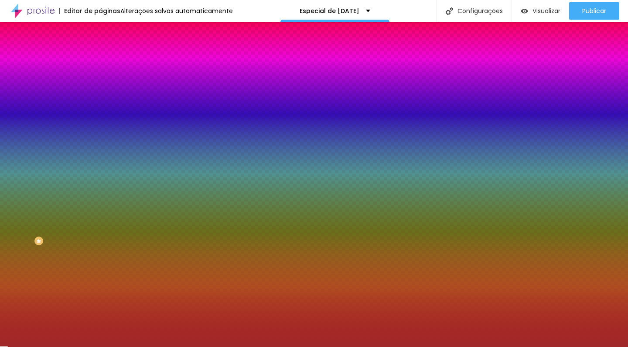
click at [100, 87] on input "#A02828" at bounding box center [152, 87] width 105 height 9
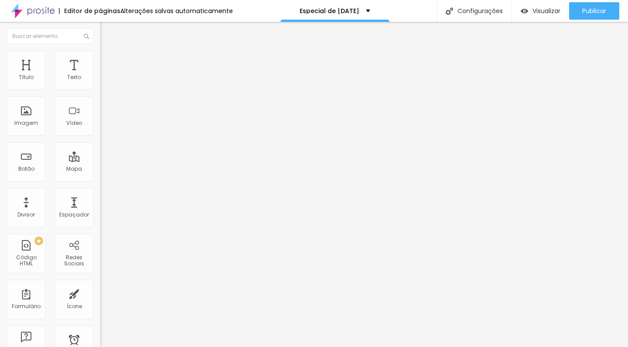
click at [100, 62] on ul "Conteúdo Estilo Avançado" at bounding box center [150, 55] width 100 height 26
click at [108, 59] on span "Estilo" at bounding box center [115, 56] width 14 height 7
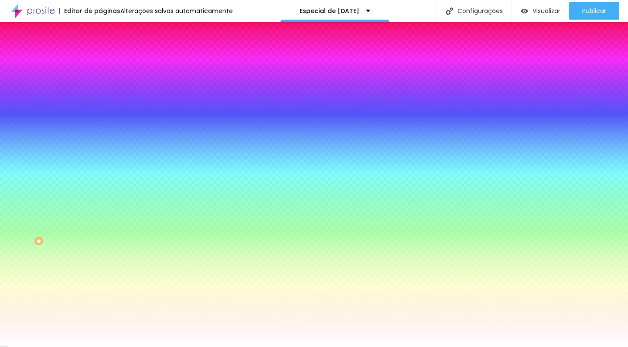
click at [100, 86] on input "#FFFFFF" at bounding box center [152, 87] width 105 height 9
drag, startPoint x: 70, startPoint y: 87, endPoint x: 94, endPoint y: 87, distance: 23.6
click at [100, 87] on div "Cor Voltar ao padrão #FFFFFF Tamanho 58 % Peso 1" at bounding box center [150, 102] width 100 height 68
paste input "A02828"
type input "#A02828"
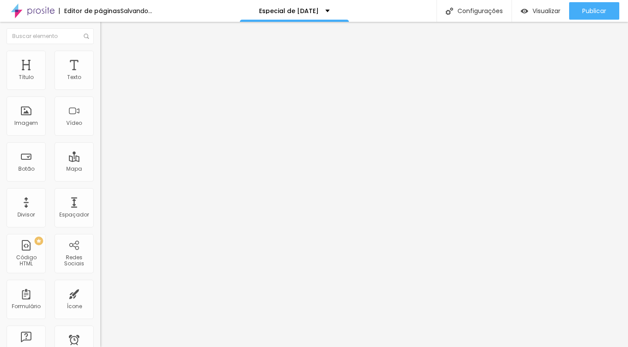
click at [100, 75] on span "Trocar imagem" at bounding box center [124, 71] width 48 height 7
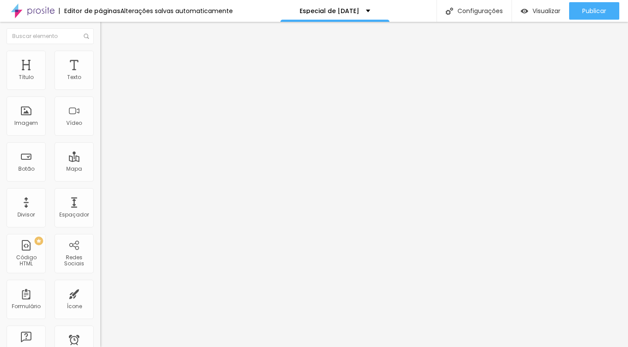
click at [100, 57] on li "Avançado" at bounding box center [150, 55] width 100 height 9
click at [100, 46] on ul "Estilo Avançado" at bounding box center [150, 50] width 100 height 17
click at [100, 50] on img at bounding box center [104, 46] width 8 height 8
click at [100, 59] on ul "Conteúdo Estilo Avançado" at bounding box center [150, 55] width 100 height 26
click at [108, 59] on span "Estilo" at bounding box center [115, 56] width 14 height 7
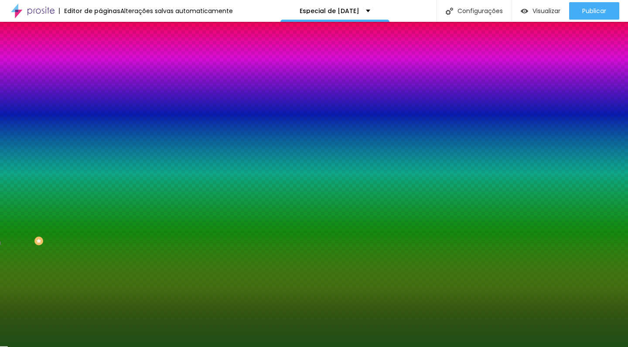
click at [100, 86] on input "#1F5015" at bounding box center [152, 87] width 105 height 9
drag, startPoint x: 89, startPoint y: 88, endPoint x: 65, endPoint y: 88, distance: 24.0
click at [100, 88] on div "#1F5015" at bounding box center [150, 87] width 100 height 9
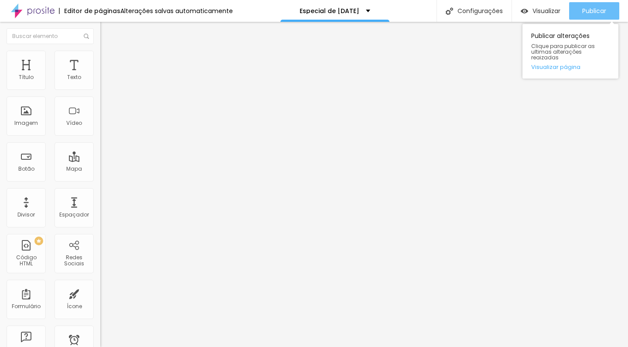
click at [594, 3] on div "Publicar" at bounding box center [594, 10] width 24 height 17
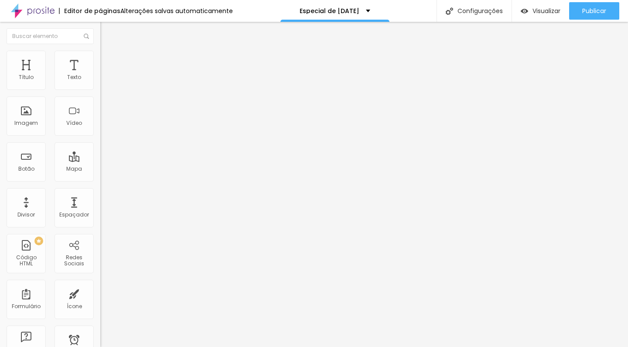
click at [108, 58] on span "Avançado" at bounding box center [122, 56] width 29 height 7
click at [100, 51] on li "Estilo" at bounding box center [150, 46] width 100 height 9
click at [100, 75] on span "Trocar imagem" at bounding box center [124, 71] width 48 height 7
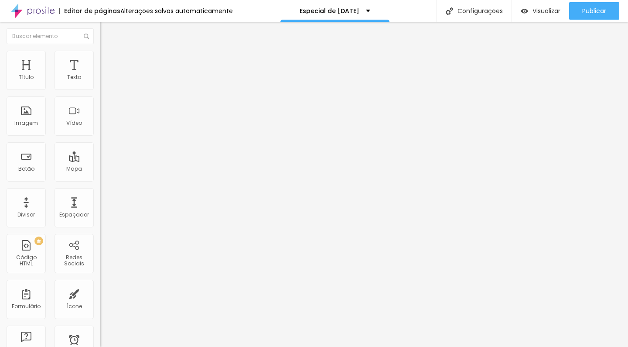
scroll to position [0, 0]
click at [100, 75] on span "Trocar imagem" at bounding box center [124, 71] width 48 height 7
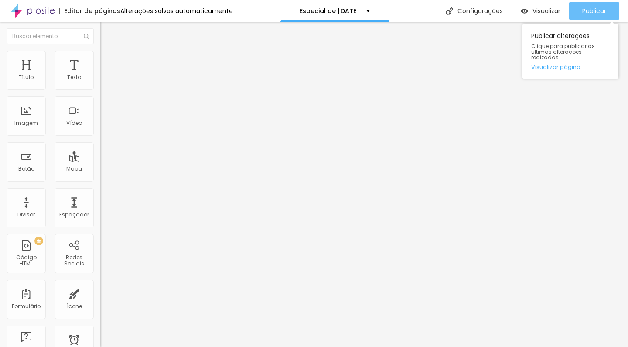
click at [604, 11] on span "Publicar" at bounding box center [594, 10] width 24 height 7
click at [588, 11] on span "Publicar" at bounding box center [594, 10] width 24 height 7
click at [579, 12] on button "Publicar" at bounding box center [594, 10] width 50 height 17
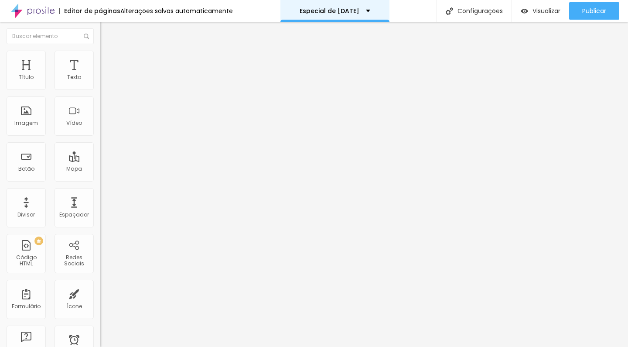
click at [368, 6] on div "Especial de [DATE]" at bounding box center [334, 11] width 109 height 22
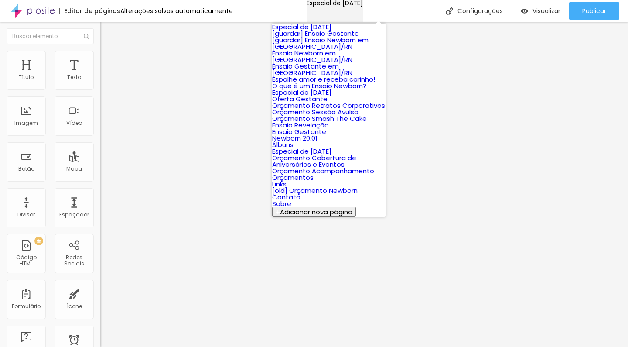
click at [363, 6] on div "Especial de [DATE]" at bounding box center [335, 3] width 56 height 6
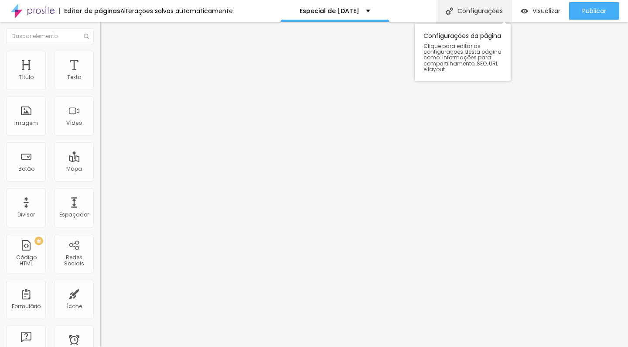
click at [469, 9] on div "Configurações" at bounding box center [474, 11] width 75 height 22
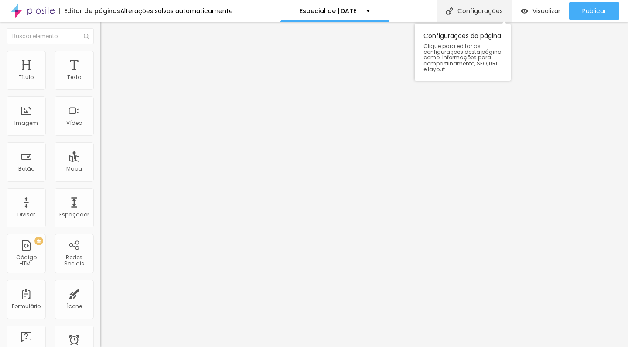
click at [485, 11] on div "Configurações" at bounding box center [474, 11] width 75 height 22
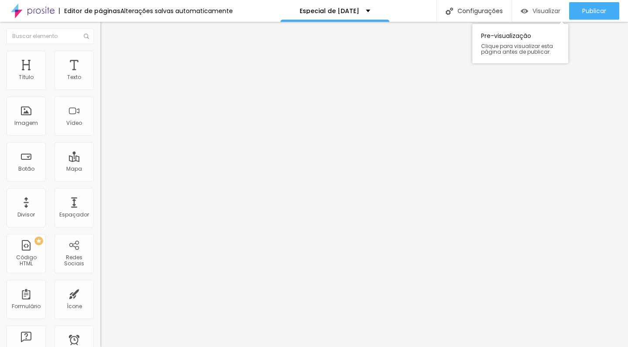
click at [547, 14] on span "Visualizar" at bounding box center [547, 10] width 28 height 7
click at [100, 59] on li "Estilo" at bounding box center [150, 55] width 100 height 9
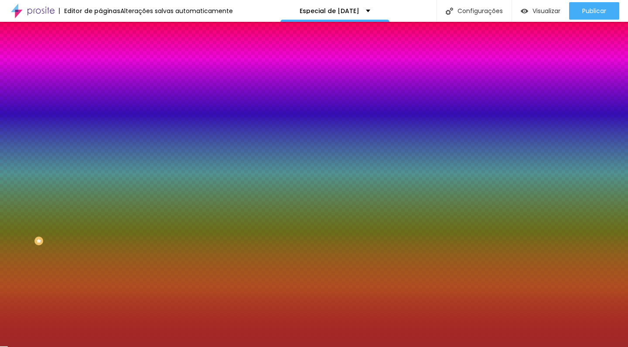
click at [100, 87] on input "#A02828" at bounding box center [152, 87] width 105 height 9
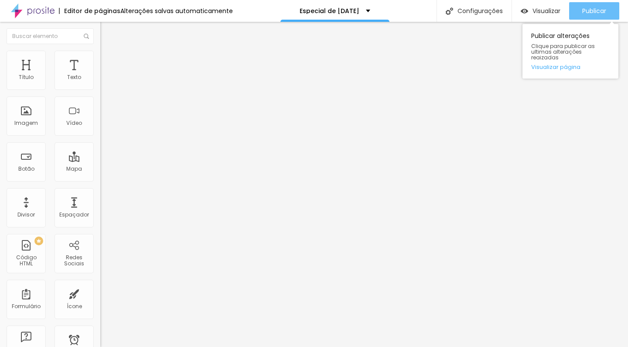
click at [600, 8] on span "Publicar" at bounding box center [594, 10] width 24 height 7
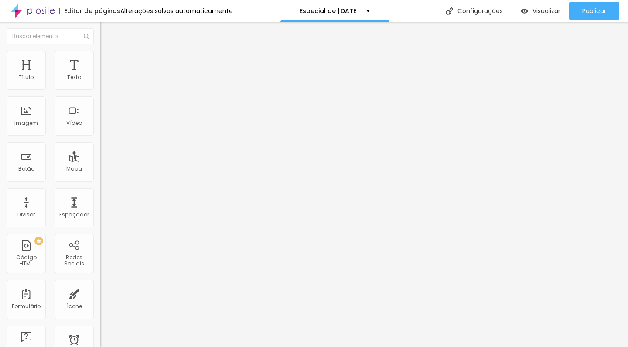
click at [100, 56] on ul "Conteúdo Estilo Avançado" at bounding box center [150, 62] width 100 height 26
click at [100, 66] on li "Avançado" at bounding box center [150, 70] width 100 height 9
click at [108, 58] on span "Conteúdo" at bounding box center [121, 54] width 27 height 7
click at [100, 92] on span "Editar perguntas" at bounding box center [125, 88] width 50 height 7
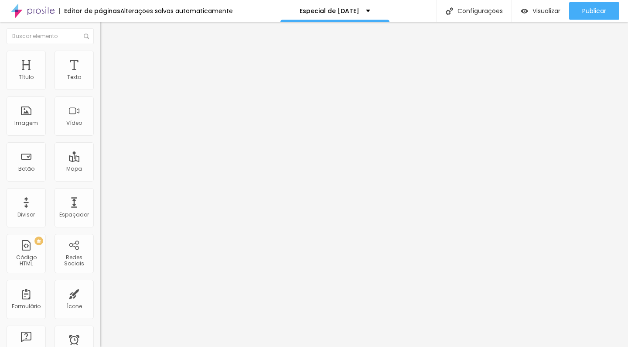
click at [100, 92] on span "Editar perguntas" at bounding box center [125, 88] width 50 height 7
drag, startPoint x: 255, startPoint y: 240, endPoint x: 212, endPoint y: 240, distance: 43.6
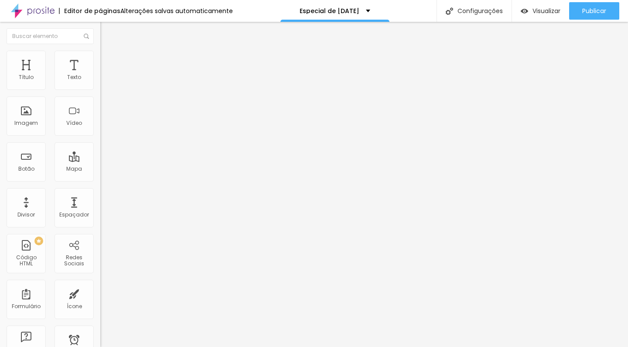
drag, startPoint x: 212, startPoint y: 271, endPoint x: 469, endPoint y: 278, distance: 257.5
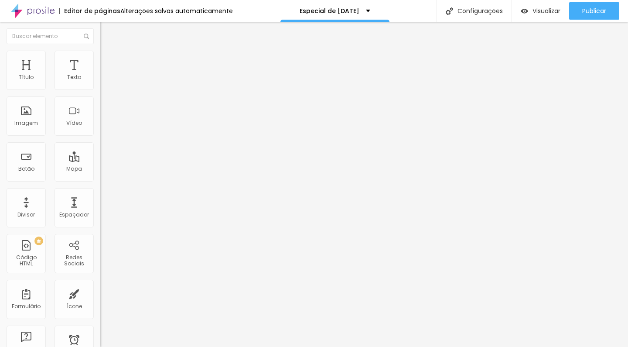
scroll to position [48, 0]
drag, startPoint x: 501, startPoint y: 287, endPoint x: 422, endPoint y: 260, distance: 83.5
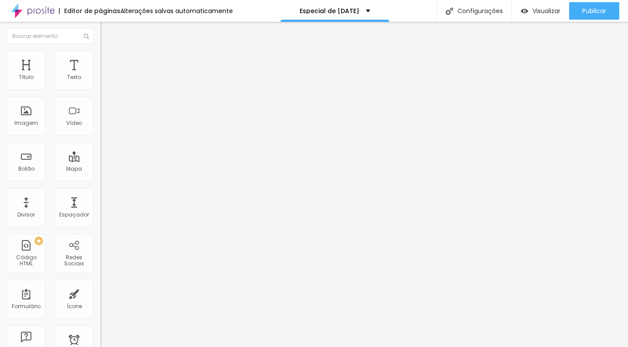
scroll to position [7, 0]
click at [100, 92] on span "Editar perguntas" at bounding box center [125, 88] width 50 height 7
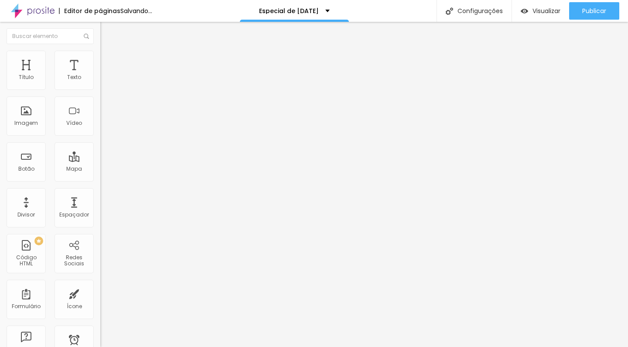
click at [100, 92] on span "Editar perguntas" at bounding box center [125, 88] width 50 height 7
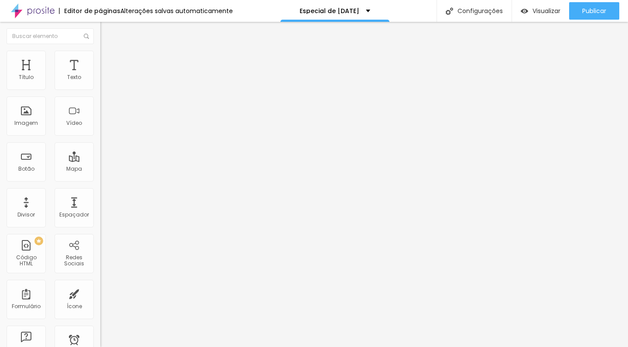
click at [100, 92] on span "Editar perguntas" at bounding box center [125, 88] width 50 height 7
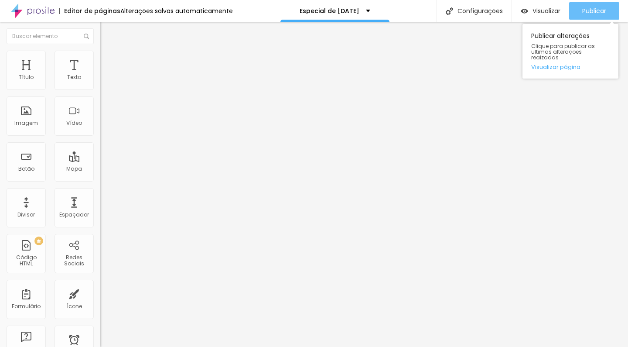
click at [611, 12] on button "Publicar" at bounding box center [594, 10] width 50 height 17
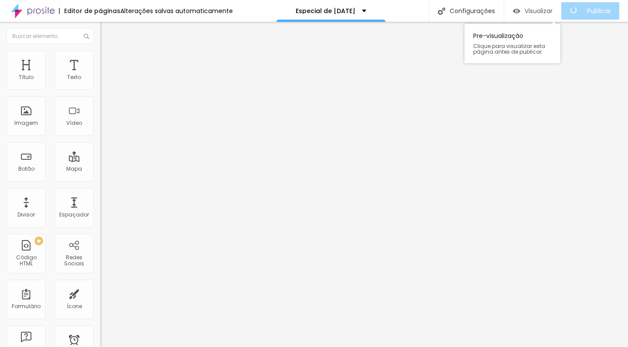
click at [510, 15] on button "Visualizar" at bounding box center [532, 10] width 57 height 17
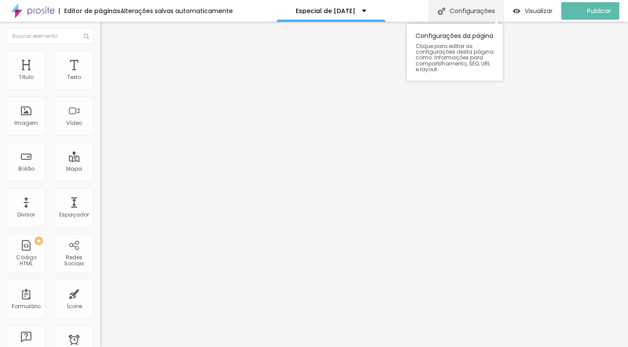
click at [500, 9] on div "Configurações" at bounding box center [466, 11] width 75 height 22
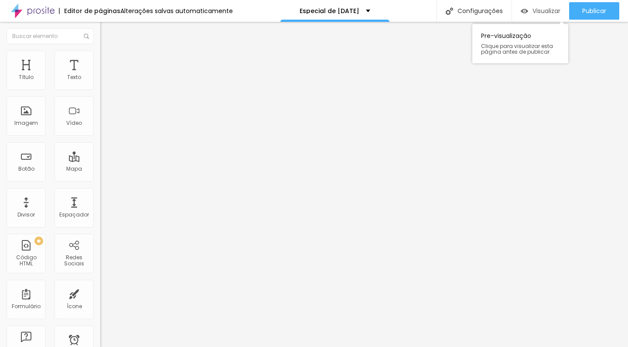
click at [533, 9] on span "Visualizar" at bounding box center [547, 10] width 28 height 7
